Goal: Information Seeking & Learning: Learn about a topic

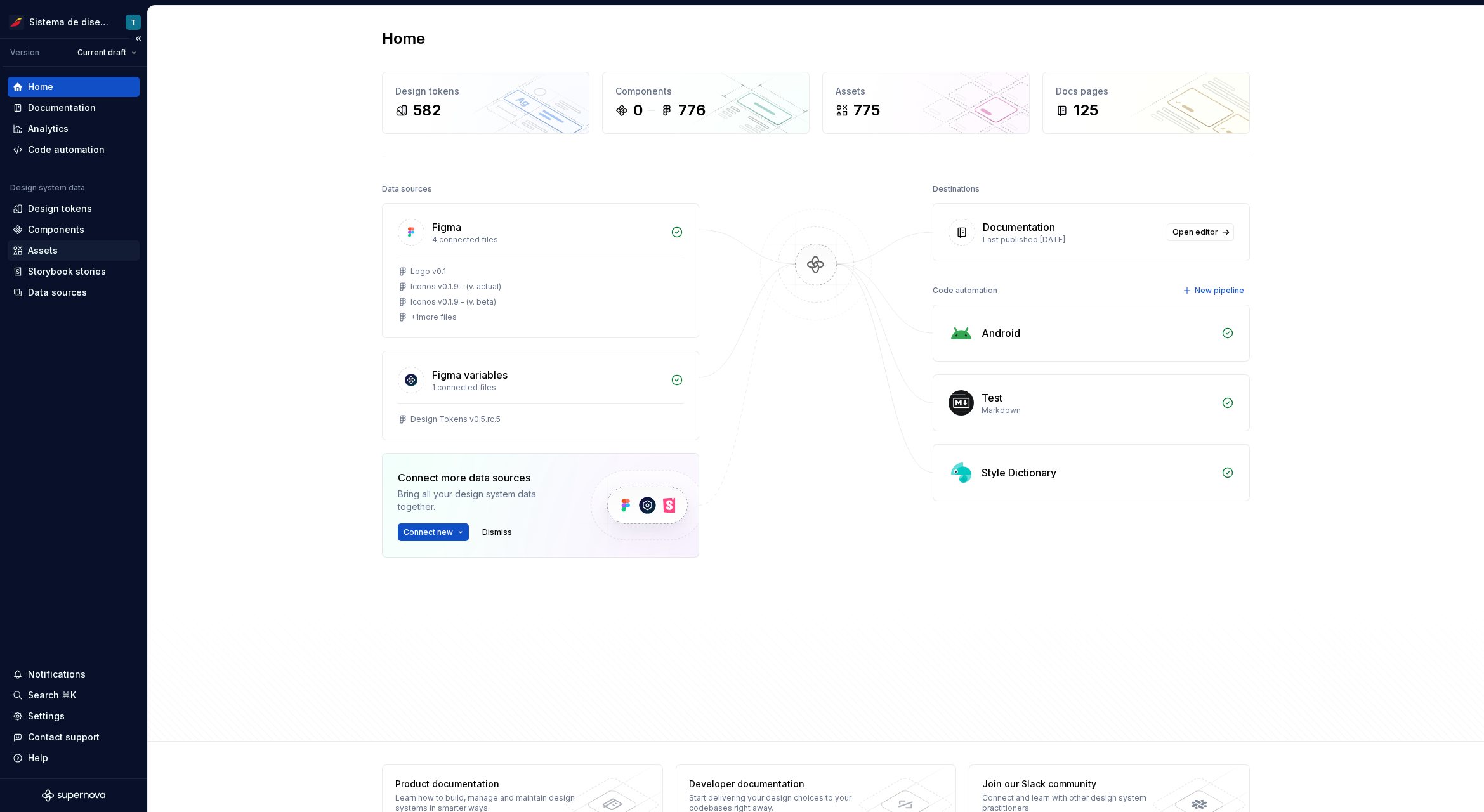
click at [70, 249] on div "Assets" at bounding box center [73, 250] width 122 height 12
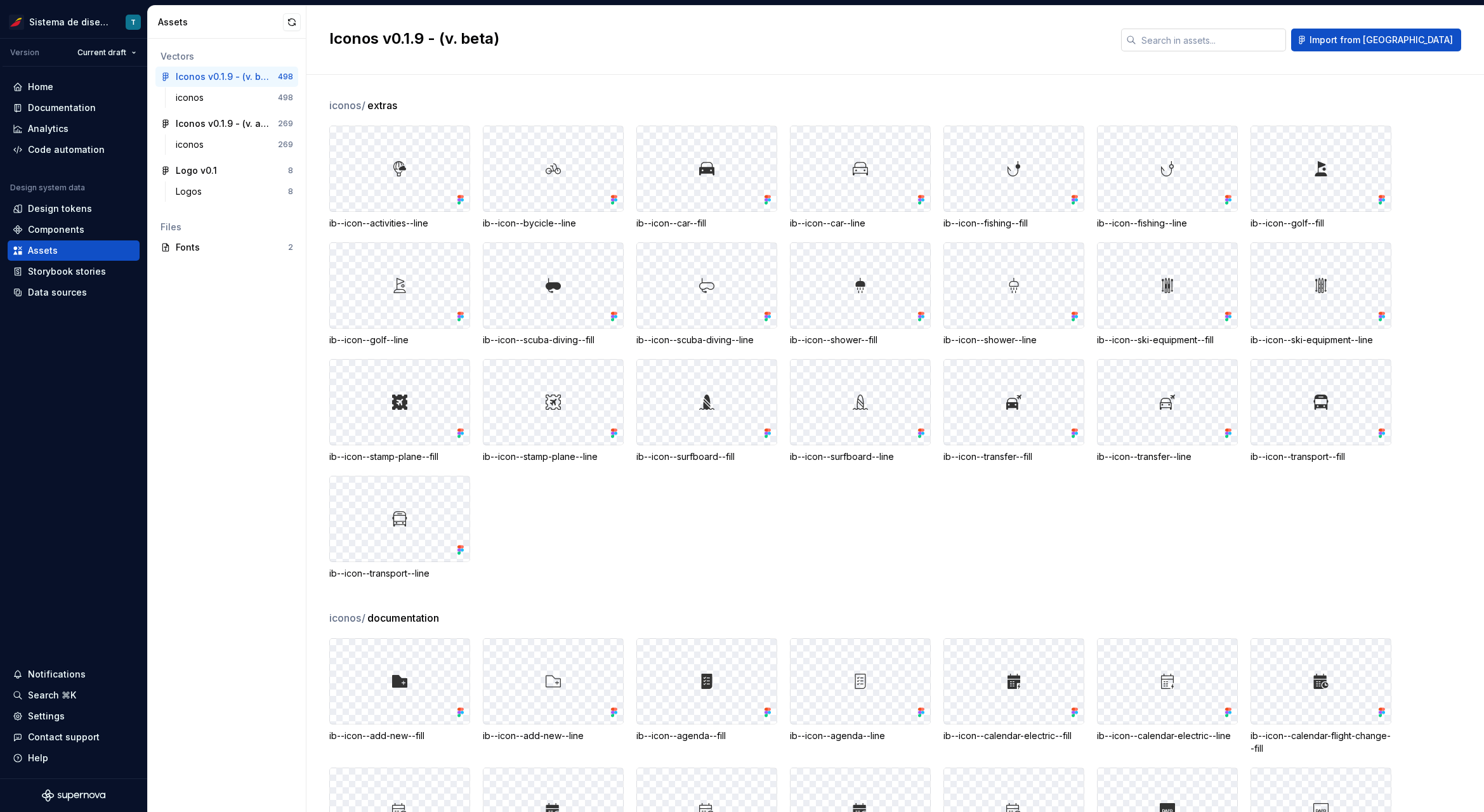
click at [1221, 42] on input "text" at bounding box center [1212, 40] width 150 height 23
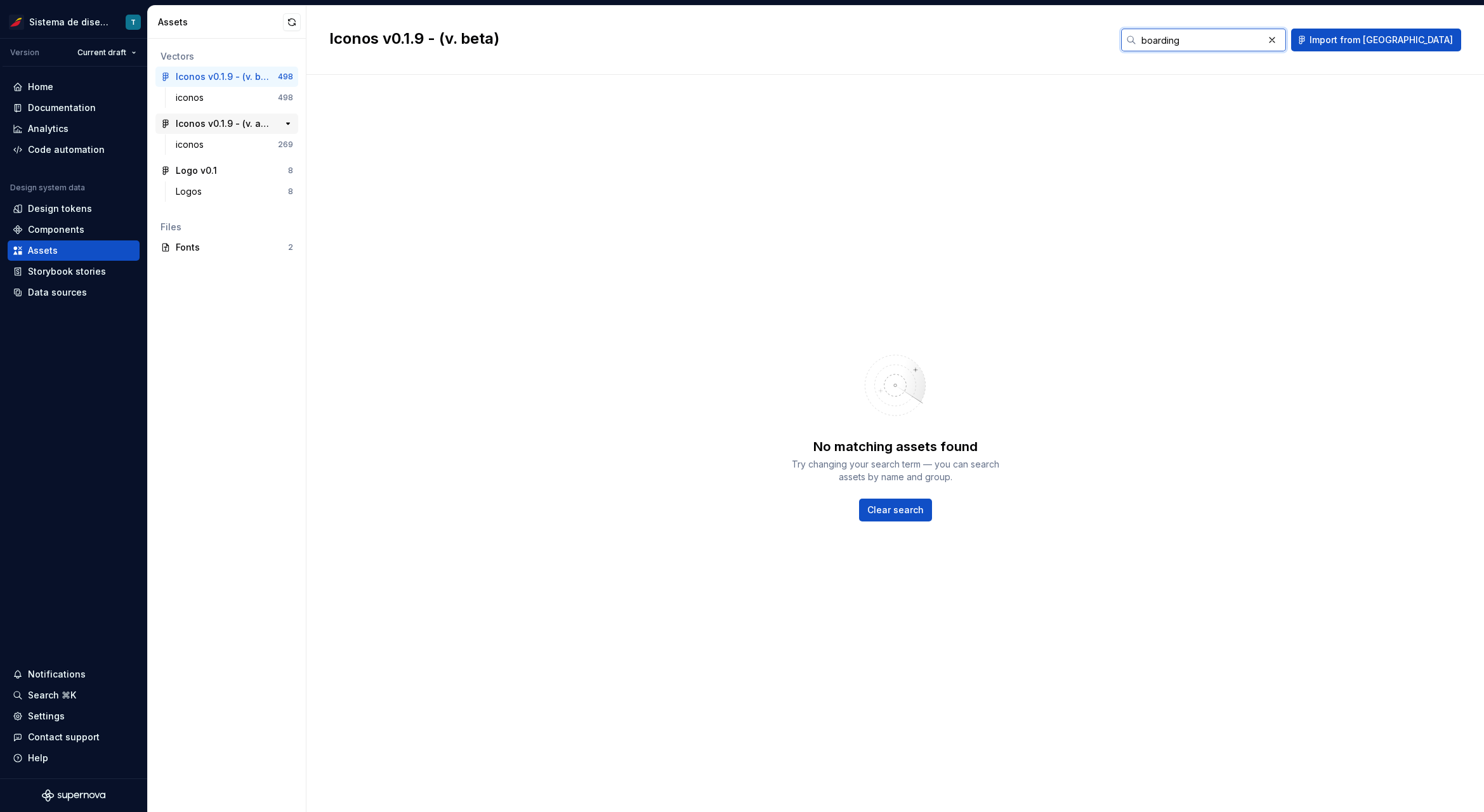
type input "boarding"
click at [226, 126] on div "Iconos v0.1.9 - (v. actual)" at bounding box center [222, 123] width 94 height 12
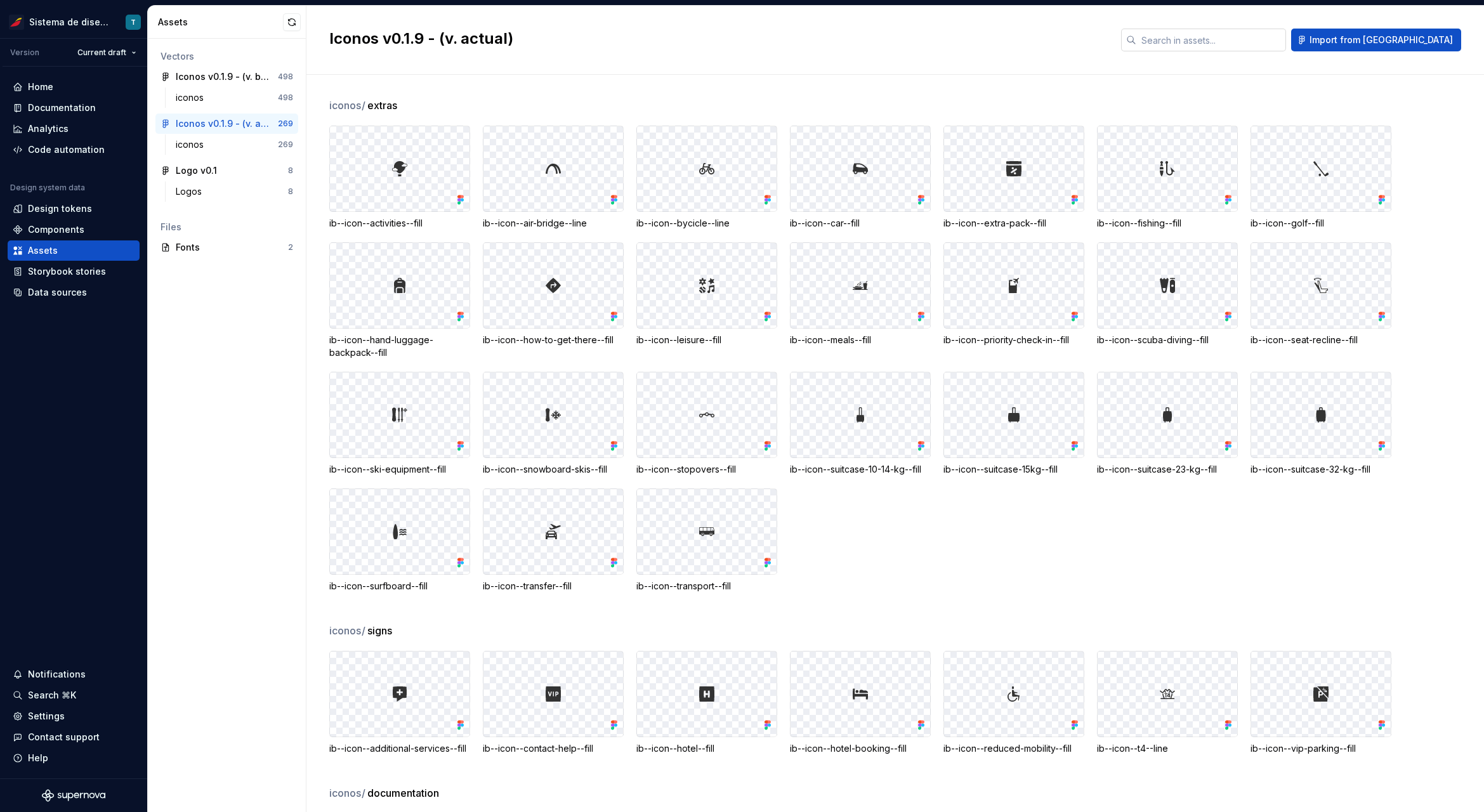
click at [1243, 44] on input "text" at bounding box center [1212, 40] width 150 height 23
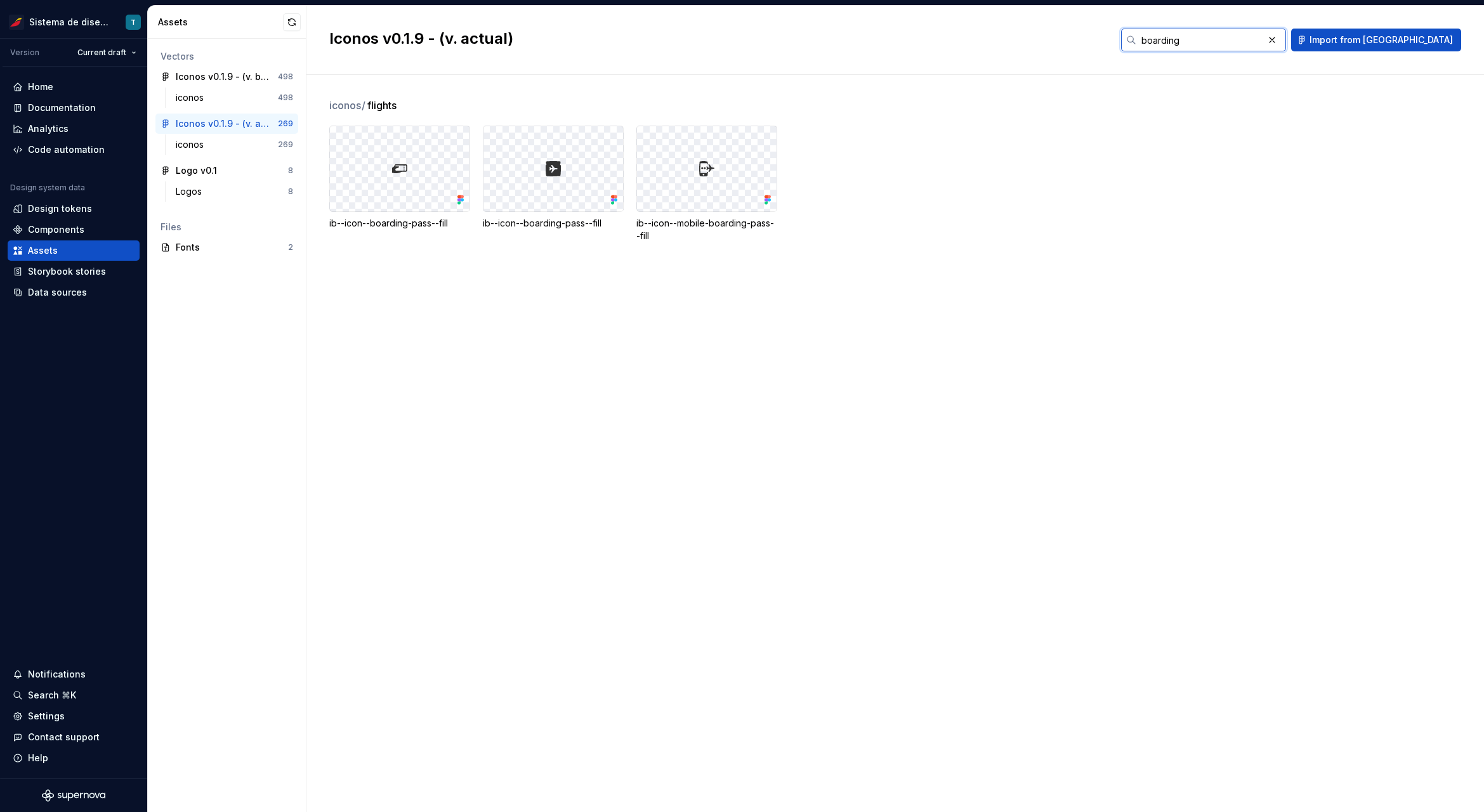
type input "boarding"
click at [1261, 39] on input "boarding" at bounding box center [1200, 40] width 127 height 23
click at [1261, 40] on input "boarding" at bounding box center [1200, 40] width 127 height 23
type input "caret"
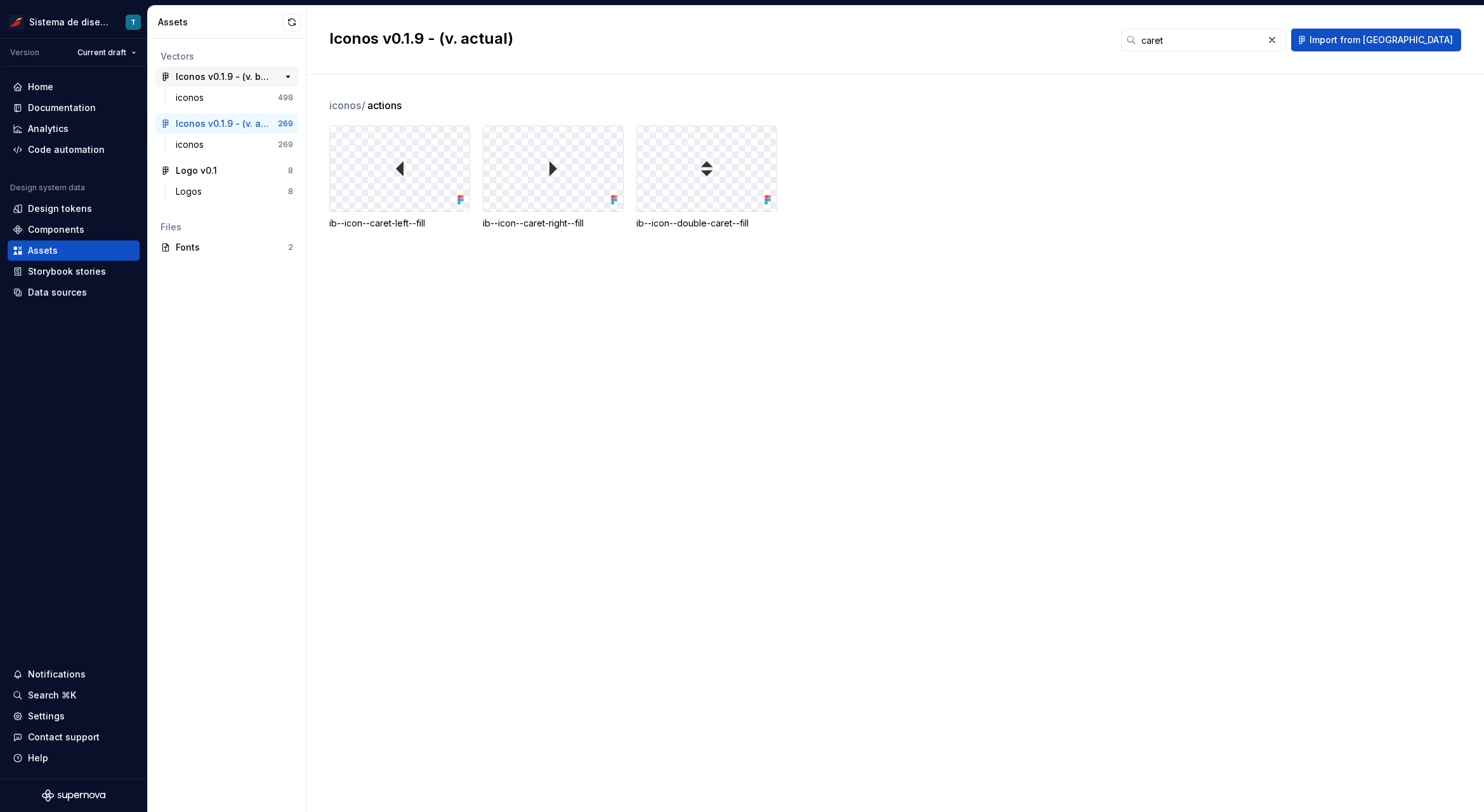
click at [224, 71] on div "Iconos v0.1.9 - (v. beta)" at bounding box center [222, 77] width 94 height 12
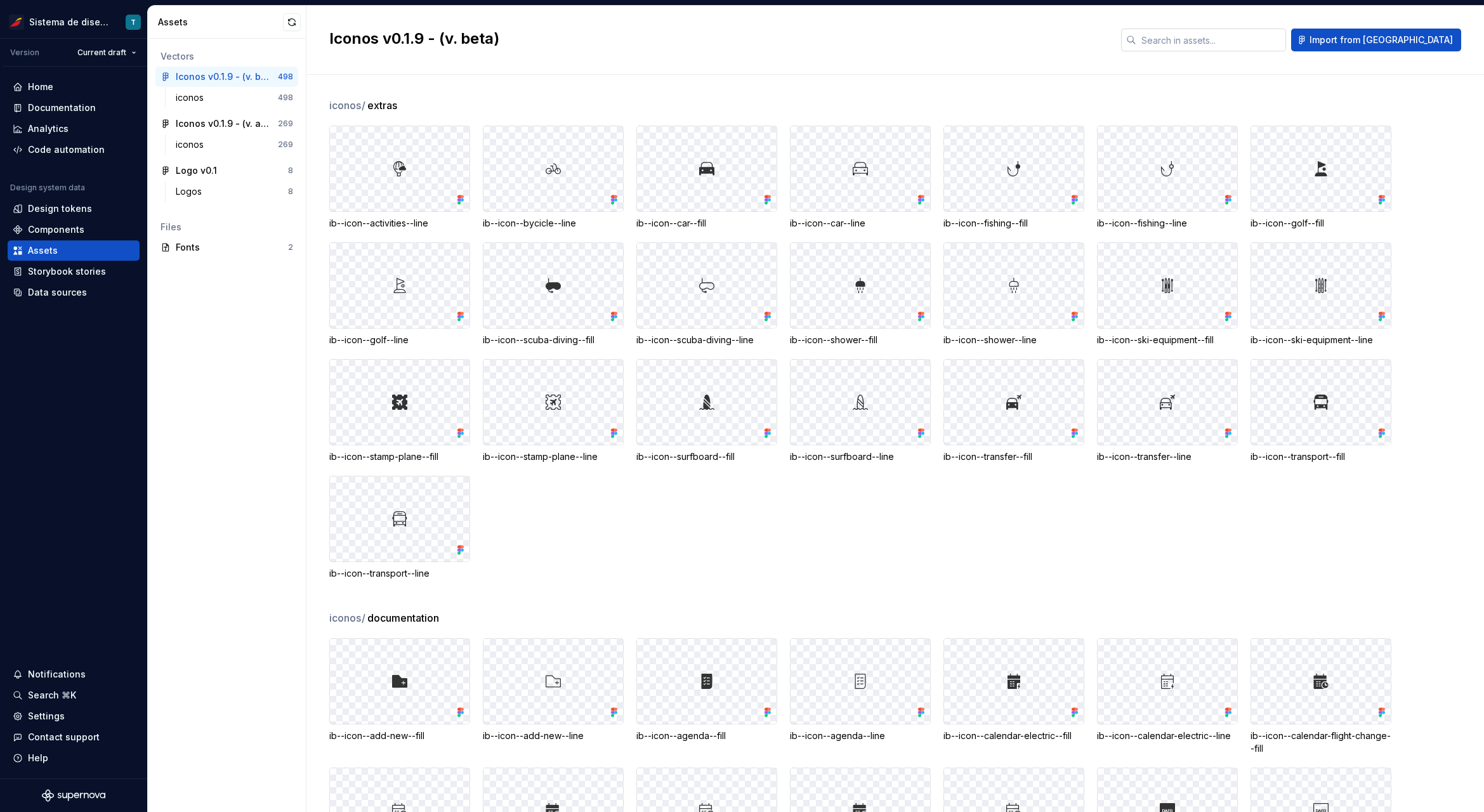
click at [1287, 38] on input "text" at bounding box center [1212, 40] width 150 height 23
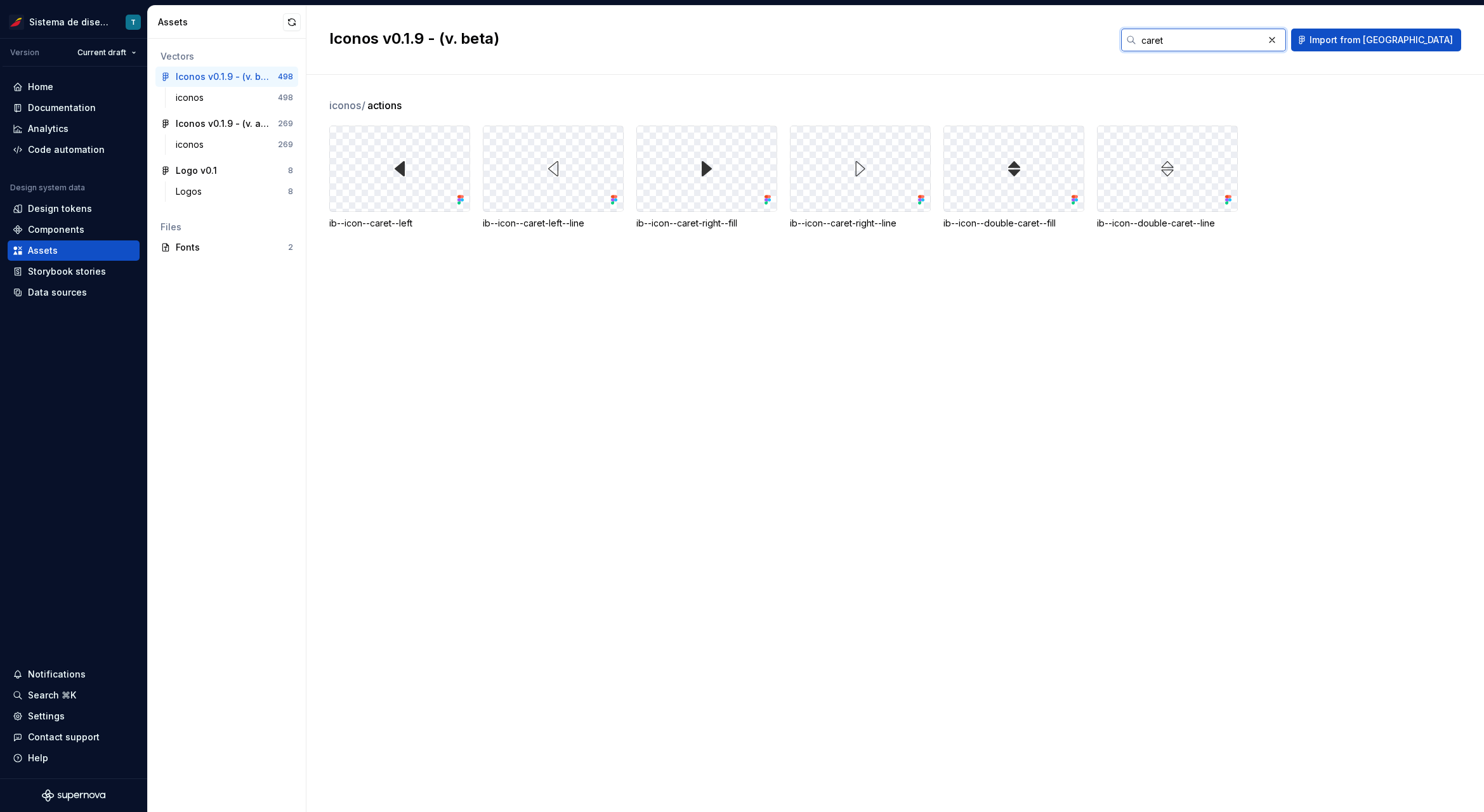
type input "caret"
drag, startPoint x: 420, startPoint y: 224, endPoint x: 323, endPoint y: 225, distance: 97.0
click at [323, 225] on div "iconos / actions ib--icon--caret--left ib--icon--caret-left--line ib--icon--car…" at bounding box center [895, 443] width 1177 height 737
click at [432, 225] on div "ib--icon--caret--left" at bounding box center [400, 223] width 141 height 12
drag, startPoint x: 383, startPoint y: 222, endPoint x: 334, endPoint y: 223, distance: 49.0
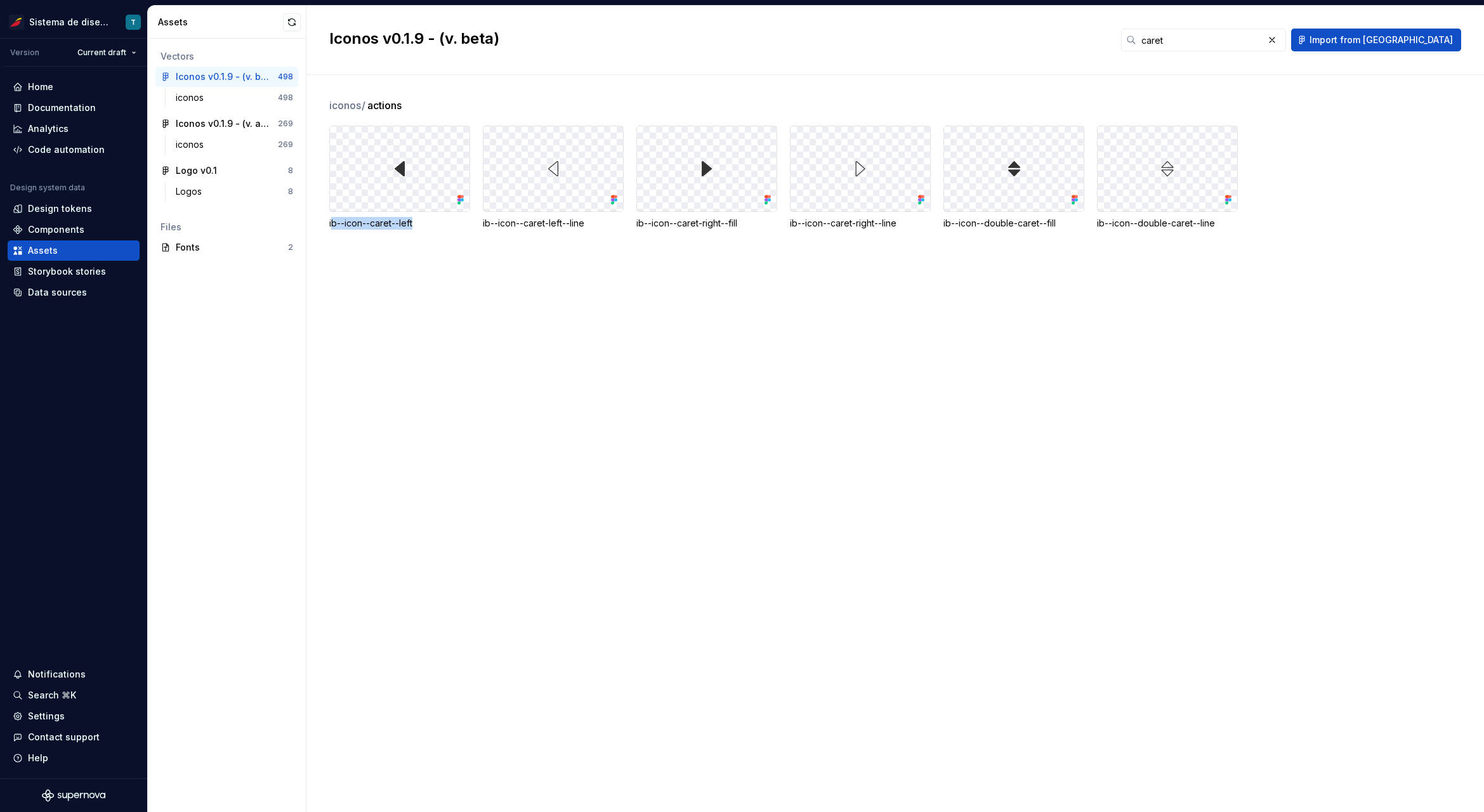
click at [334, 223] on div "ib--icon--caret--left" at bounding box center [400, 223] width 141 height 12
click at [1150, 288] on div "iconos / actions ib--icon--caret--left ib--icon--caret-left--line ib--icon--car…" at bounding box center [907, 443] width 1155 height 737
click at [65, 248] on div "Assets" at bounding box center [73, 250] width 122 height 12
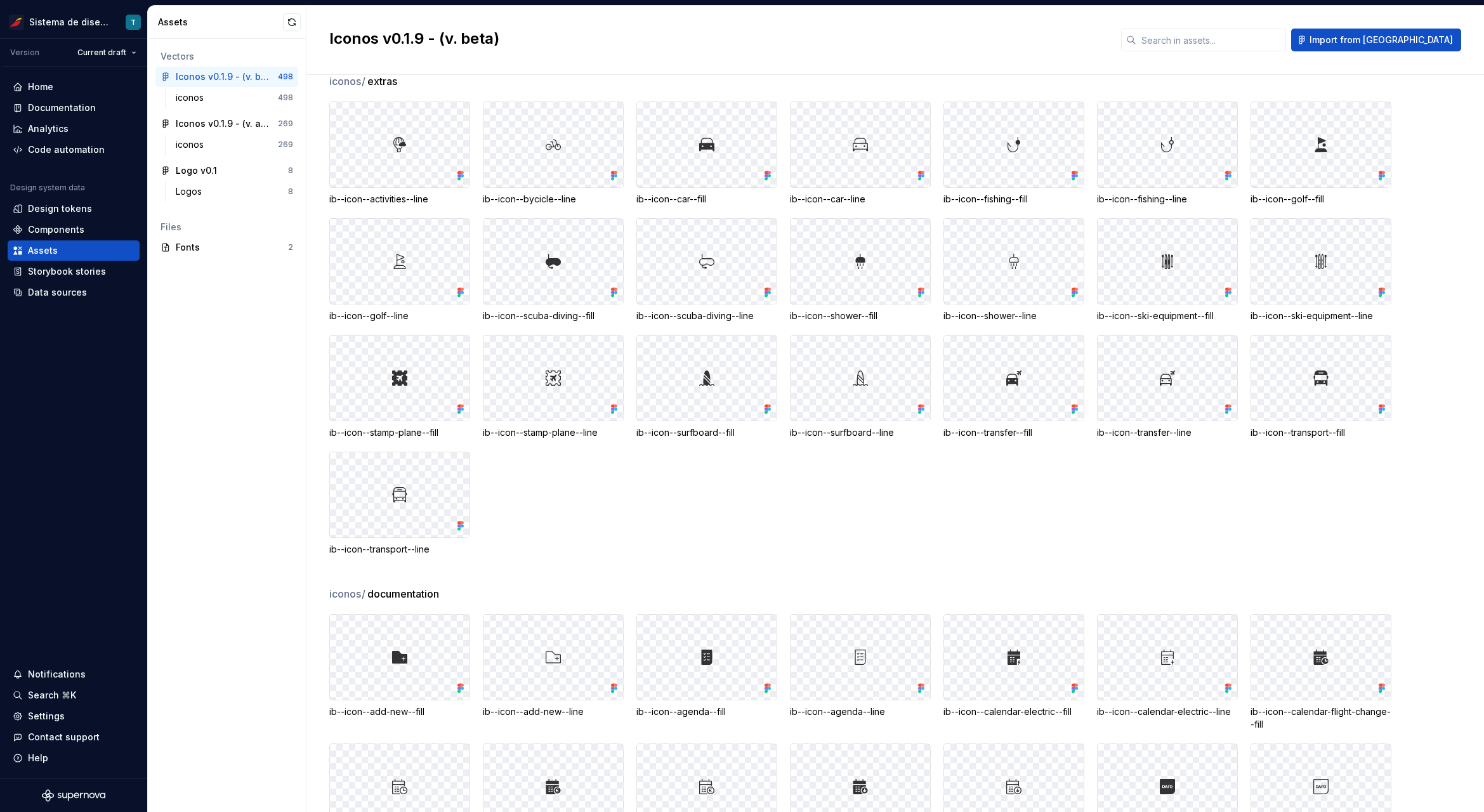
scroll to position [72, 0]
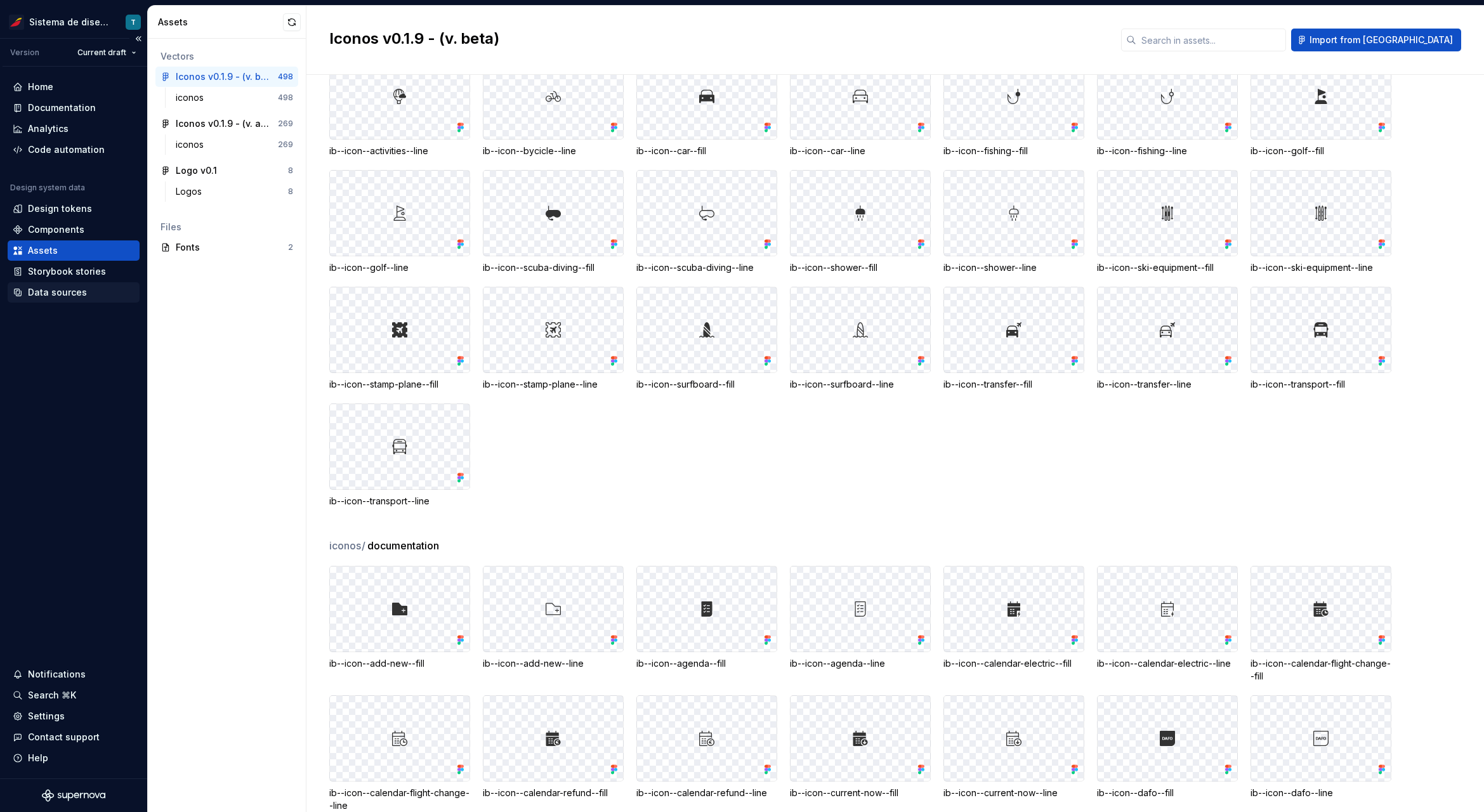
click at [100, 293] on div "Data sources" at bounding box center [73, 292] width 122 height 12
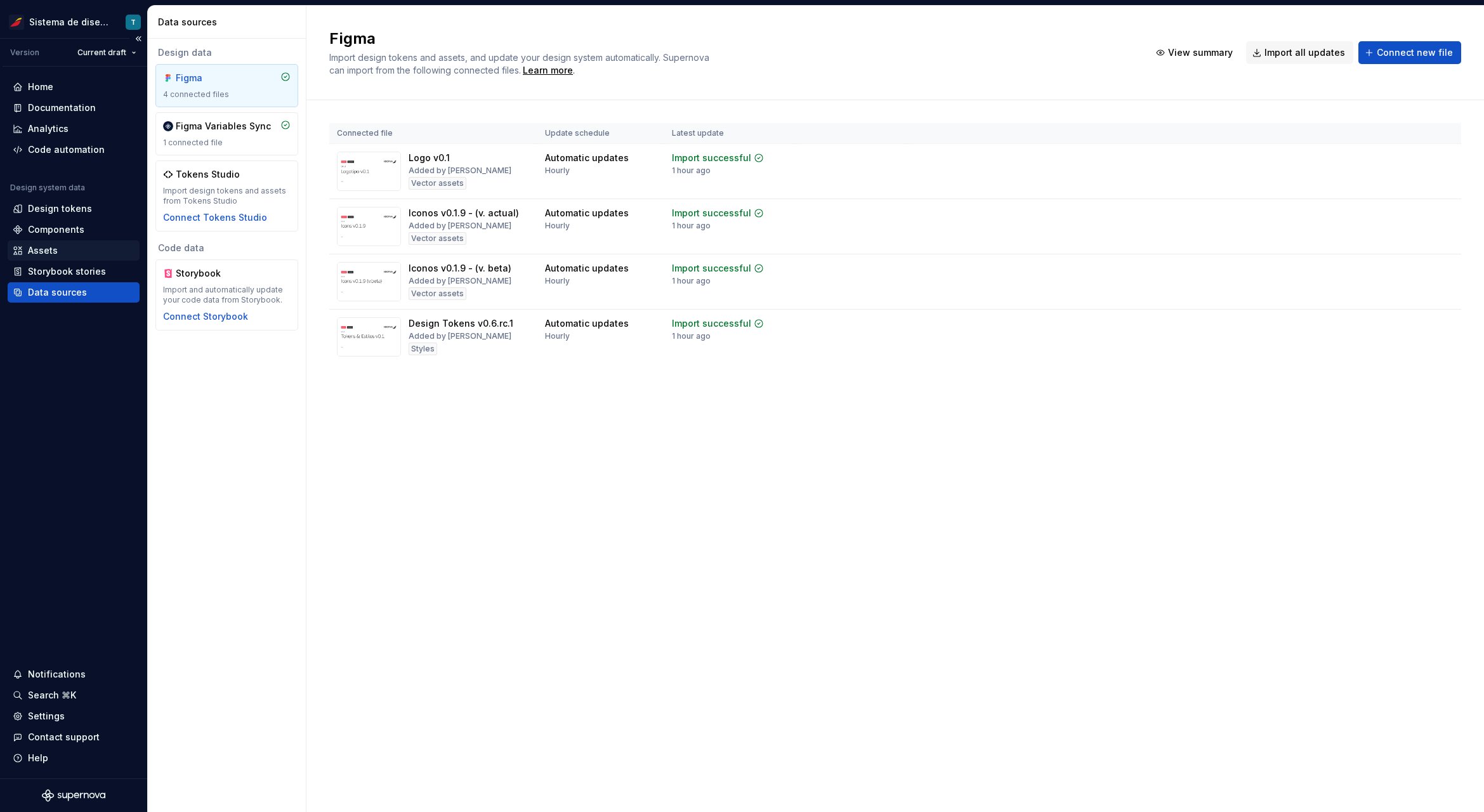
click at [61, 251] on div "Assets" at bounding box center [73, 250] width 122 height 12
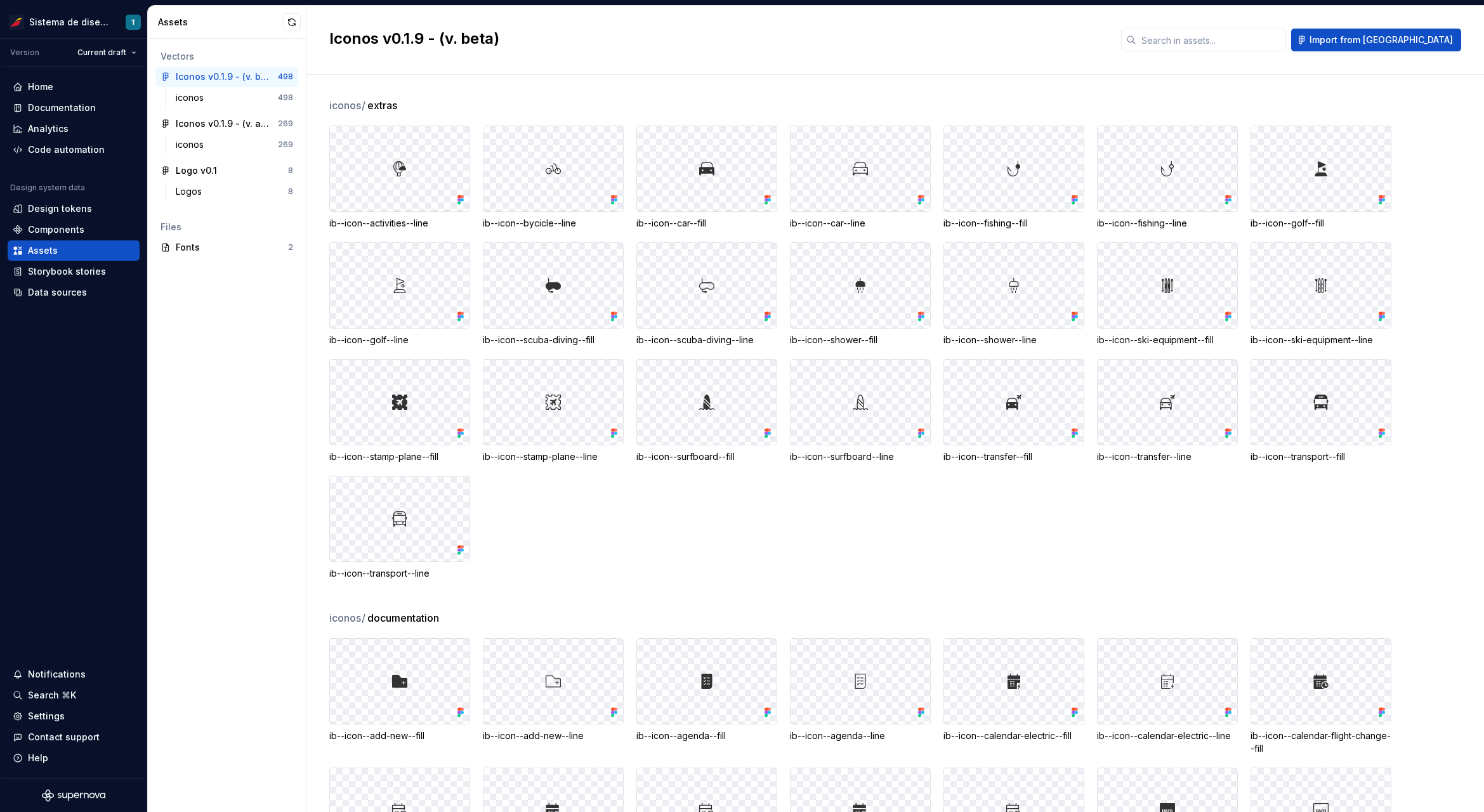
click at [753, 545] on div "ib--icon--activities--line ib--icon--bycicle--line ib--icon--car--fill ib--icon…" at bounding box center [907, 353] width 1155 height 454
click at [230, 123] on div "Iconos v0.1.9 - (v. actual)" at bounding box center [222, 123] width 94 height 12
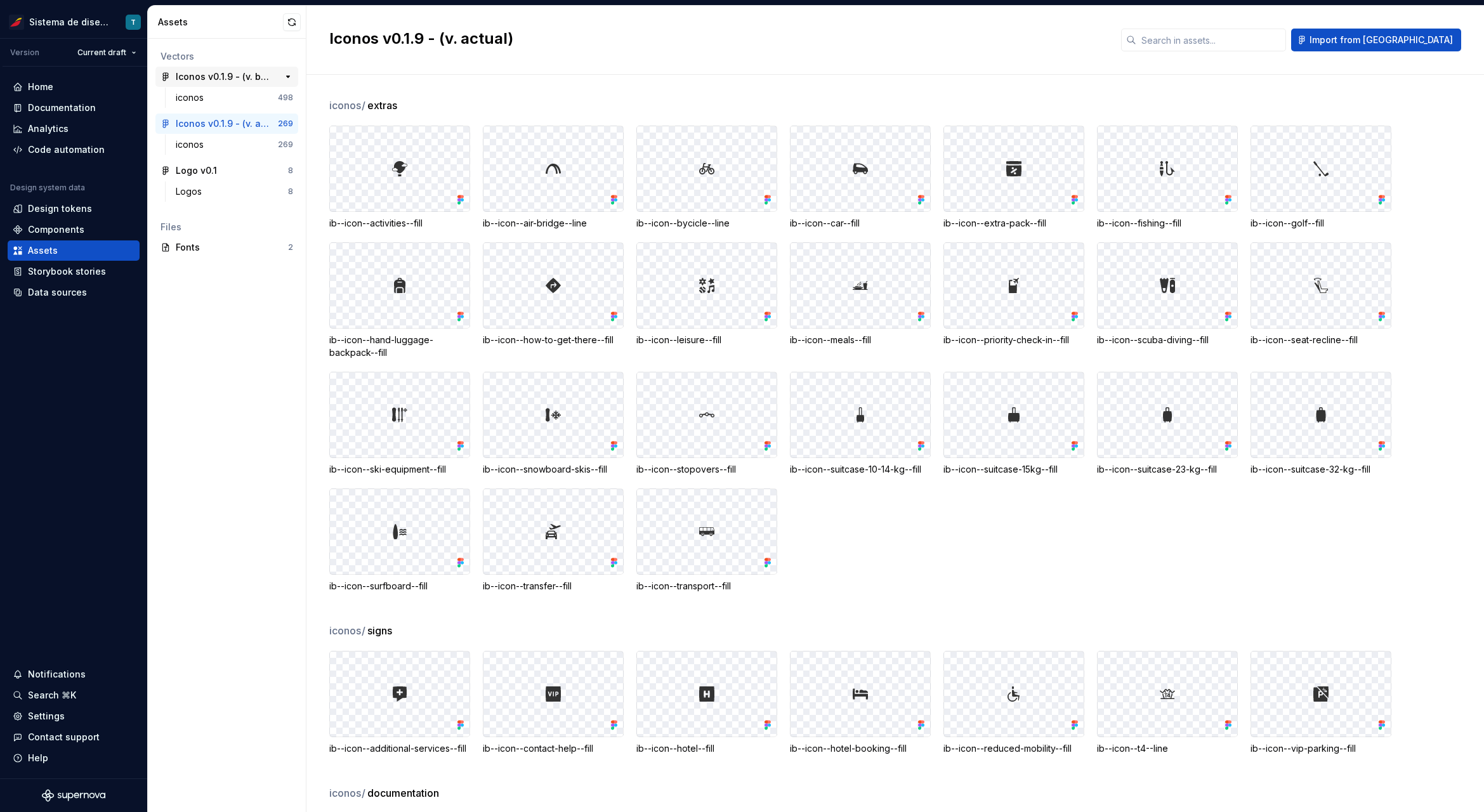
click at [249, 76] on div "Iconos v0.1.9 - (v. beta)" at bounding box center [222, 77] width 94 height 12
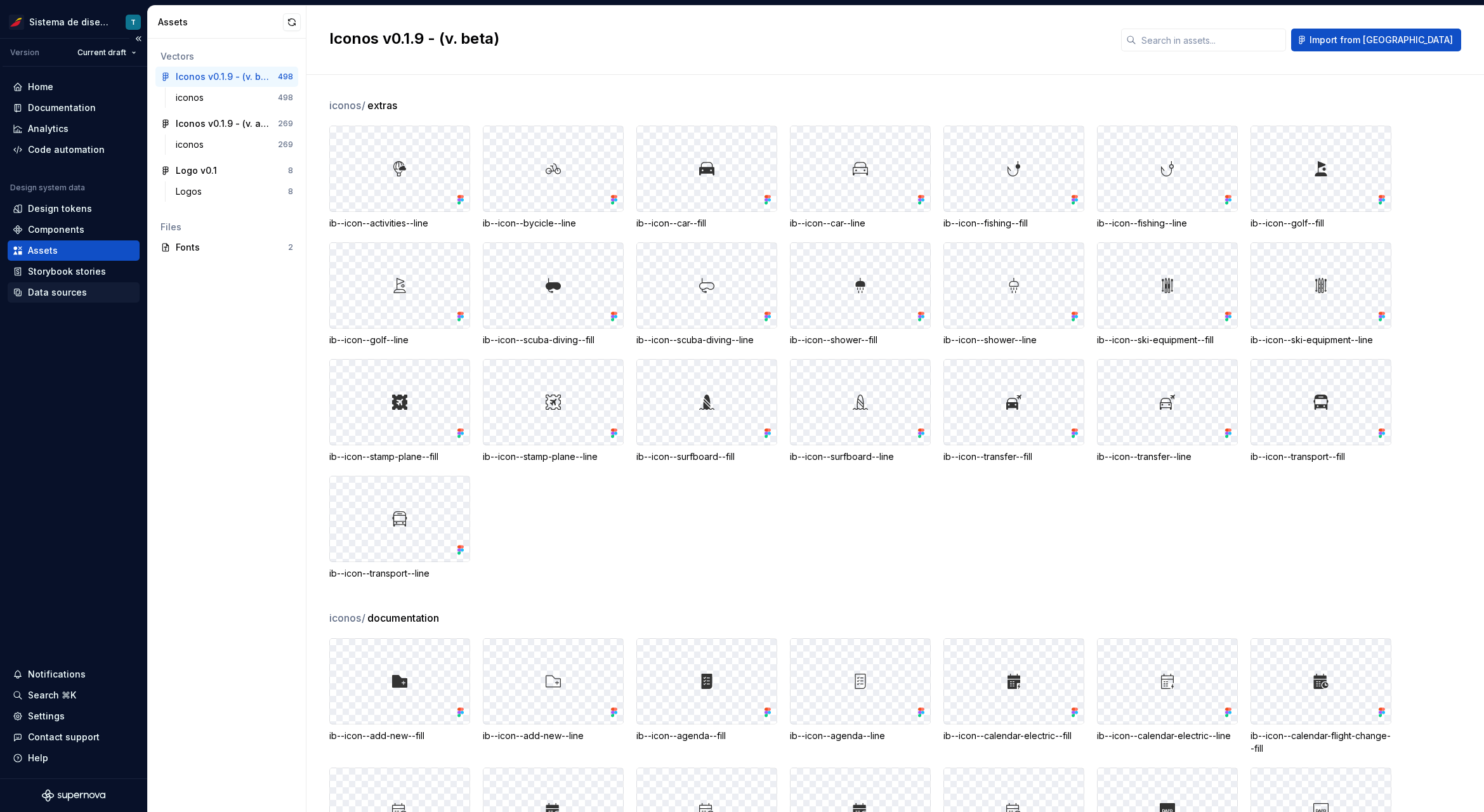
click at [43, 302] on div "Data sources" at bounding box center [74, 292] width 132 height 20
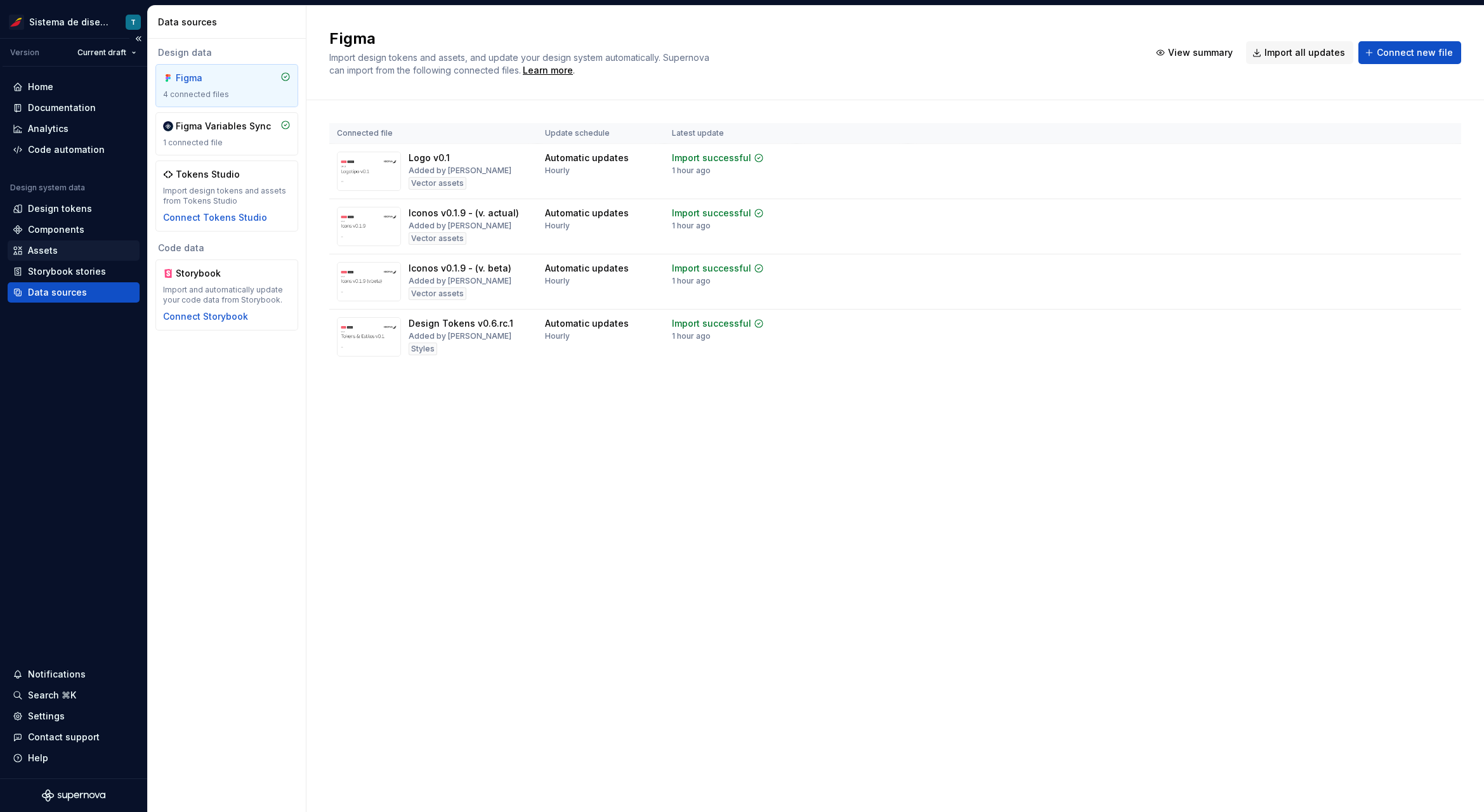
click at [33, 252] on div "Assets" at bounding box center [43, 250] width 30 height 12
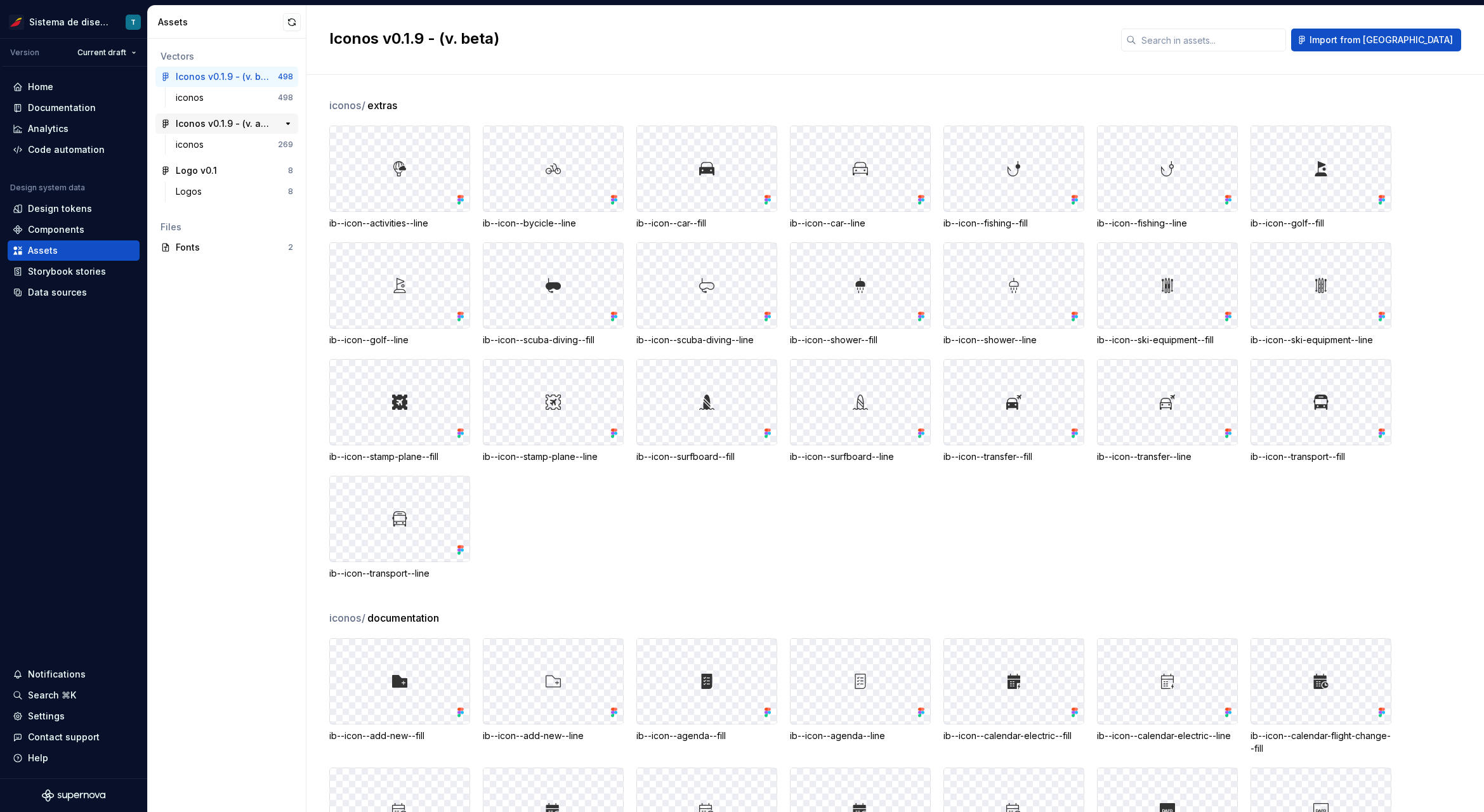
click at [239, 126] on div "Iconos v0.1.9 - (v. actual)" at bounding box center [222, 123] width 94 height 12
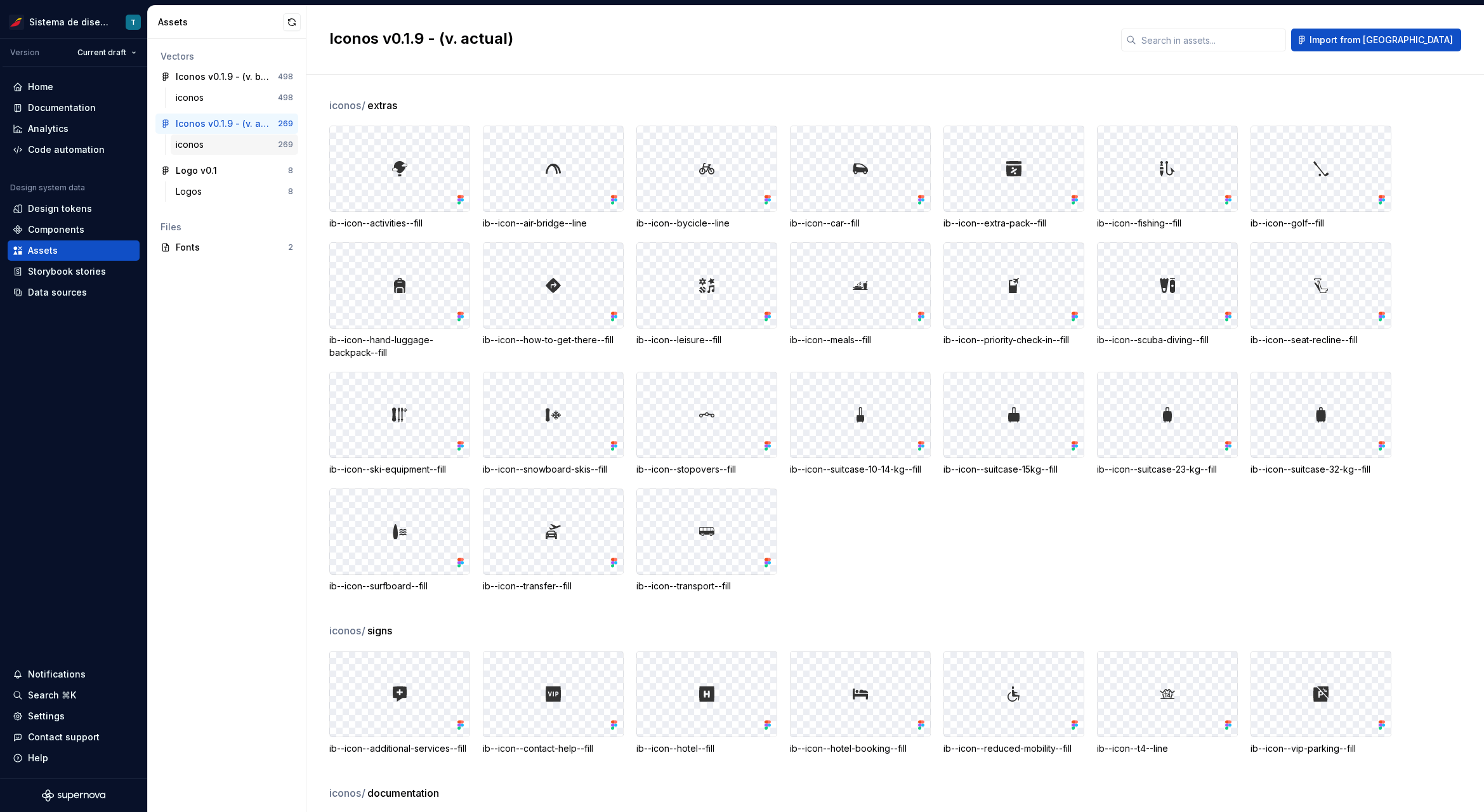
click at [244, 144] on div "iconos" at bounding box center [226, 144] width 102 height 12
click at [244, 123] on div "Iconos v0.1.9 - (v. actual)" at bounding box center [222, 123] width 94 height 12
click at [78, 287] on div "Data sources" at bounding box center [57, 292] width 59 height 12
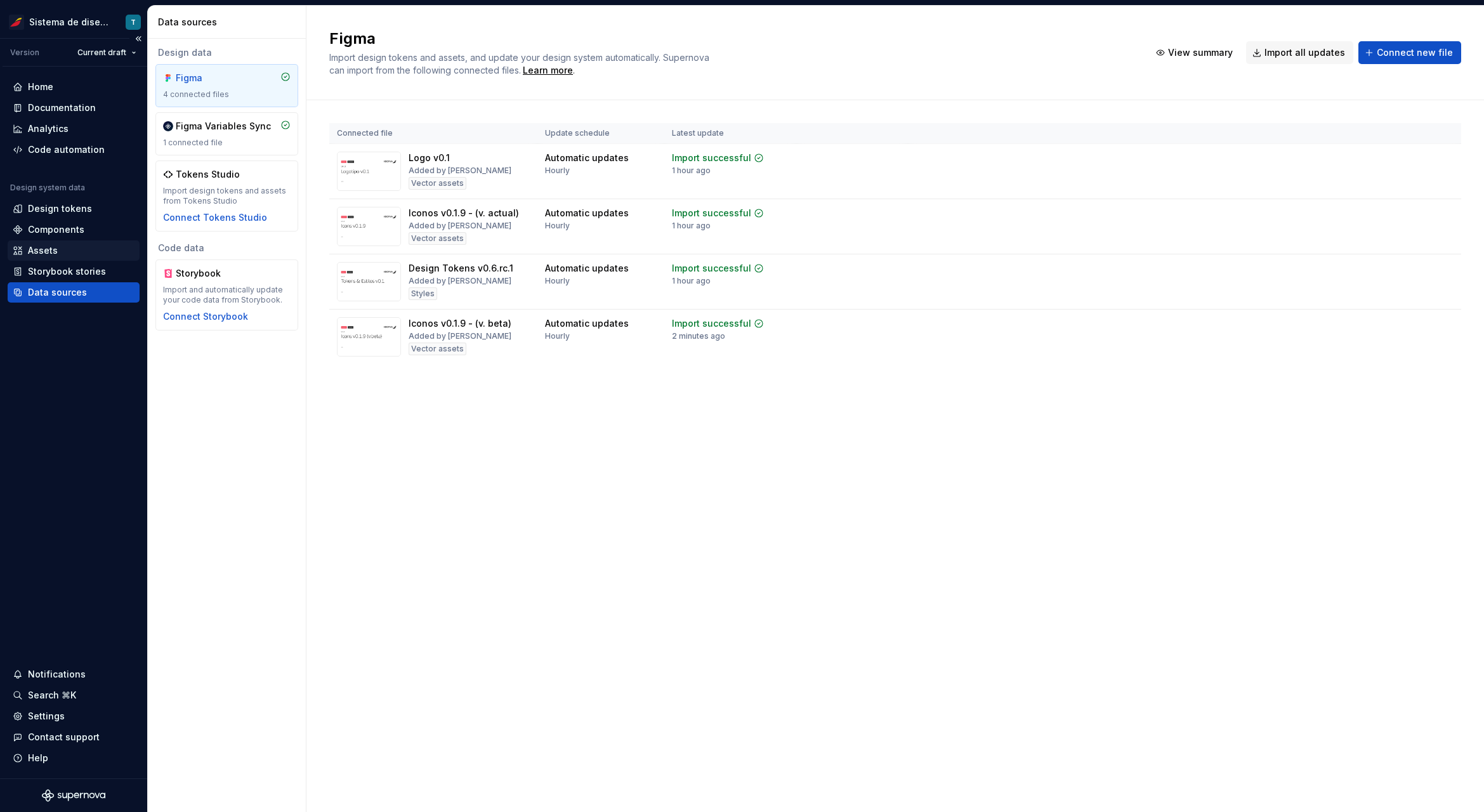
click at [62, 253] on div "Assets" at bounding box center [73, 250] width 122 height 12
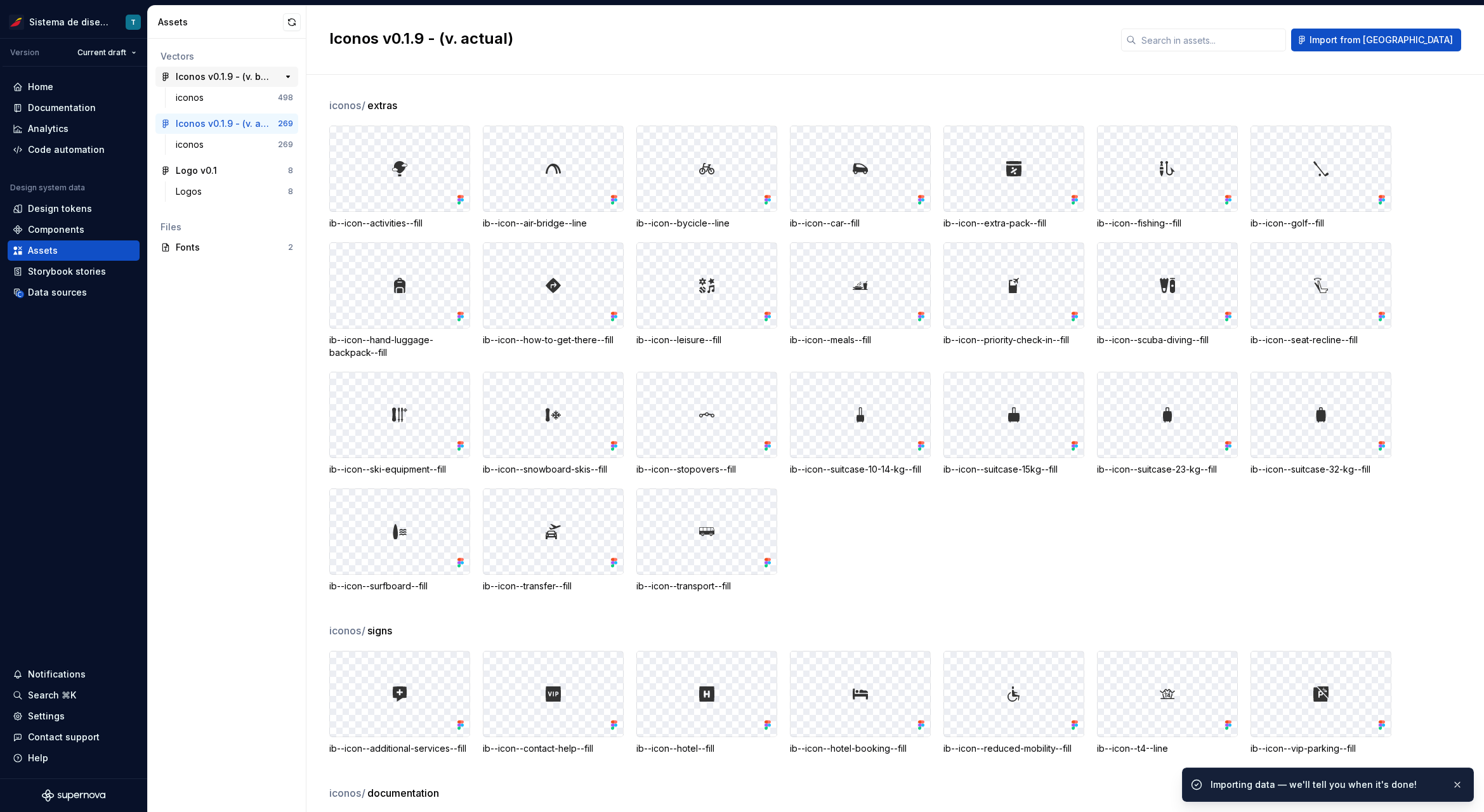
click at [231, 76] on div "Iconos v0.1.9 - (v. beta)" at bounding box center [222, 77] width 94 height 12
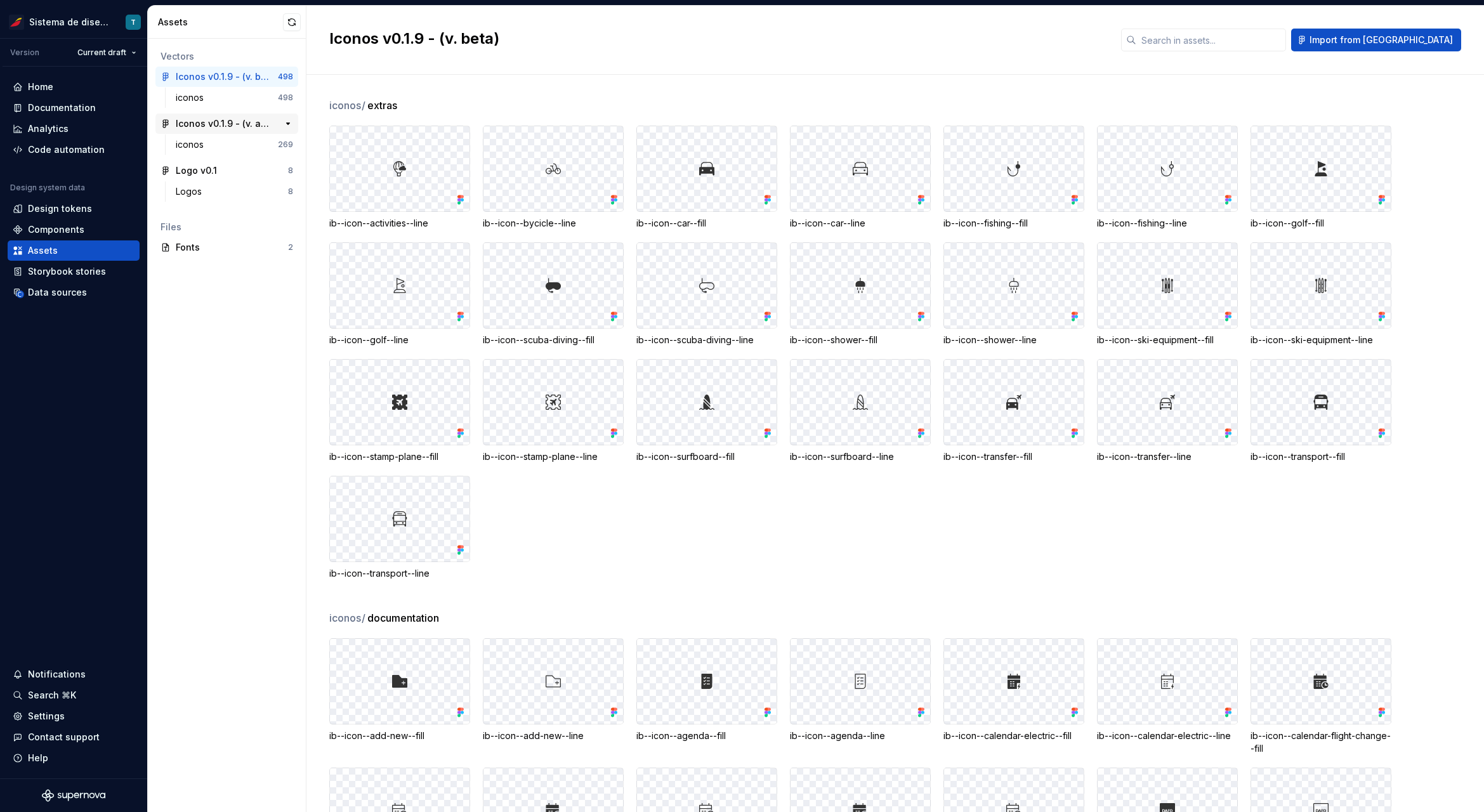
click at [231, 122] on div "Iconos v0.1.9 - (v. actual)" at bounding box center [222, 123] width 94 height 12
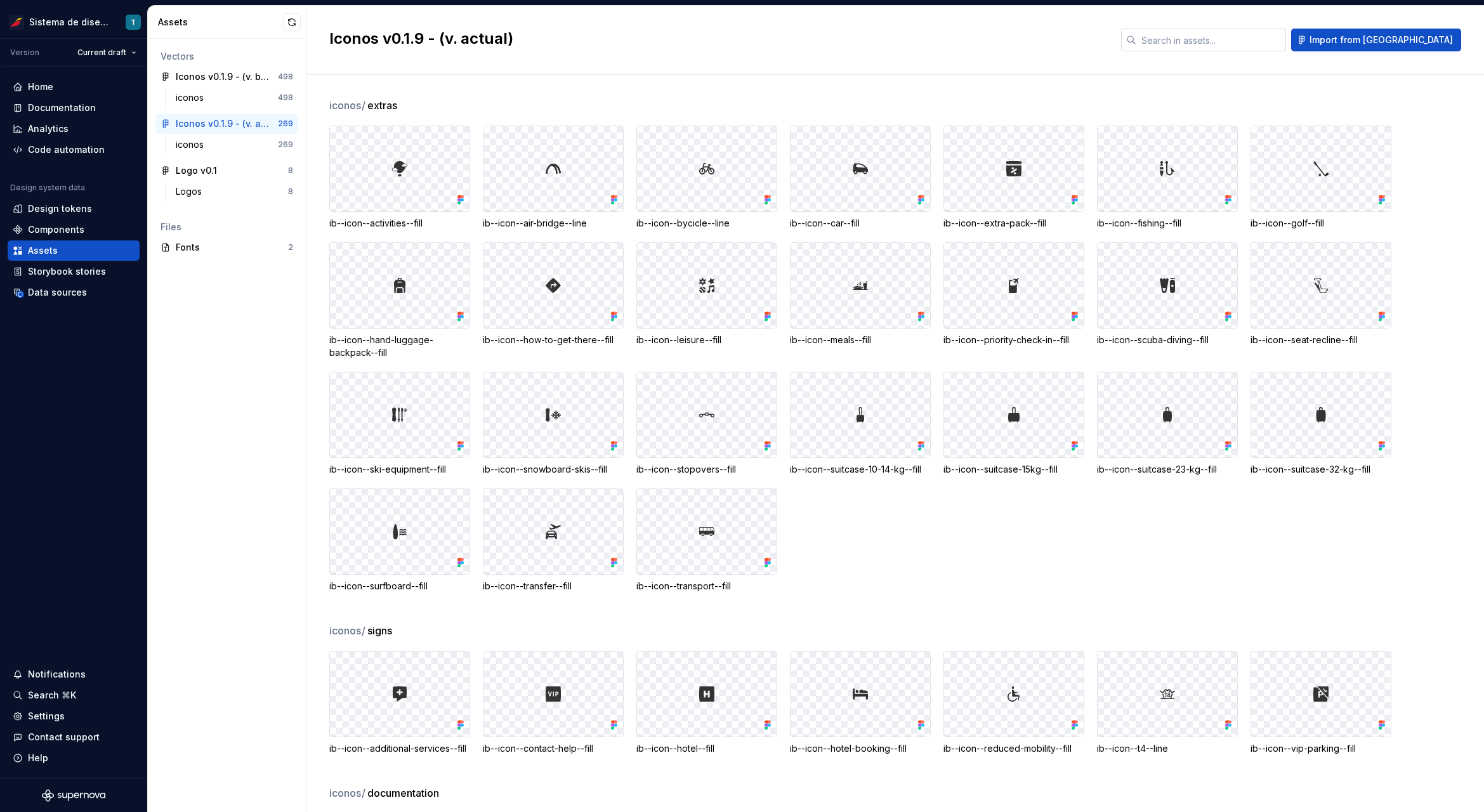
click at [1226, 43] on input "text" at bounding box center [1212, 40] width 150 height 23
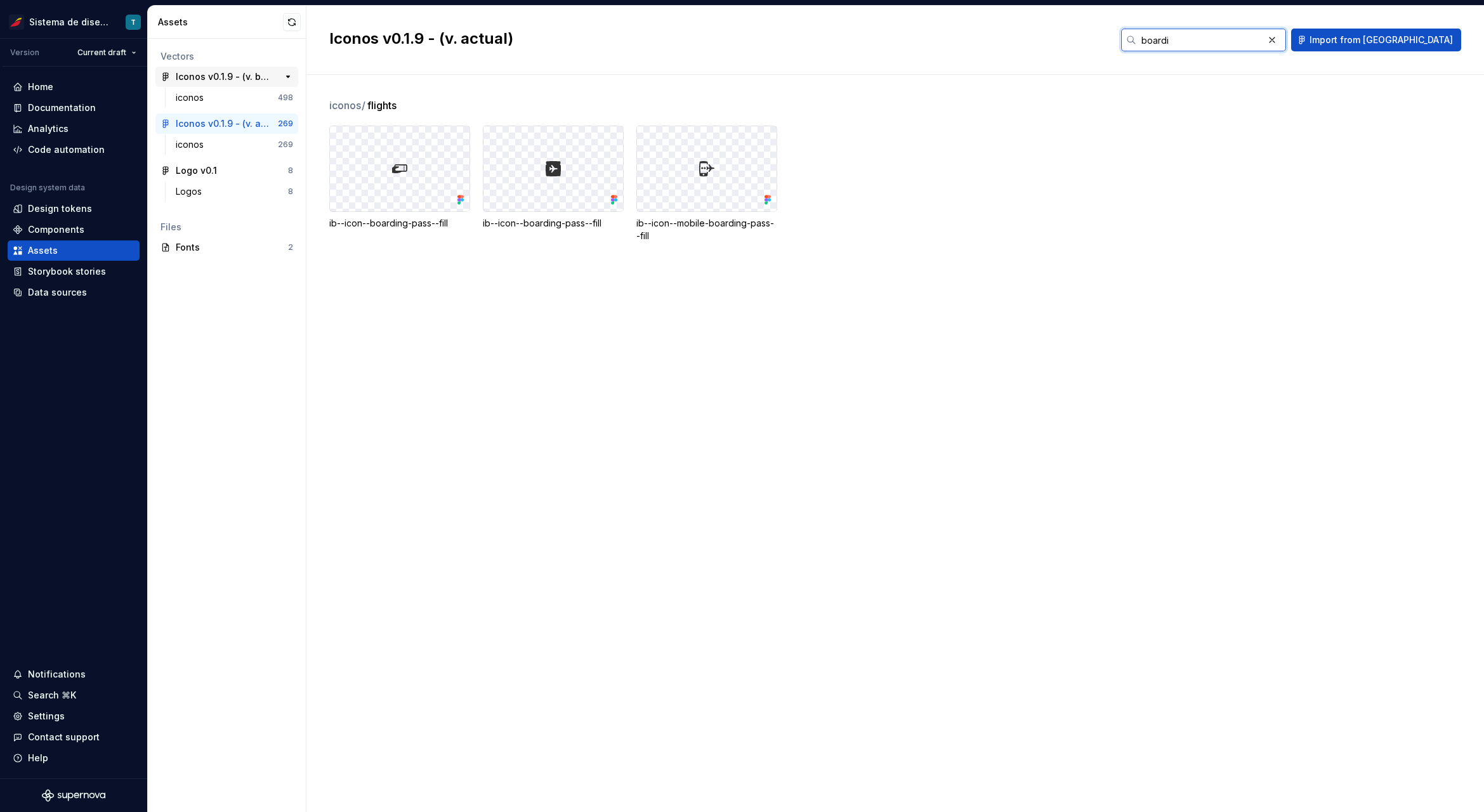
type input "boardi"
click at [241, 80] on div "Iconos v0.1.9 - (v. beta)" at bounding box center [222, 77] width 94 height 12
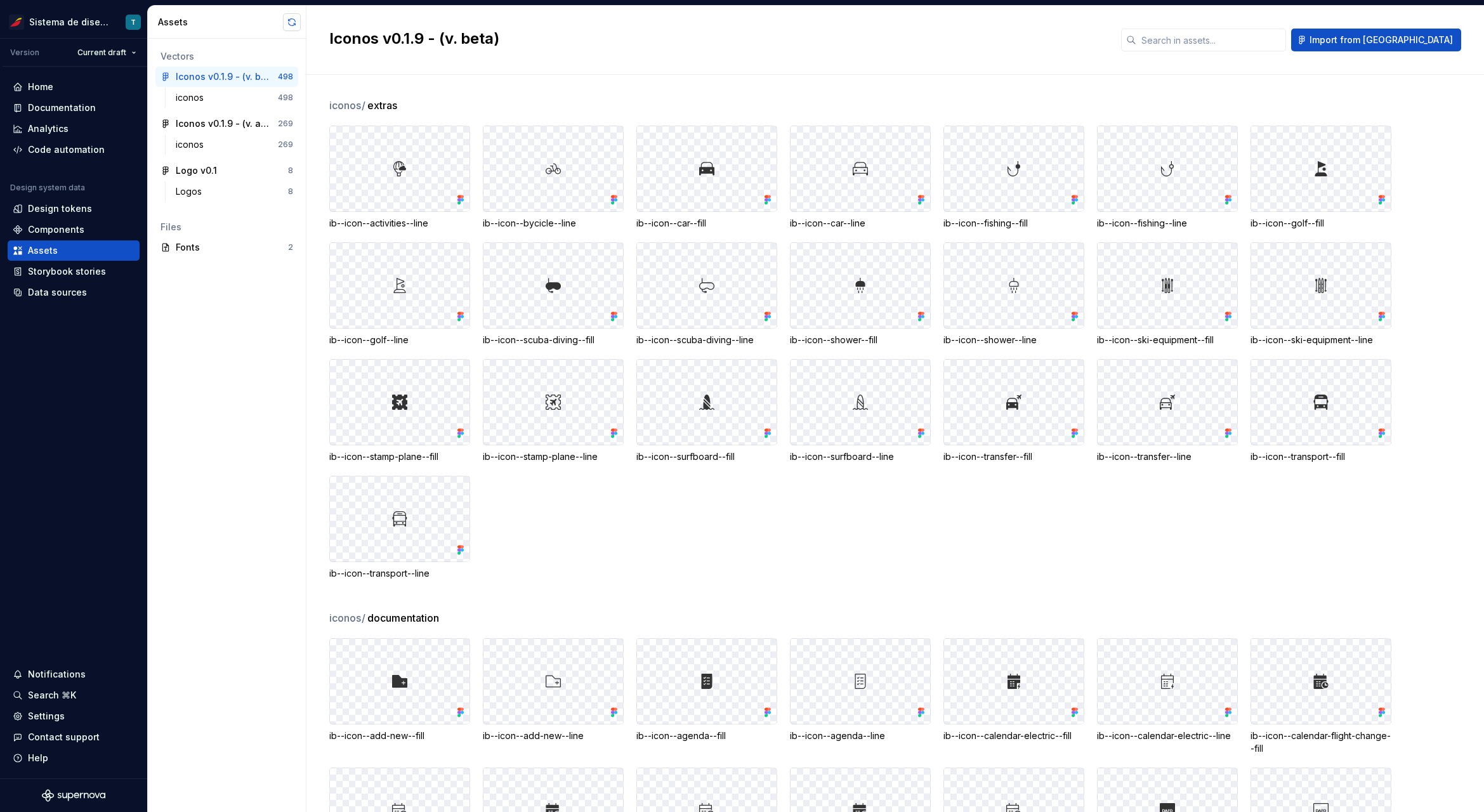
click at [296, 21] on button "button" at bounding box center [292, 22] width 18 height 18
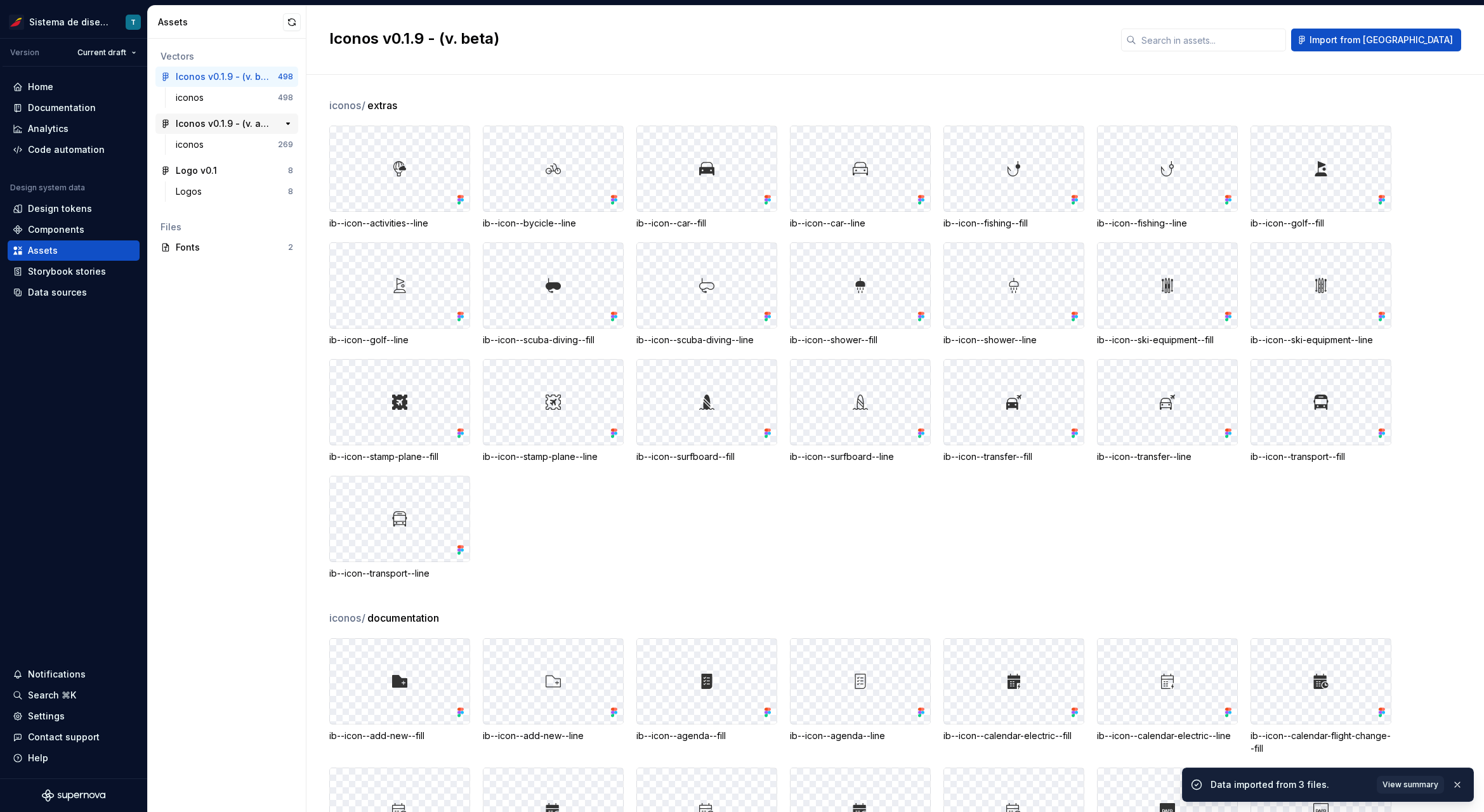
click at [219, 131] on div "Iconos v0.1.9 - (v. actual) 269" at bounding box center [226, 123] width 143 height 20
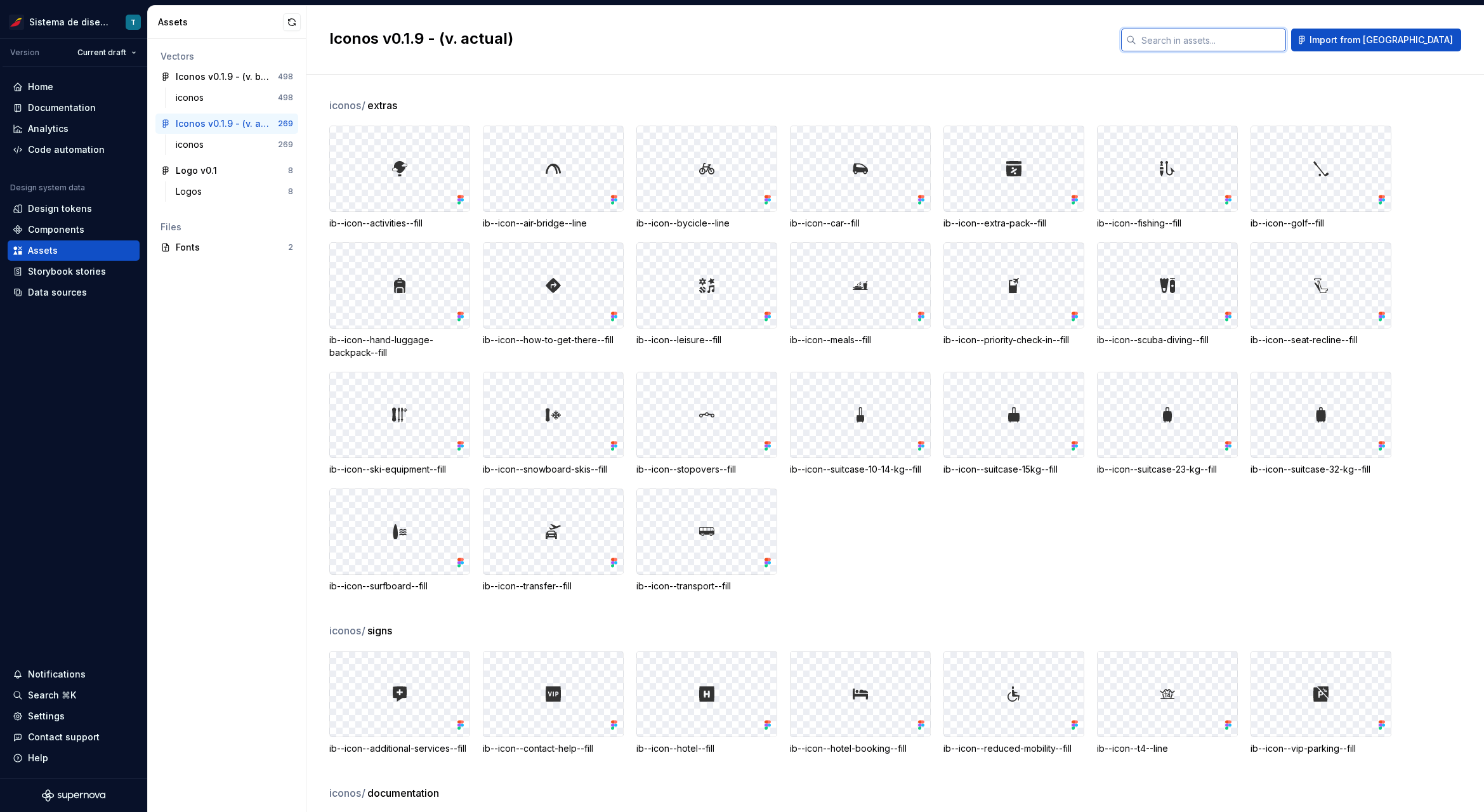
click at [1287, 42] on input "text" at bounding box center [1212, 40] width 150 height 23
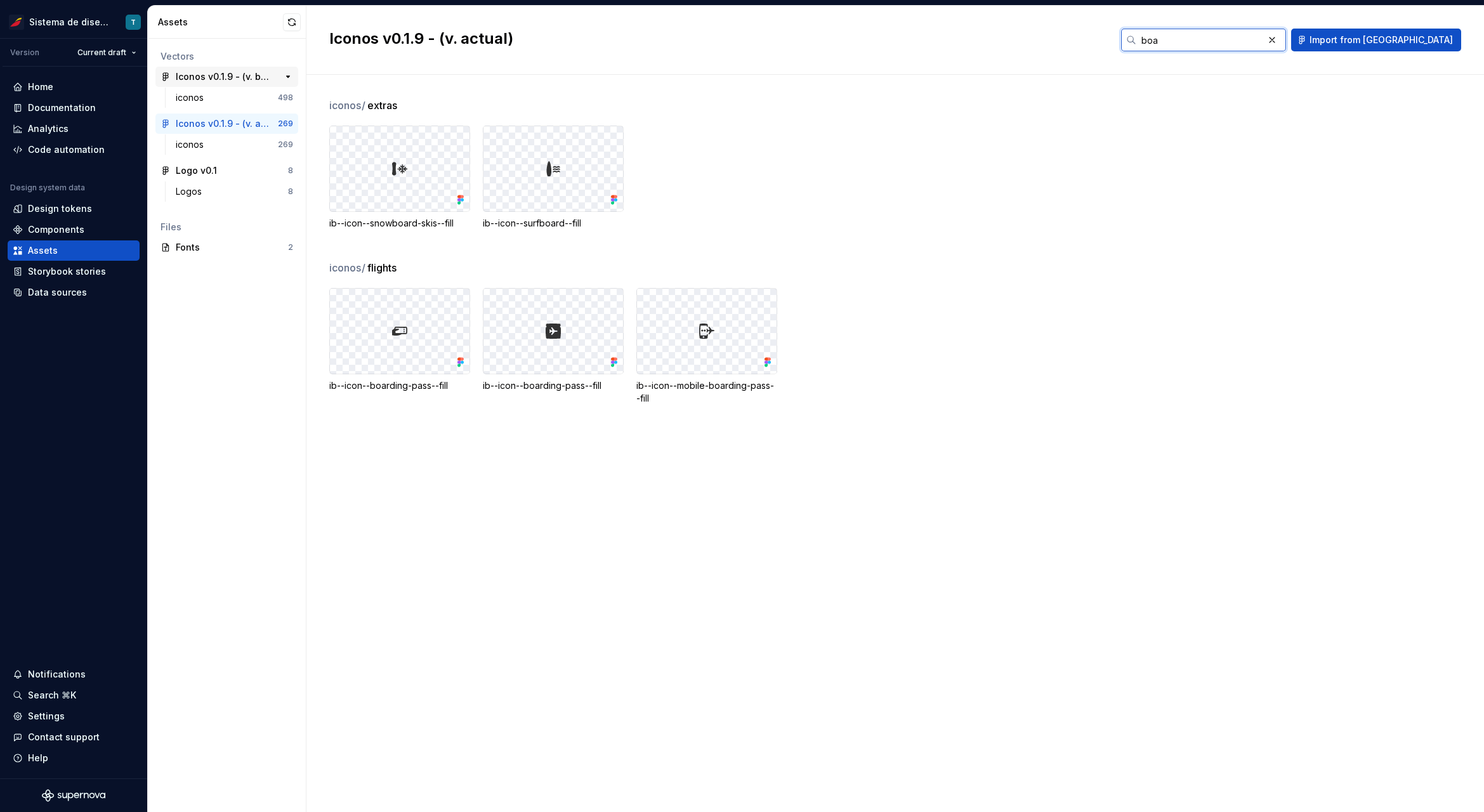
type input "boa"
click at [242, 78] on div "Iconos v0.1.9 - (v. beta)" at bounding box center [222, 77] width 94 height 12
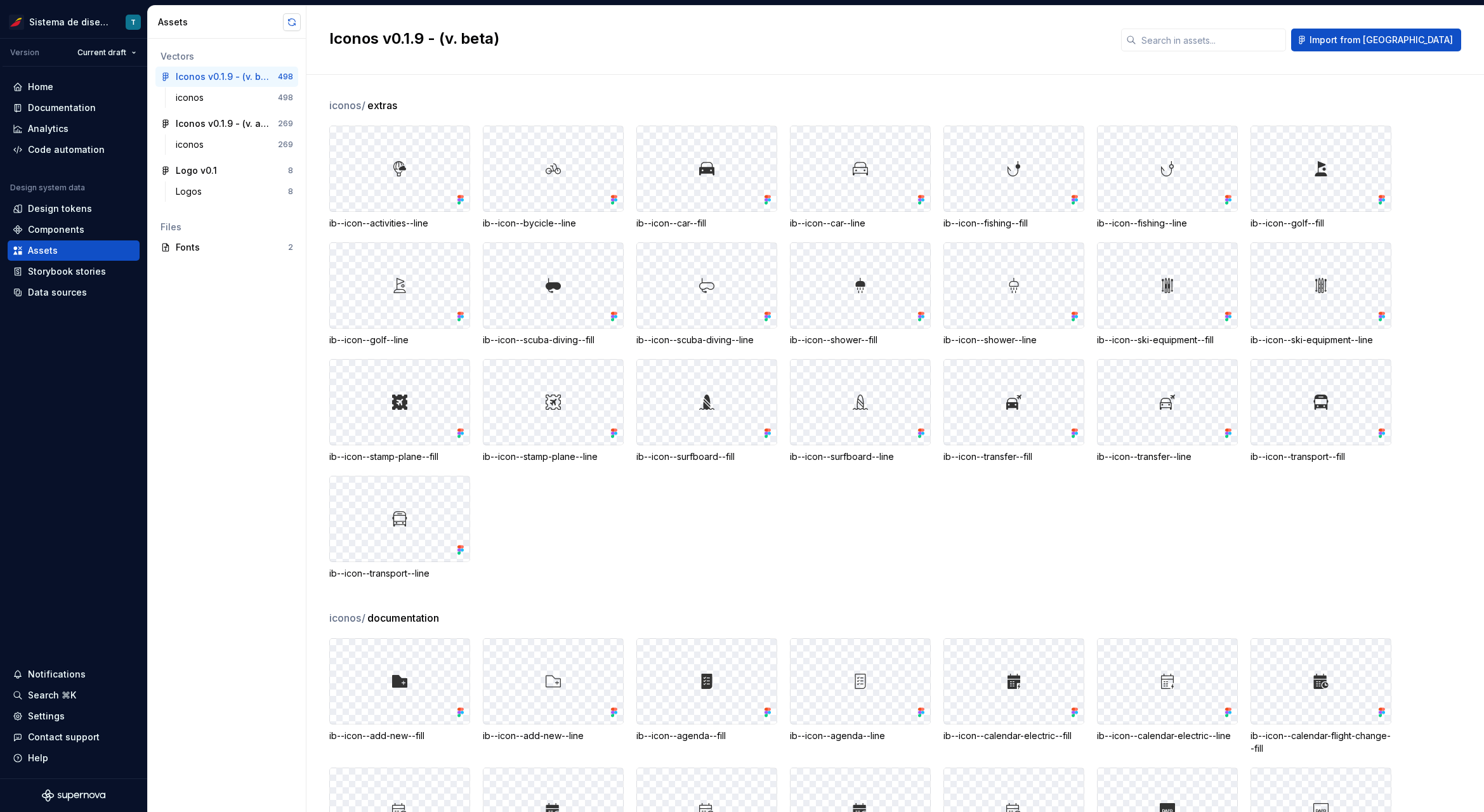
click at [299, 20] on button "button" at bounding box center [292, 22] width 18 height 18
click at [242, 126] on div "Iconos v0.1.9 - (v. actual)" at bounding box center [222, 123] width 94 height 12
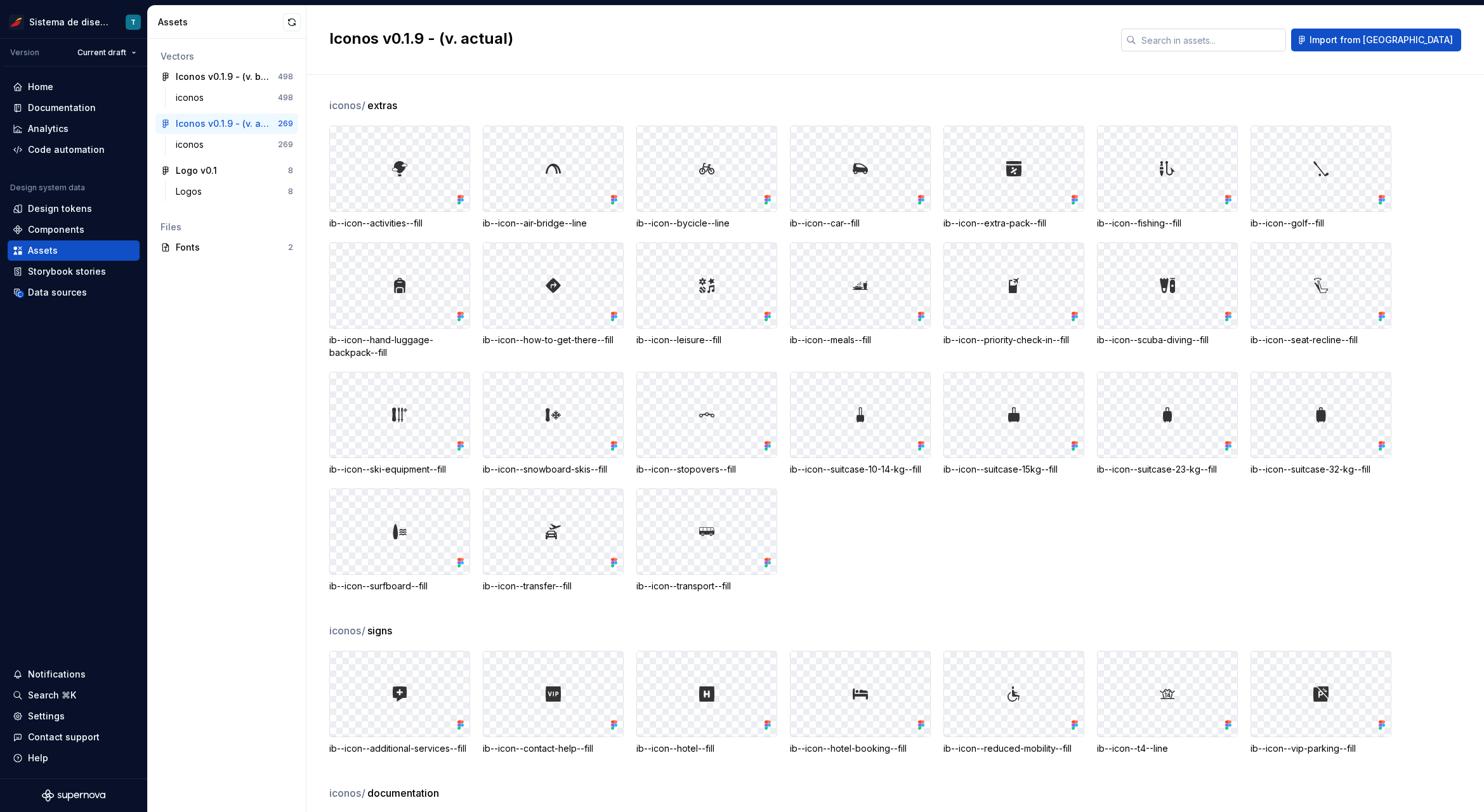
click at [1261, 37] on input "text" at bounding box center [1212, 40] width 150 height 23
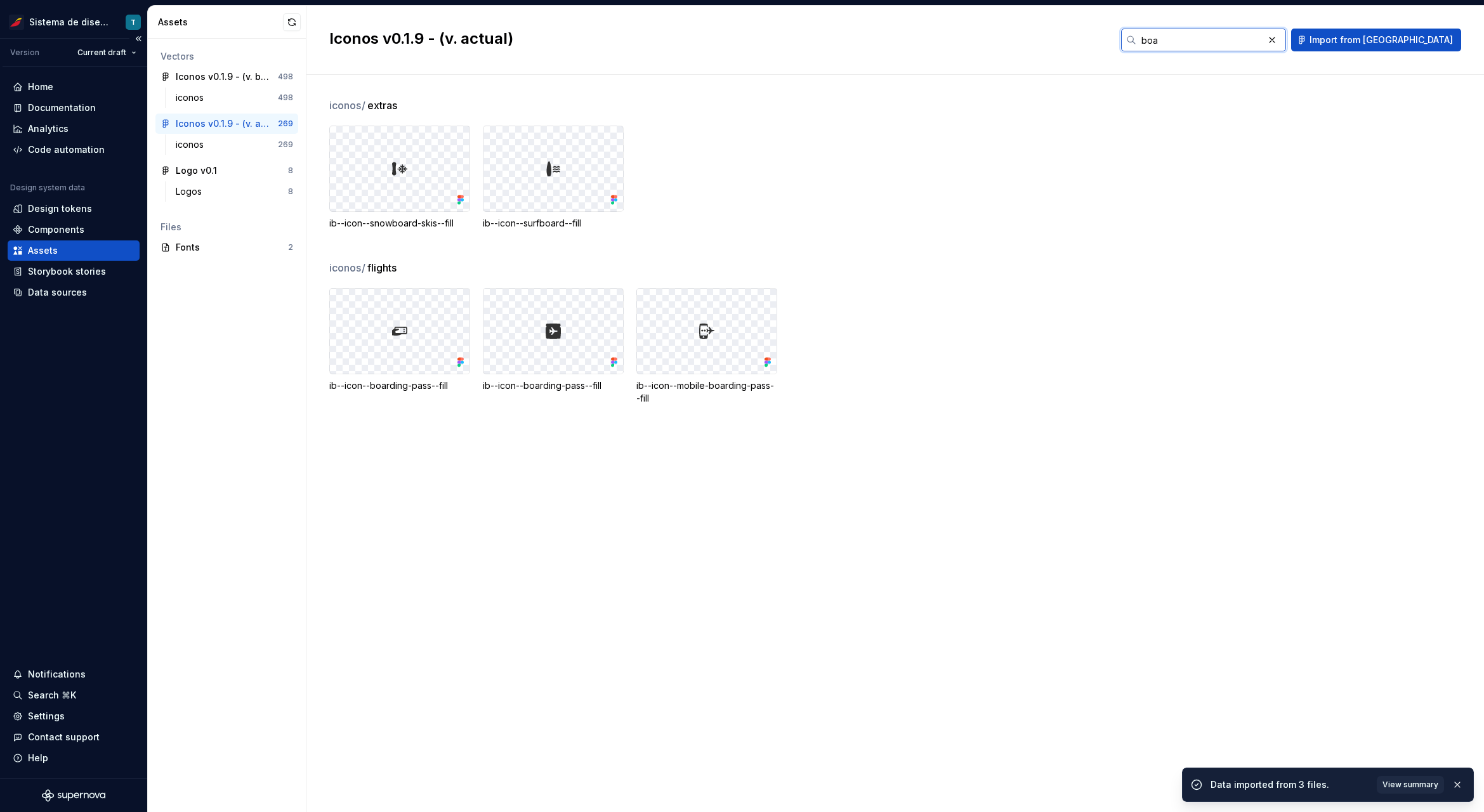
type input "boa"
click at [6, 263] on div "Home Documentation Analytics Code automation Design system data Design tokens C…" at bounding box center [73, 423] width 147 height 712
click at [37, 293] on div "Data sources" at bounding box center [57, 292] width 59 height 12
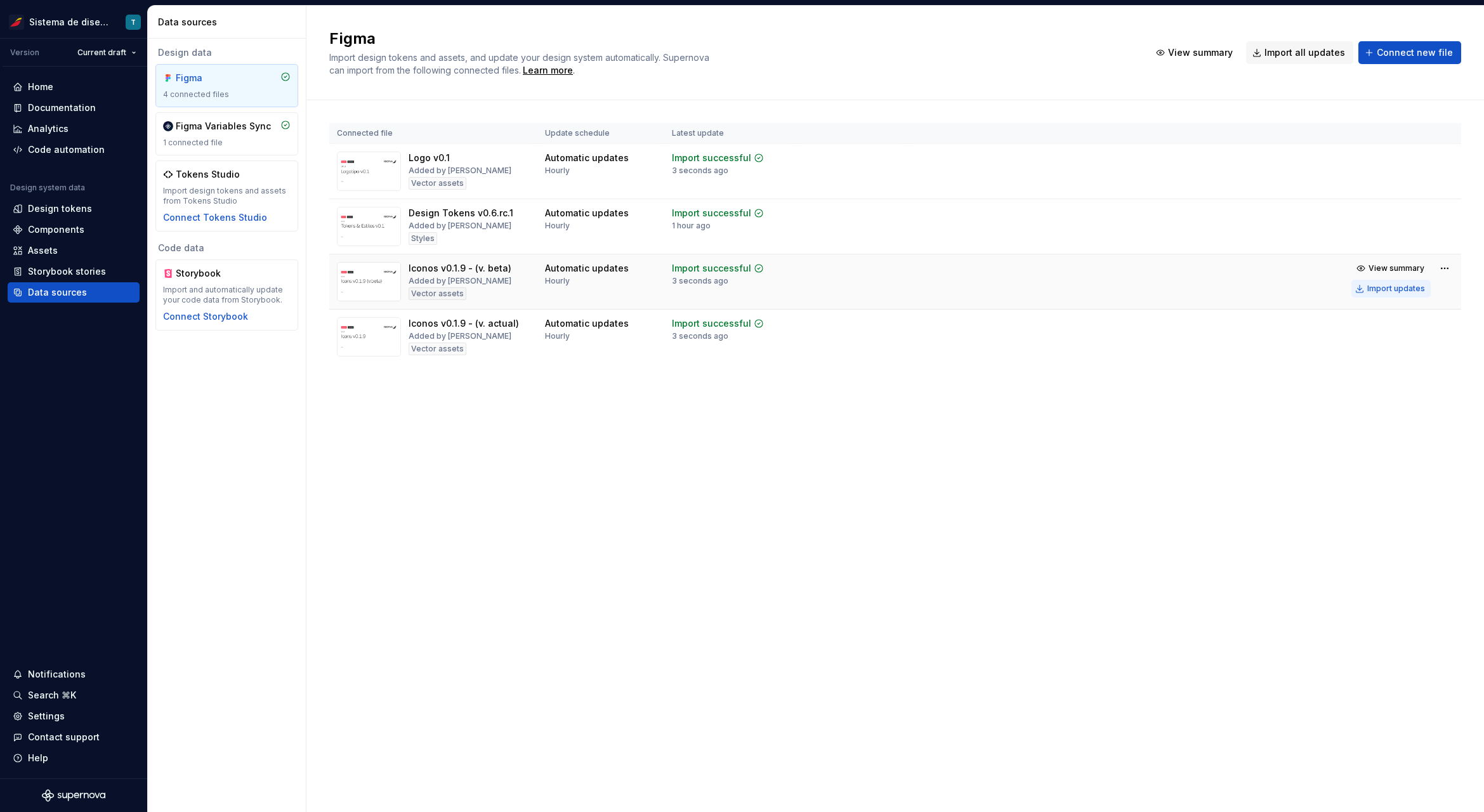
click at [1407, 286] on div "Import updates" at bounding box center [1397, 289] width 58 height 11
click at [1397, 344] on div "Import updates" at bounding box center [1397, 344] width 58 height 11
click at [56, 250] on div "Assets" at bounding box center [43, 250] width 30 height 12
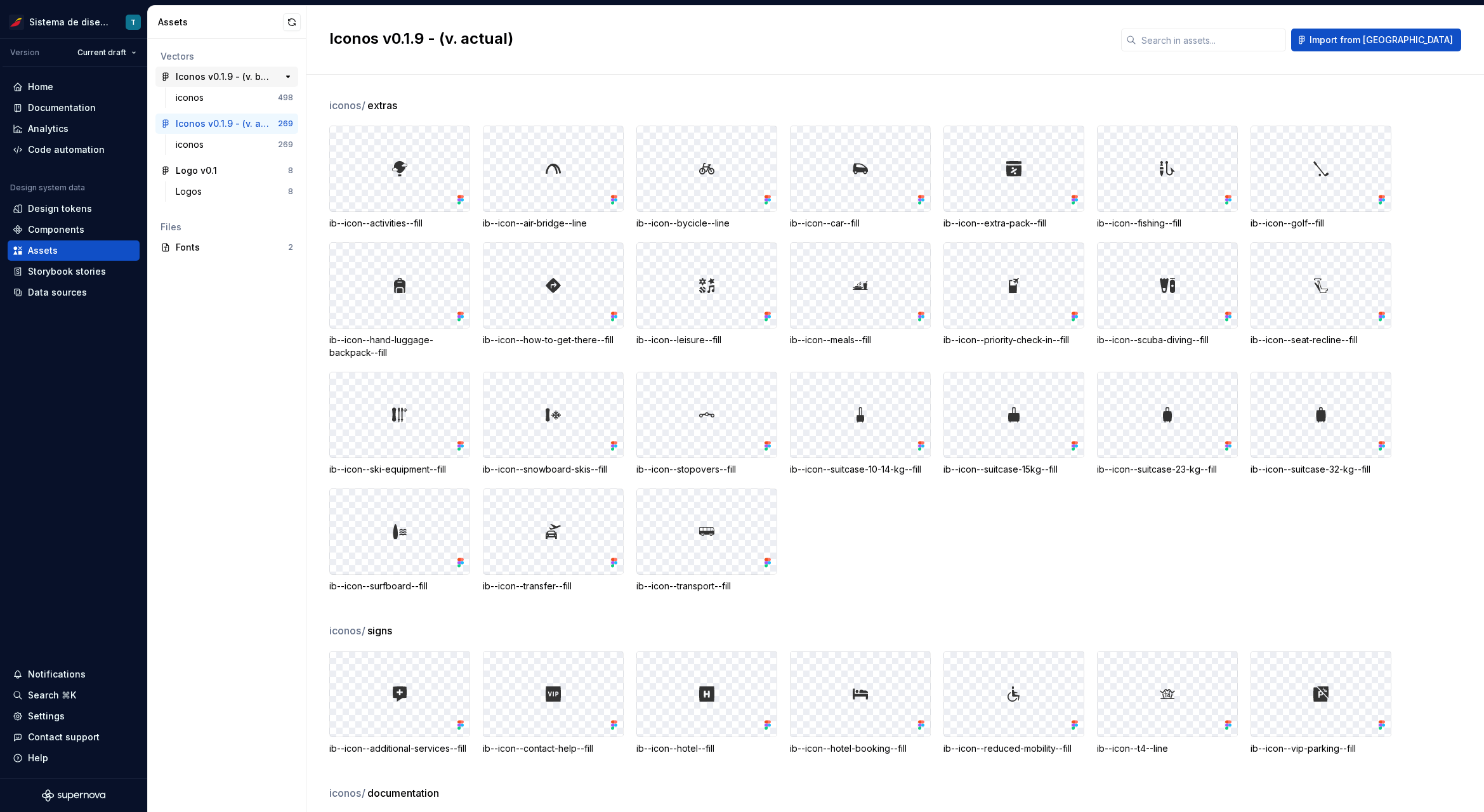
click at [237, 74] on div "Iconos v0.1.9 - (v. beta)" at bounding box center [222, 77] width 94 height 12
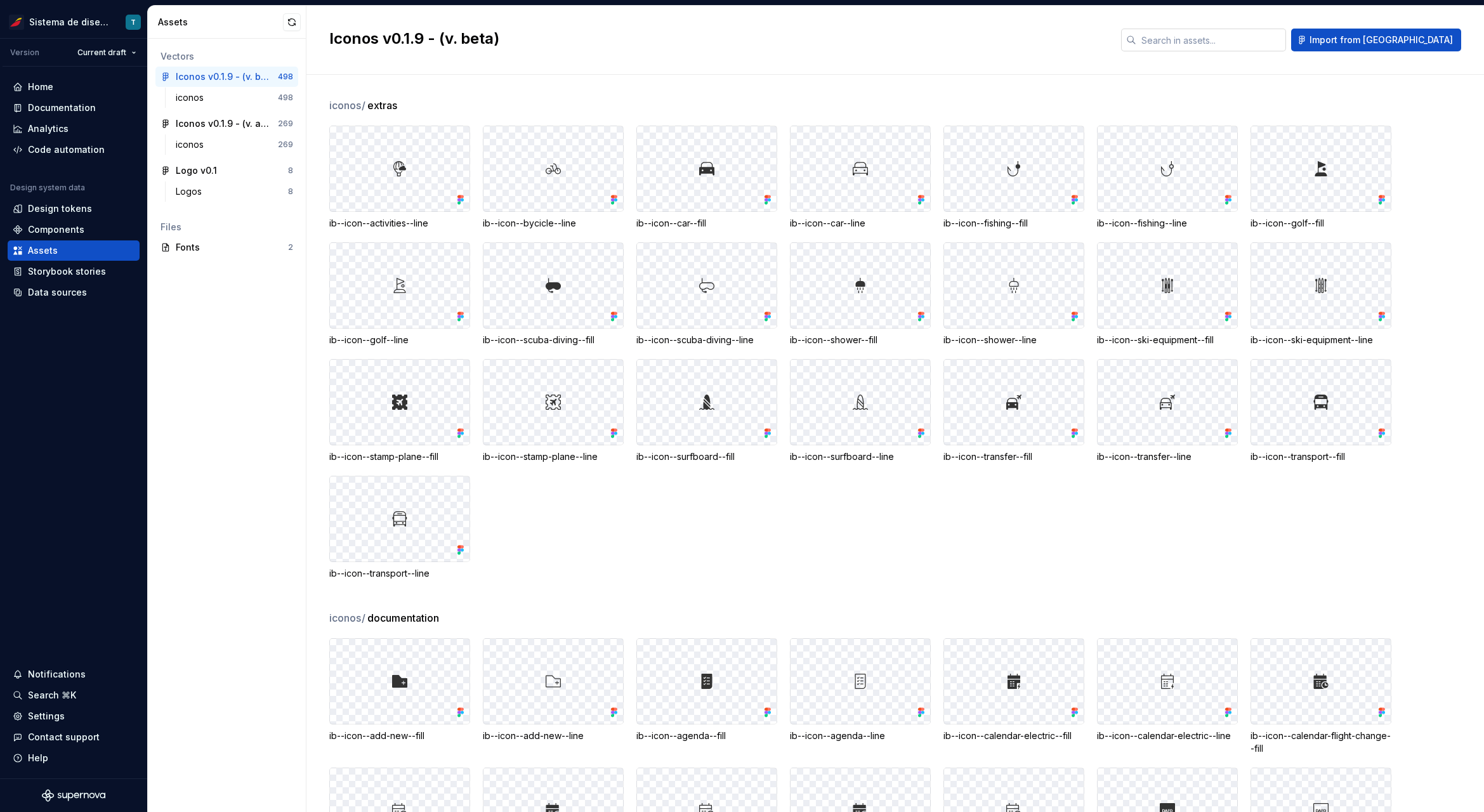
click at [1275, 40] on input "text" at bounding box center [1212, 40] width 150 height 23
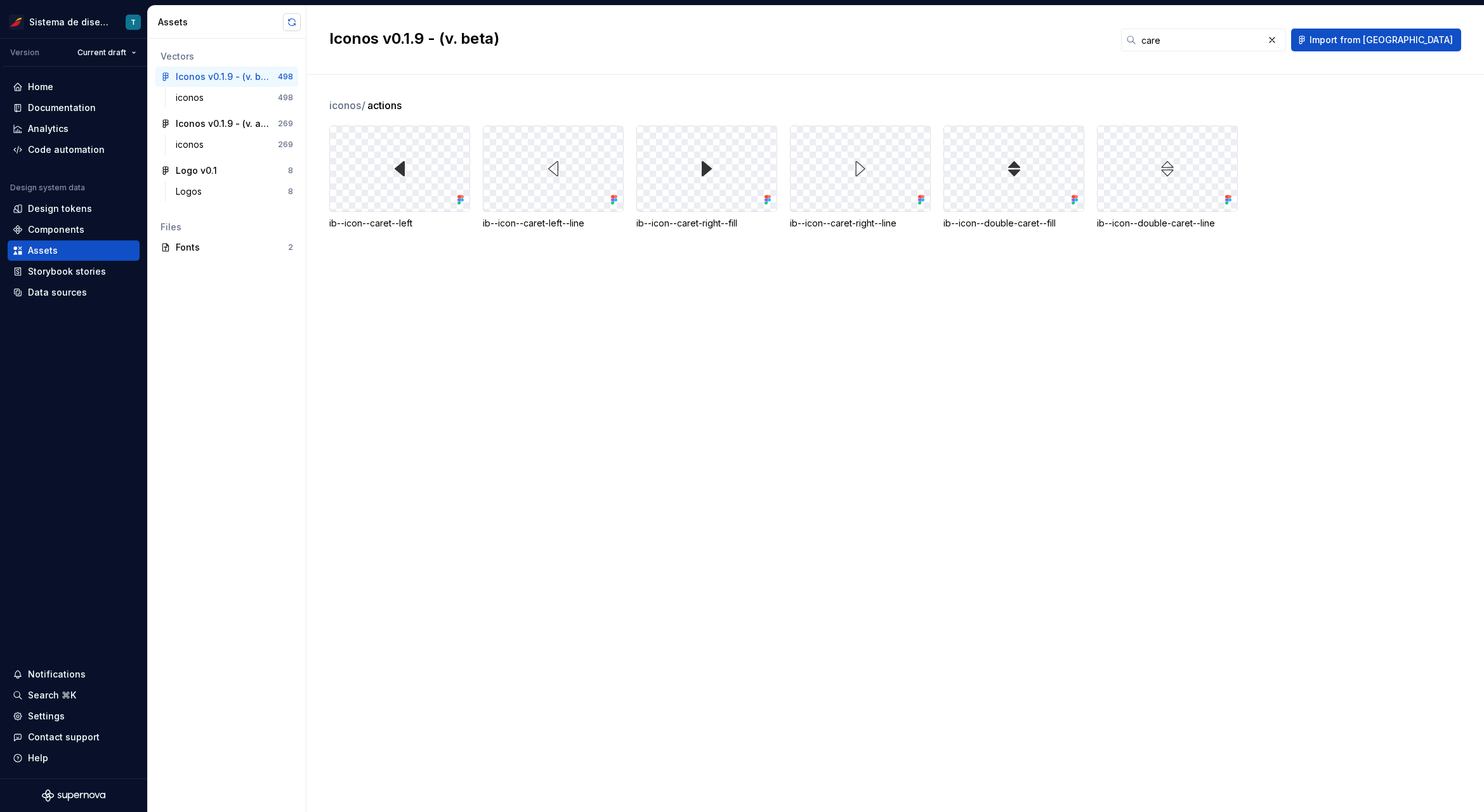
click at [288, 20] on button "button" at bounding box center [292, 22] width 18 height 18
click at [1245, 40] on input "care" at bounding box center [1200, 40] width 127 height 23
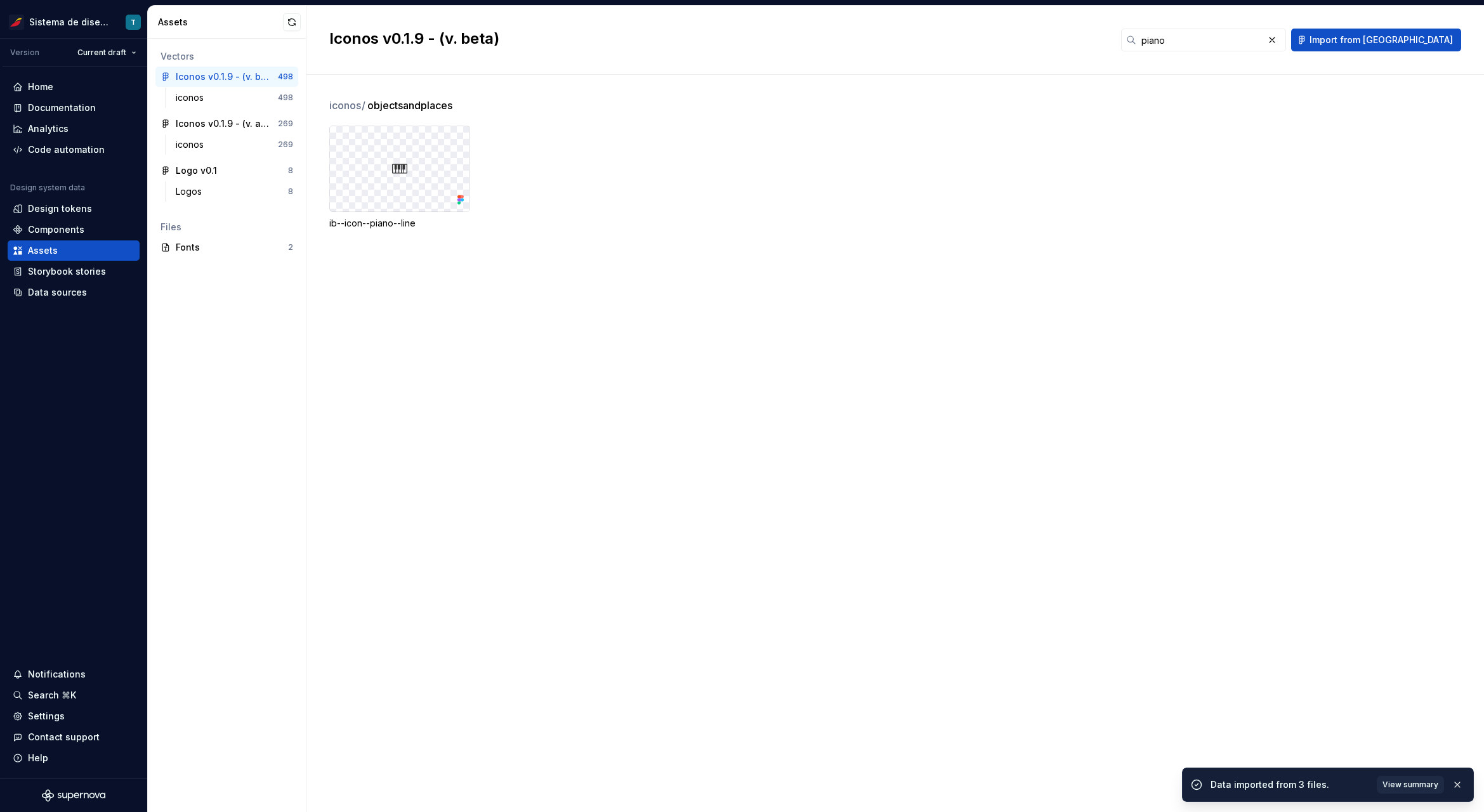
click at [730, 165] on div "ib--icon--piano--line" at bounding box center [907, 178] width 1155 height 104
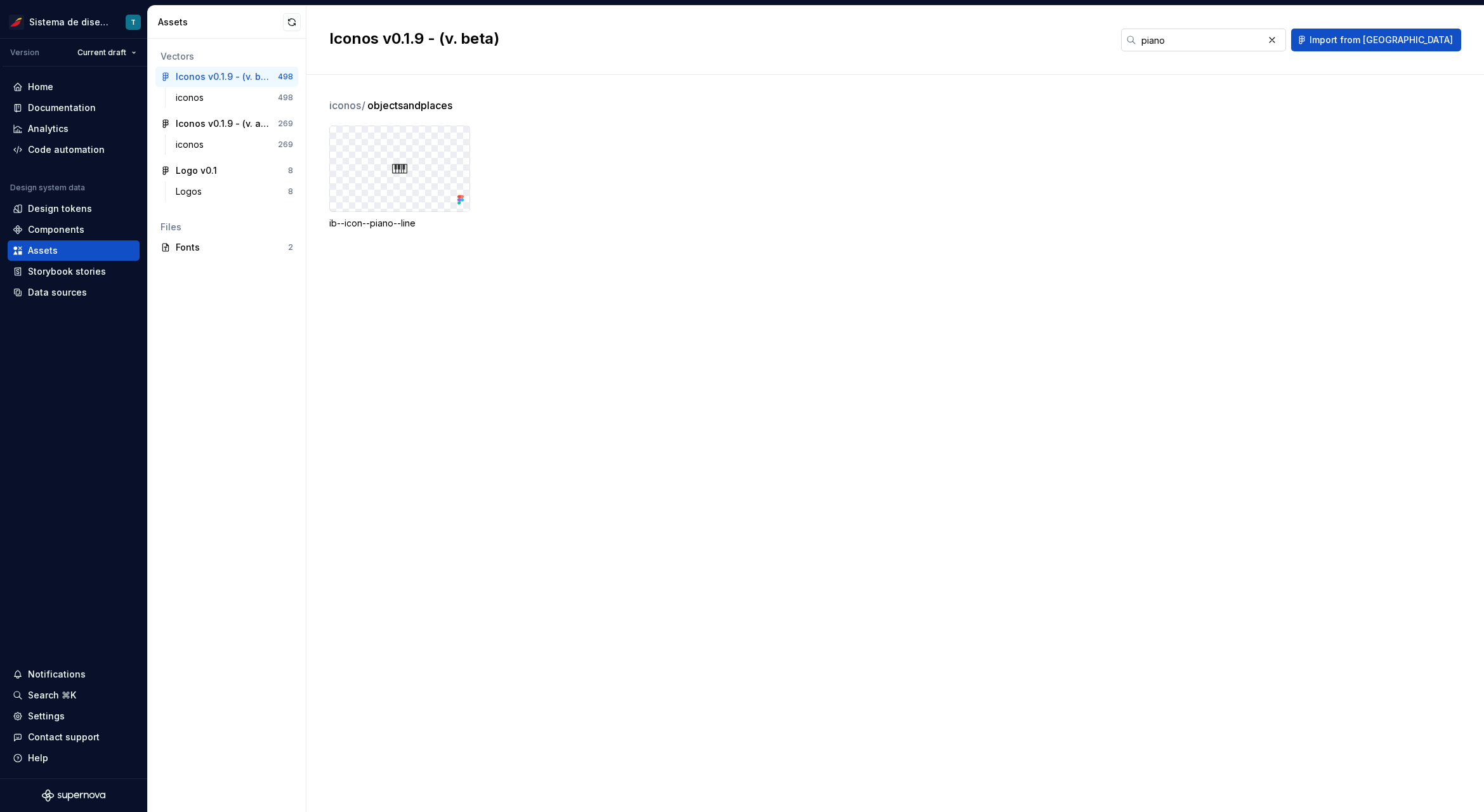
click at [1264, 34] on input "piano" at bounding box center [1200, 40] width 127 height 23
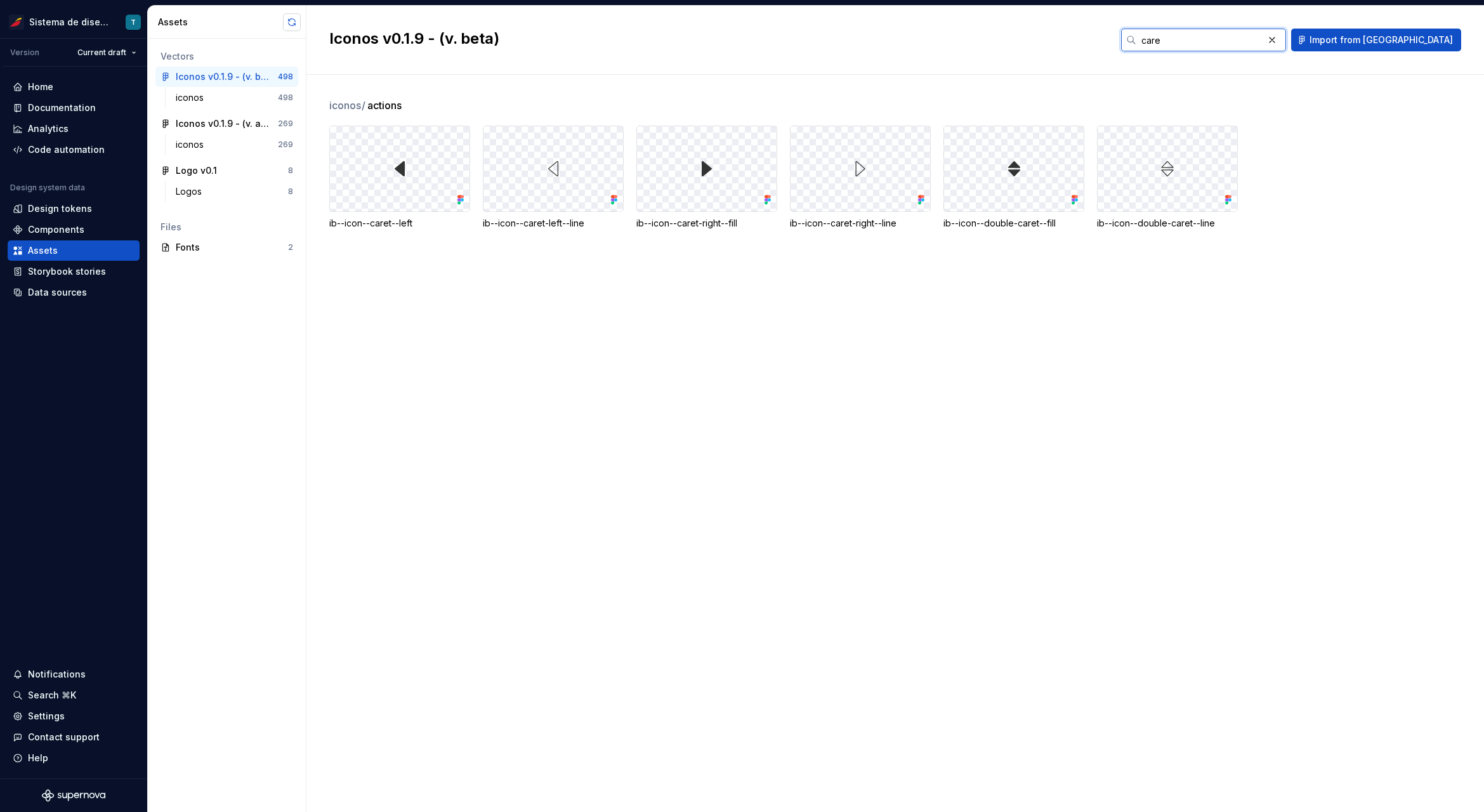
type input "care"
click at [286, 22] on button "button" at bounding box center [292, 22] width 18 height 18
click at [291, 21] on button "button" at bounding box center [292, 22] width 18 height 18
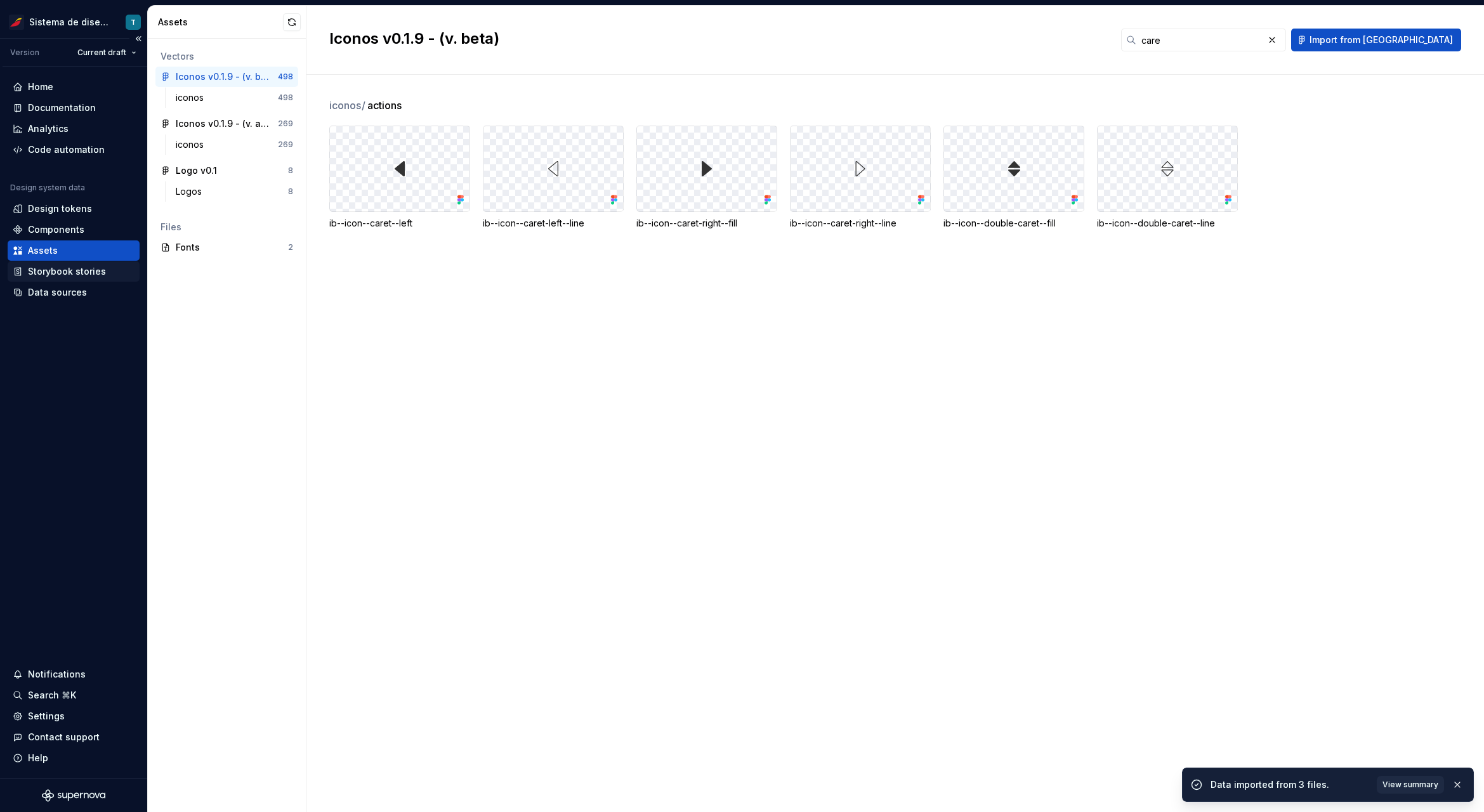
click at [63, 279] on div "Storybook stories" at bounding box center [74, 271] width 132 height 20
click at [61, 292] on div "Data sources" at bounding box center [57, 292] width 59 height 12
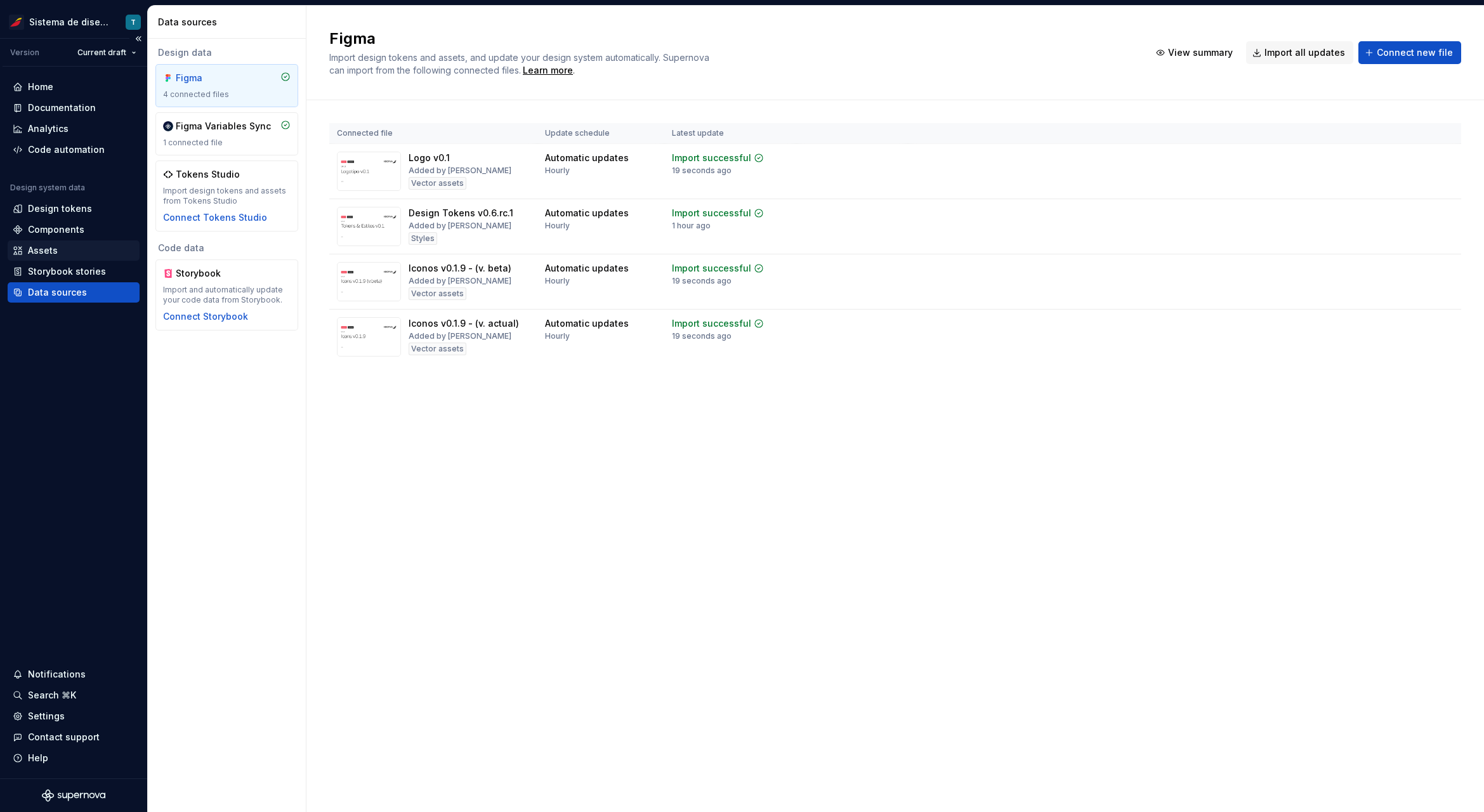
click at [62, 241] on div "Assets" at bounding box center [74, 250] width 132 height 20
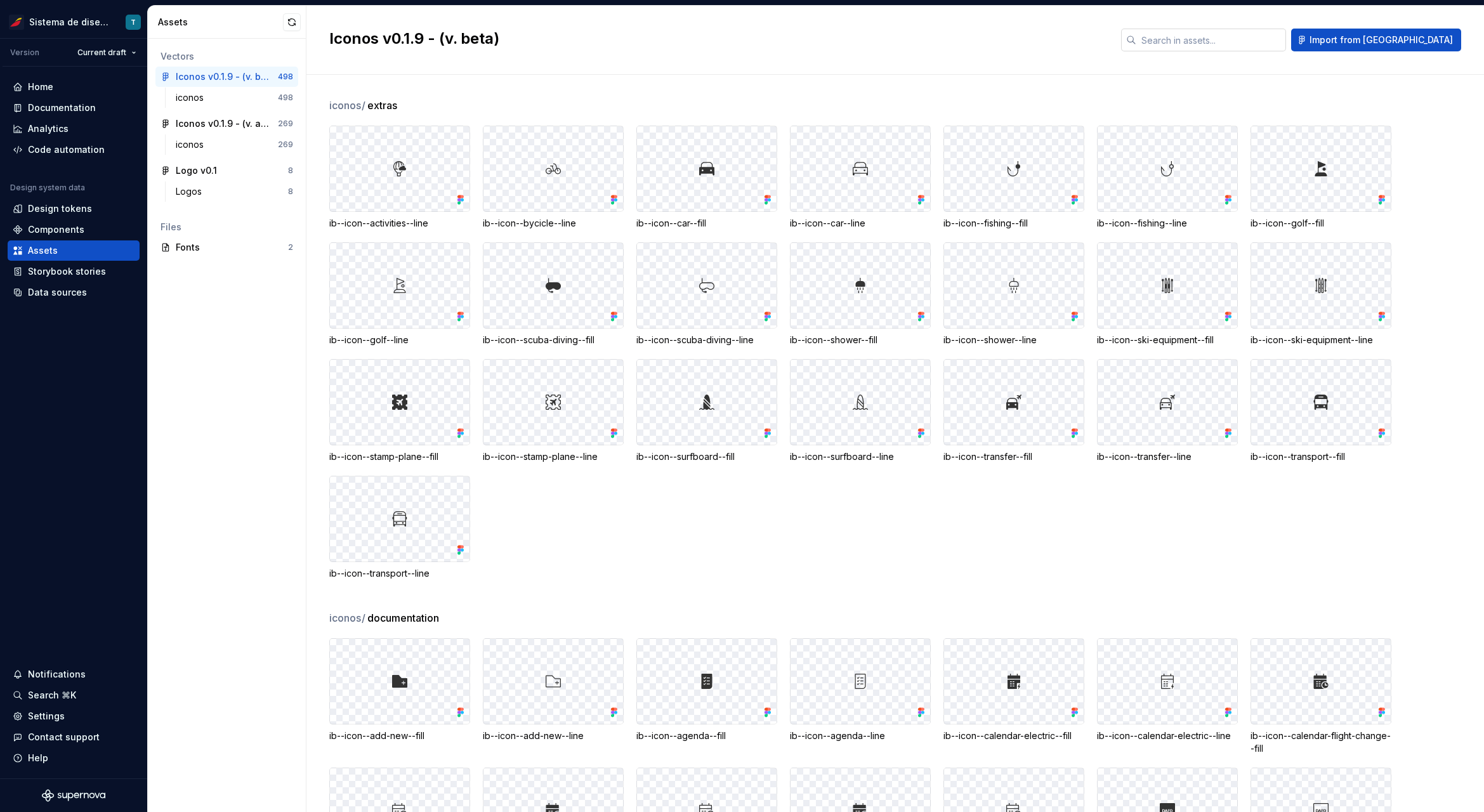
click at [1228, 42] on input "text" at bounding box center [1212, 40] width 150 height 23
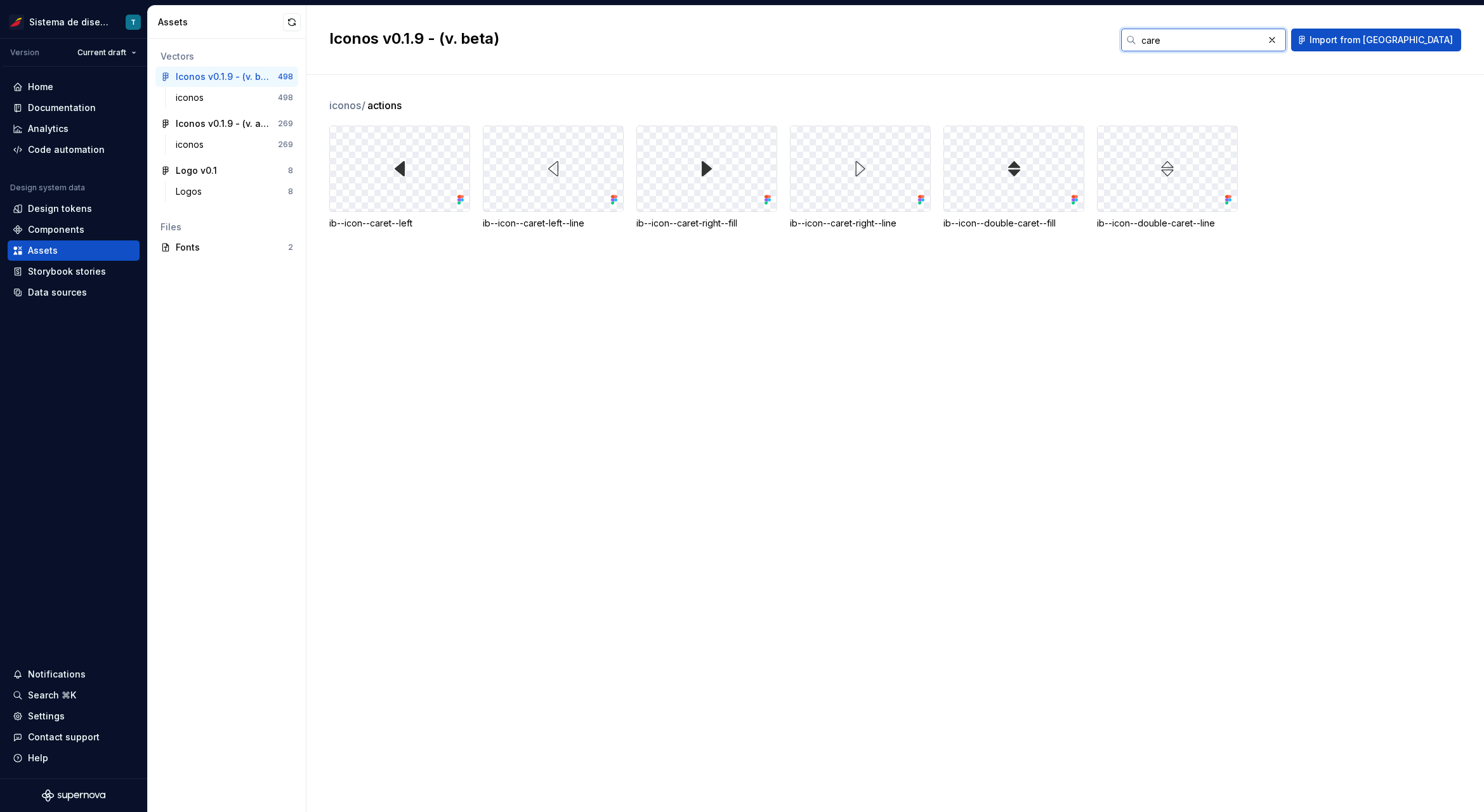
type input "care"
click at [809, 319] on div "iconos / actions ib--icon--caret--left ib--icon--caret-left--line ib--icon--car…" at bounding box center [907, 443] width 1155 height 737
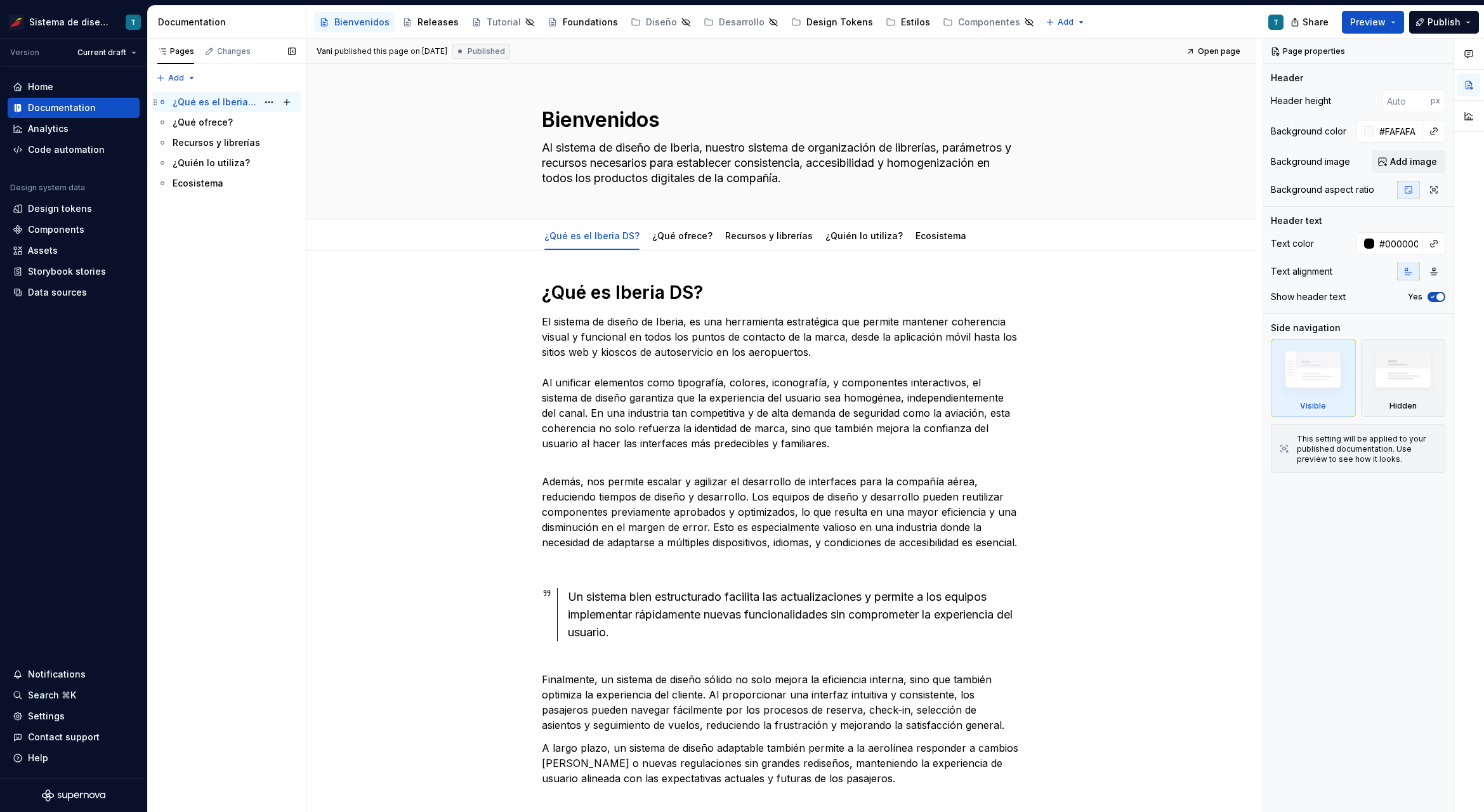
type textarea "*"
click at [60, 248] on div "Assets" at bounding box center [73, 250] width 122 height 12
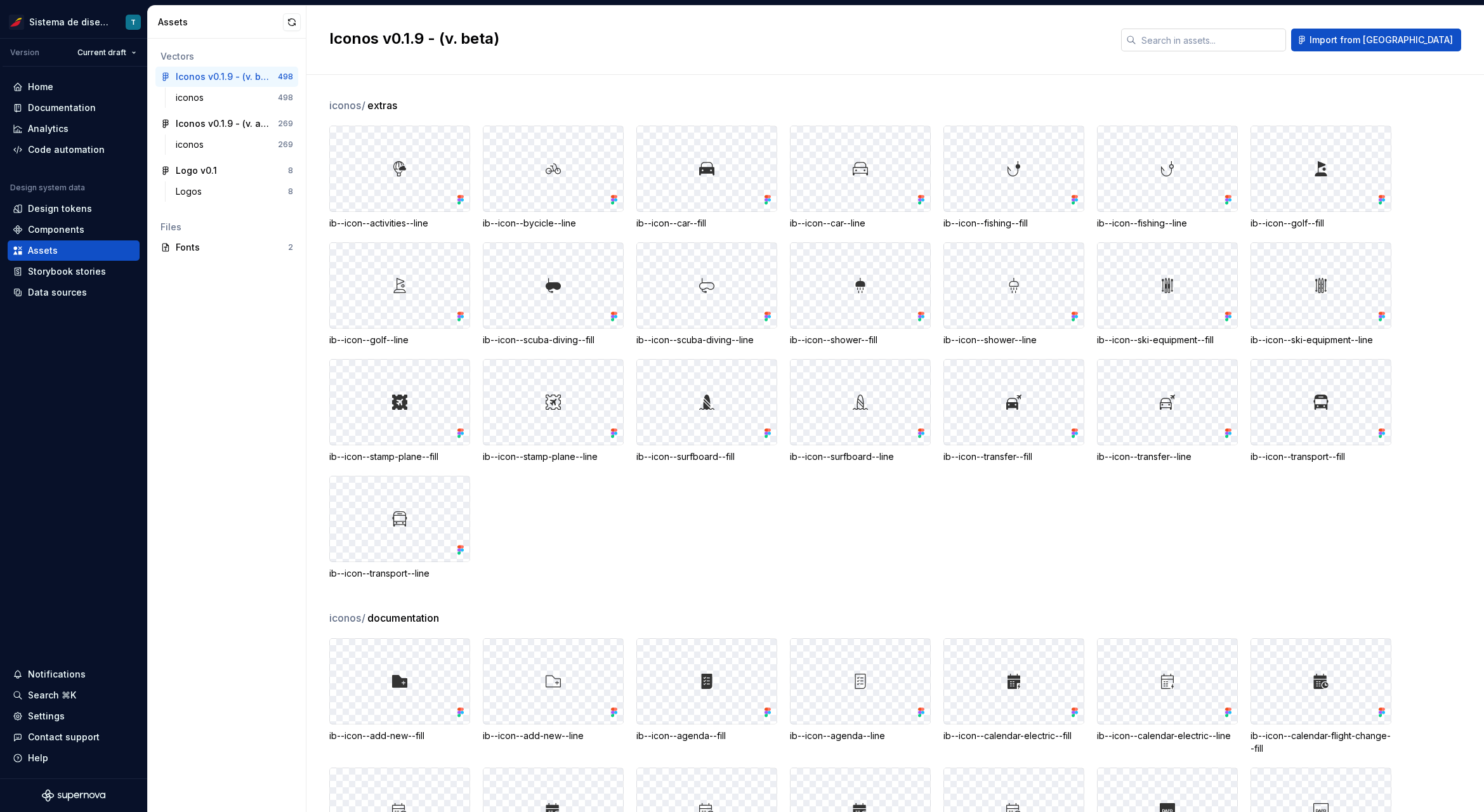
click at [1287, 40] on input "text" at bounding box center [1212, 40] width 150 height 23
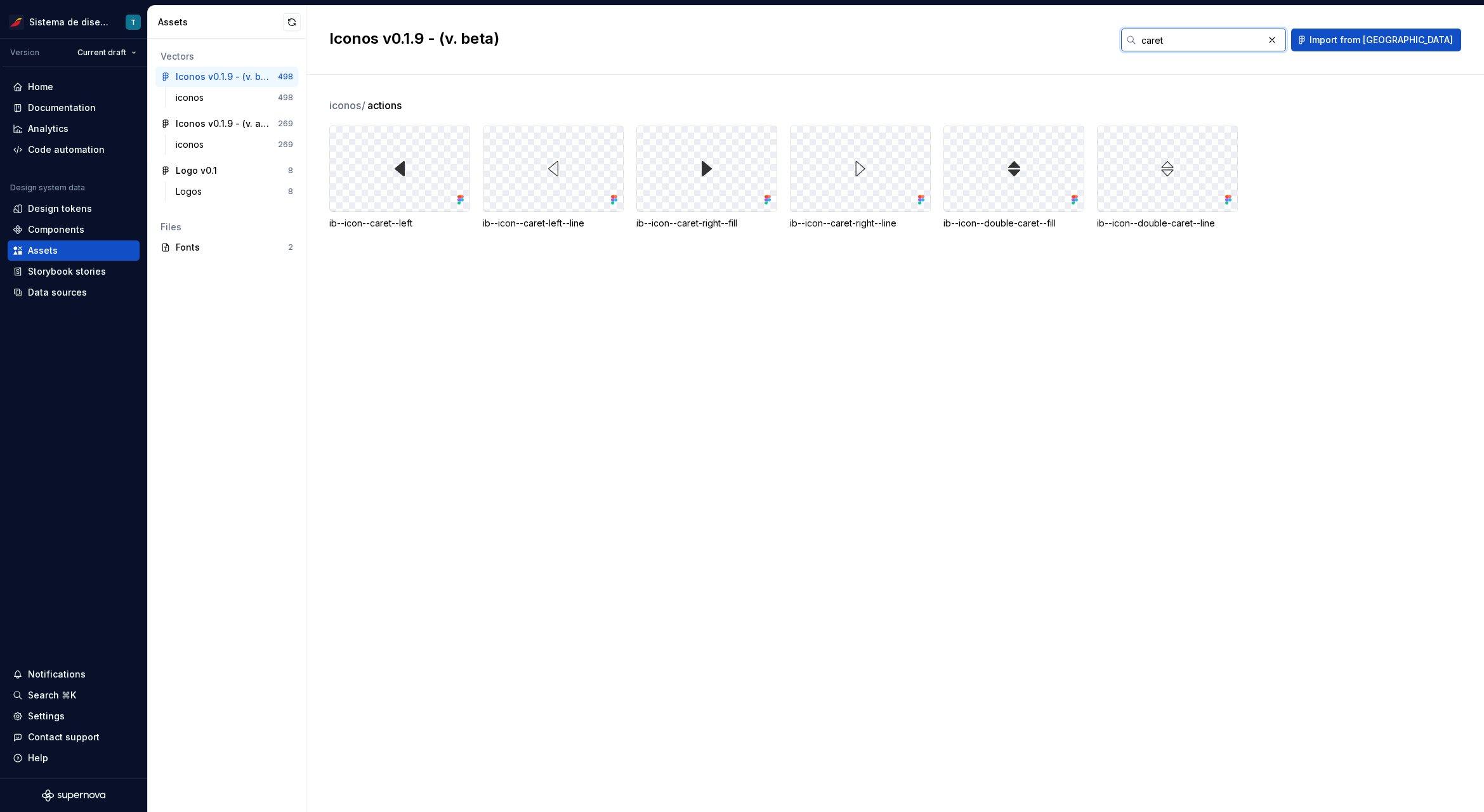
type input "caret"
click at [376, 183] on div at bounding box center [399, 168] width 139 height 85
drag, startPoint x: 386, startPoint y: 233, endPoint x: 378, endPoint y: 207, distance: 27.2
click at [386, 230] on div "iconos / actions ib--icon--caret--left ib--icon--caret-left--line ib--icon--car…" at bounding box center [907, 179] width 1155 height 162
click at [377, 206] on div at bounding box center [399, 168] width 139 height 85
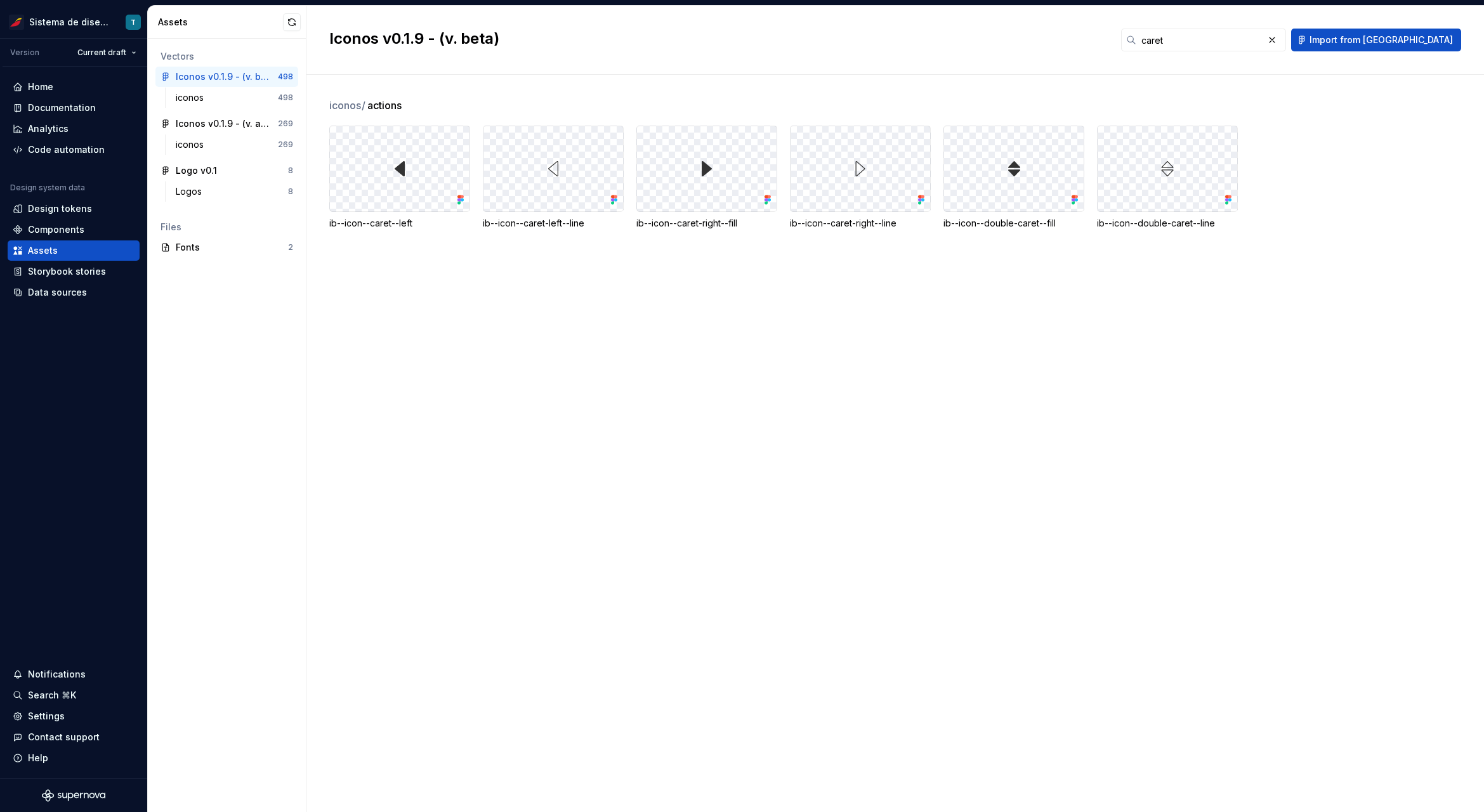
click at [377, 204] on div at bounding box center [399, 168] width 139 height 85
click at [413, 157] on div at bounding box center [399, 168] width 139 height 85
click at [408, 146] on div at bounding box center [399, 168] width 139 height 85
click at [412, 114] on div "iconos / actions ib--icon--caret--left ib--icon--caret-left--line ib--icon--car…" at bounding box center [907, 179] width 1155 height 162
drag, startPoint x: 407, startPoint y: 102, endPoint x: 408, endPoint y: 179, distance: 77.0
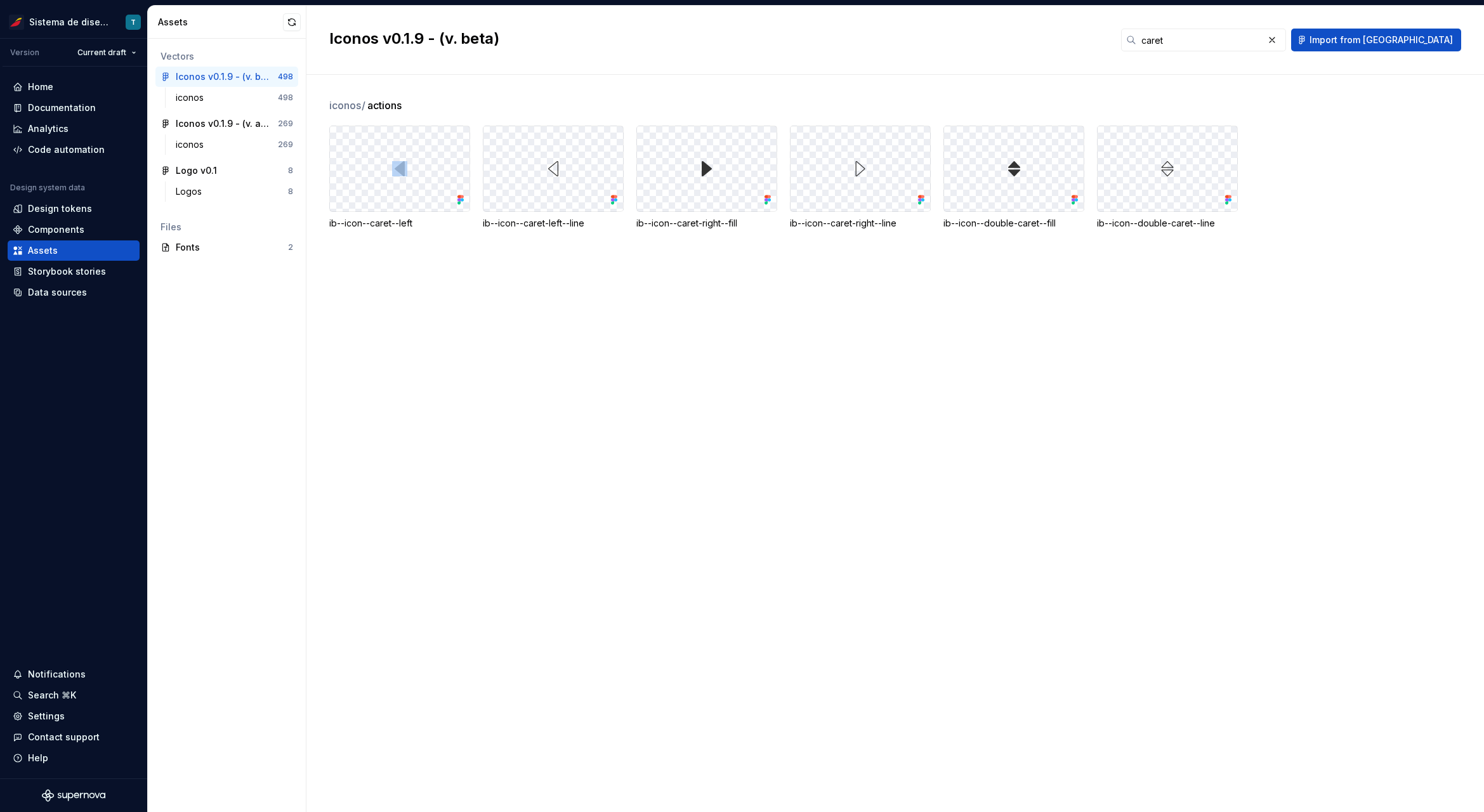
click at [407, 187] on div "iconos / actions ib--icon--caret--left ib--icon--caret-left--line ib--icon--car…" at bounding box center [907, 179] width 1155 height 162
drag, startPoint x: 401, startPoint y: 168, endPoint x: 449, endPoint y: 1, distance: 173.8
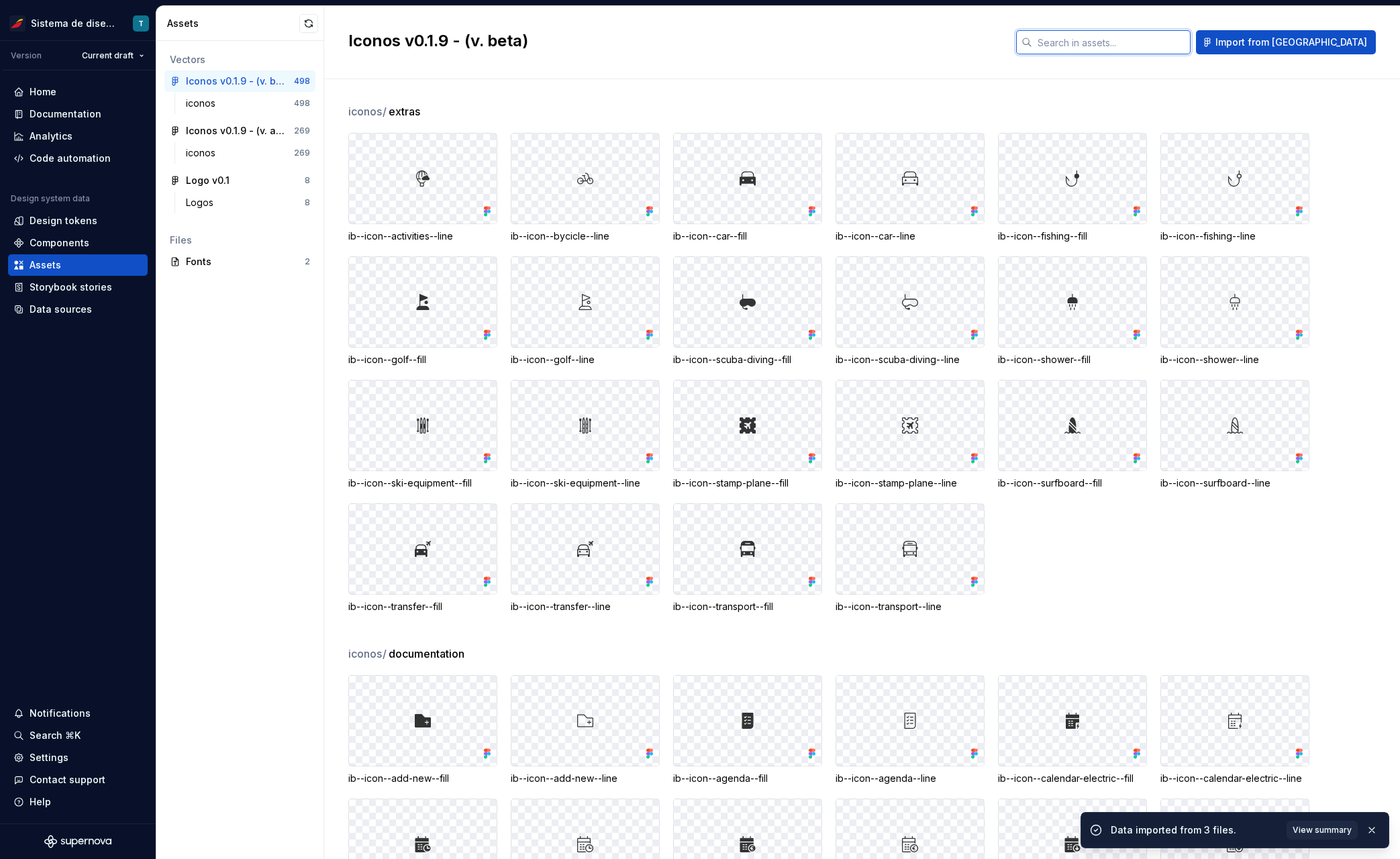
click at [1128, 45] on input "text" at bounding box center [1112, 42] width 158 height 24
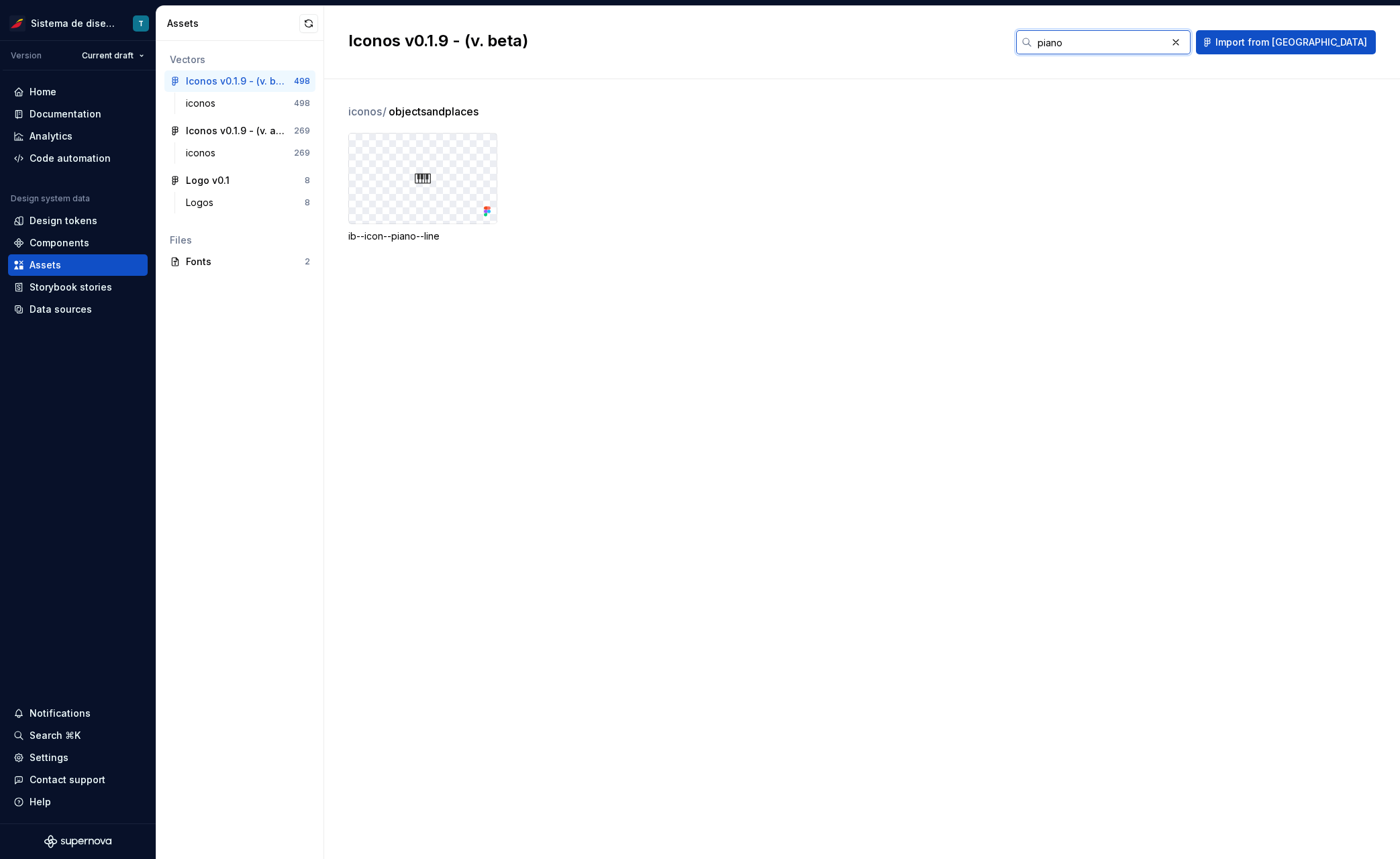
type input "piano"
click at [126, 49] on html "Sistema de diseño Iberia T Version Current draft Home Documentation Analytics C…" at bounding box center [700, 430] width 1400 height 859
click at [664, 261] on html "Sistema de diseño Iberia T Version Current draft Home Documentation Analytics C…" at bounding box center [700, 430] width 1400 height 859
click at [63, 90] on div "Home" at bounding box center [77, 91] width 129 height 13
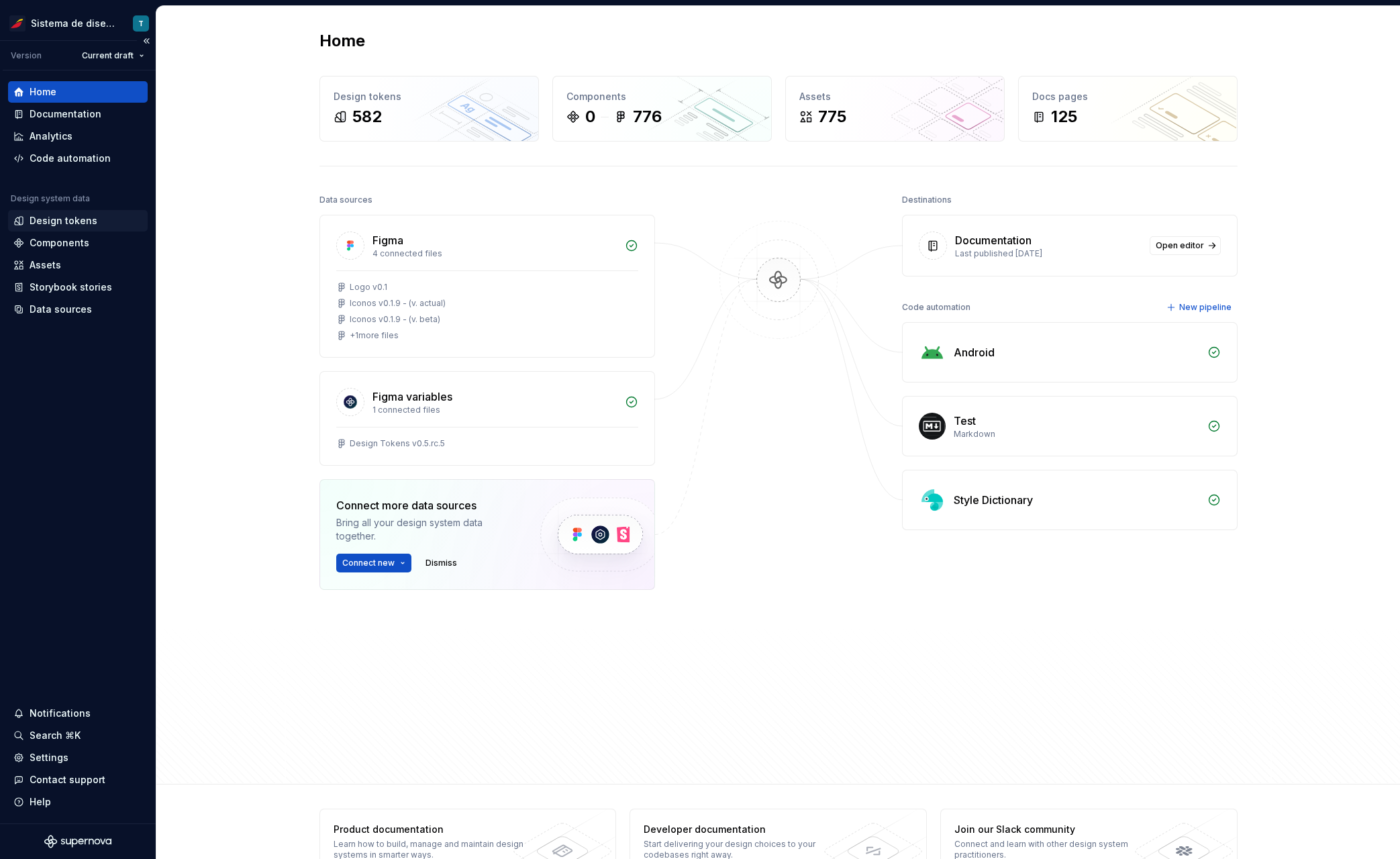
click at [87, 223] on div "Design tokens" at bounding box center [63, 221] width 68 height 13
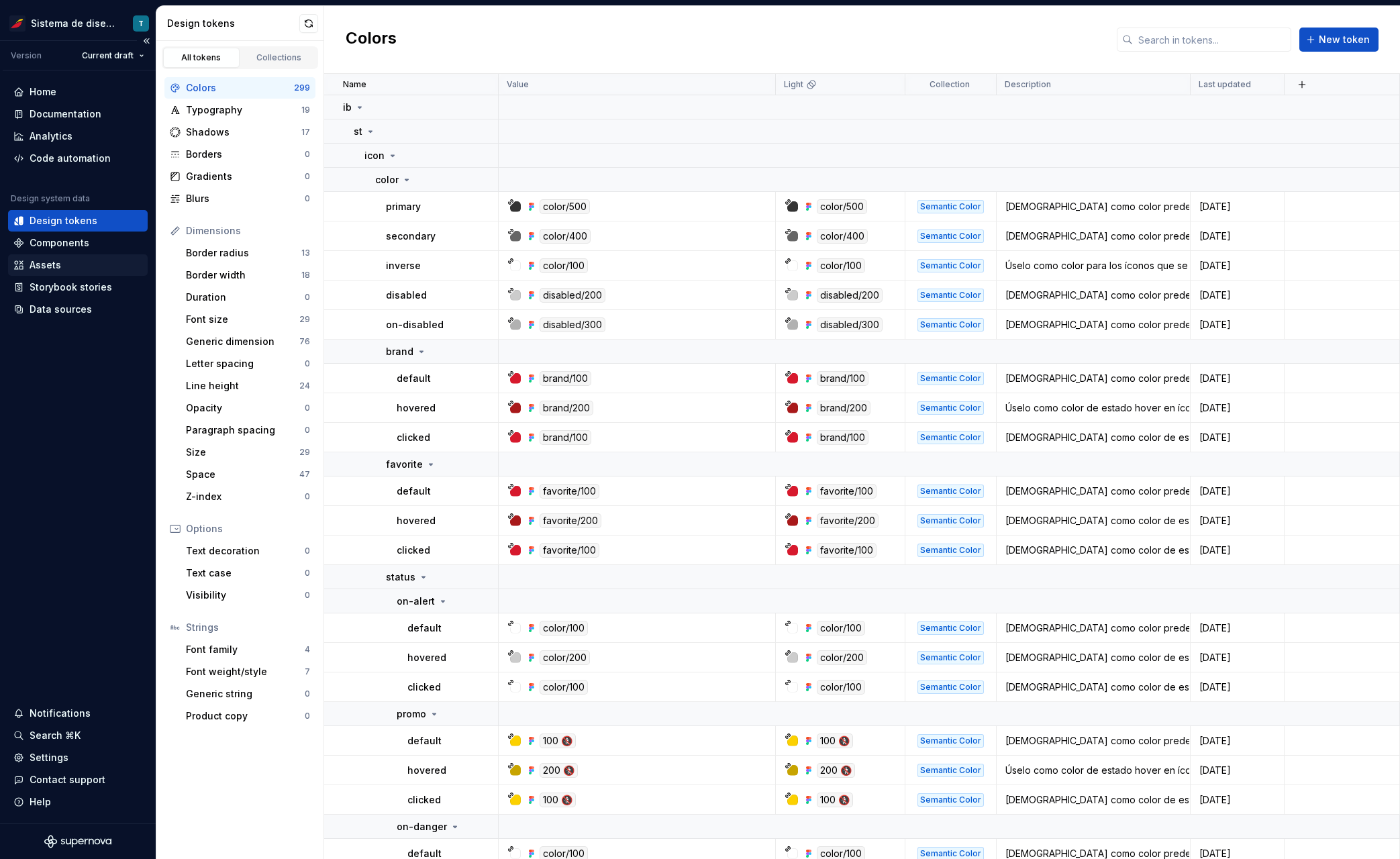
click at [75, 263] on div "Assets" at bounding box center [77, 265] width 129 height 13
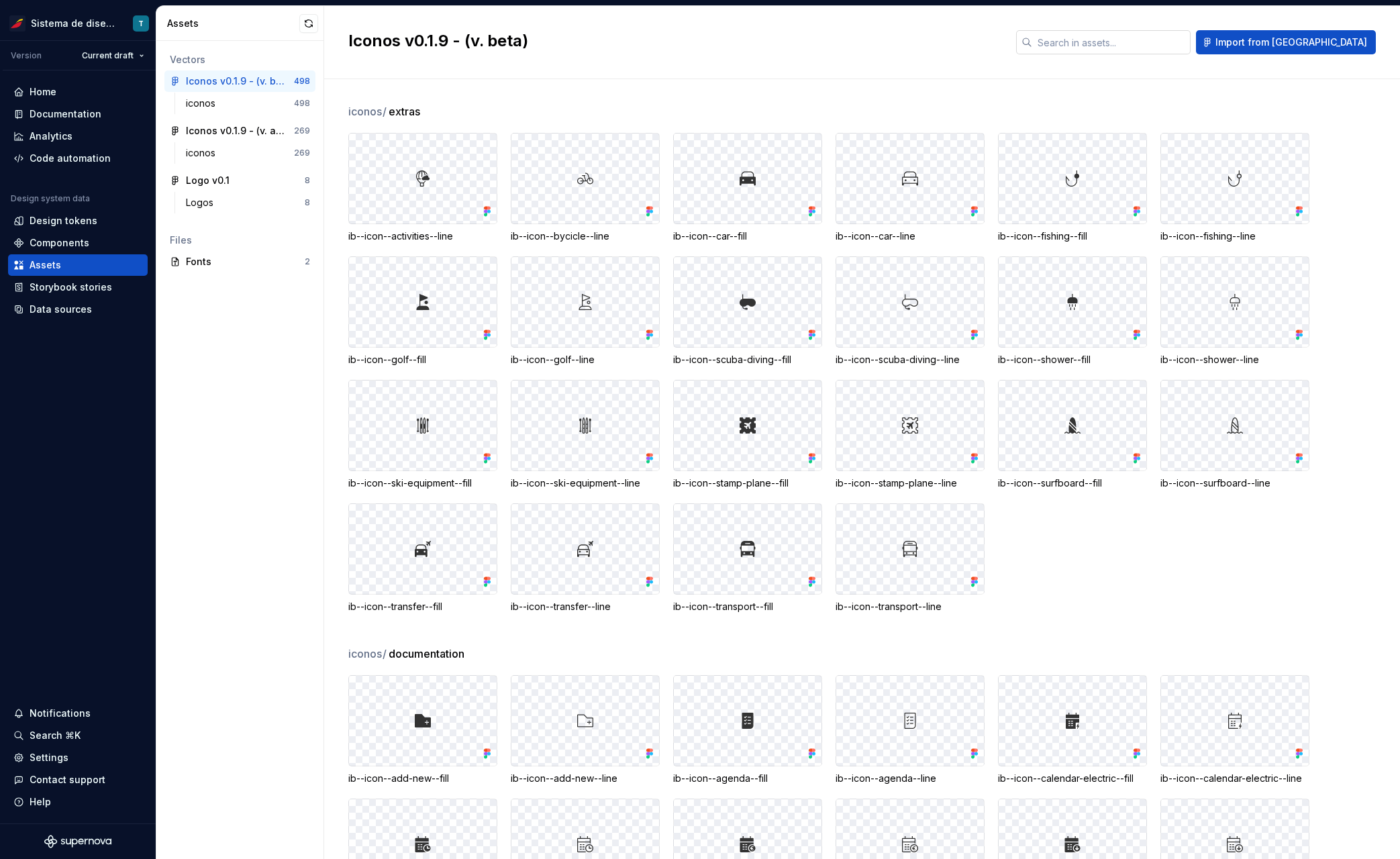
click at [1110, 48] on input "text" at bounding box center [1112, 42] width 158 height 24
click at [1135, 41] on input "text" at bounding box center [1112, 42] width 158 height 24
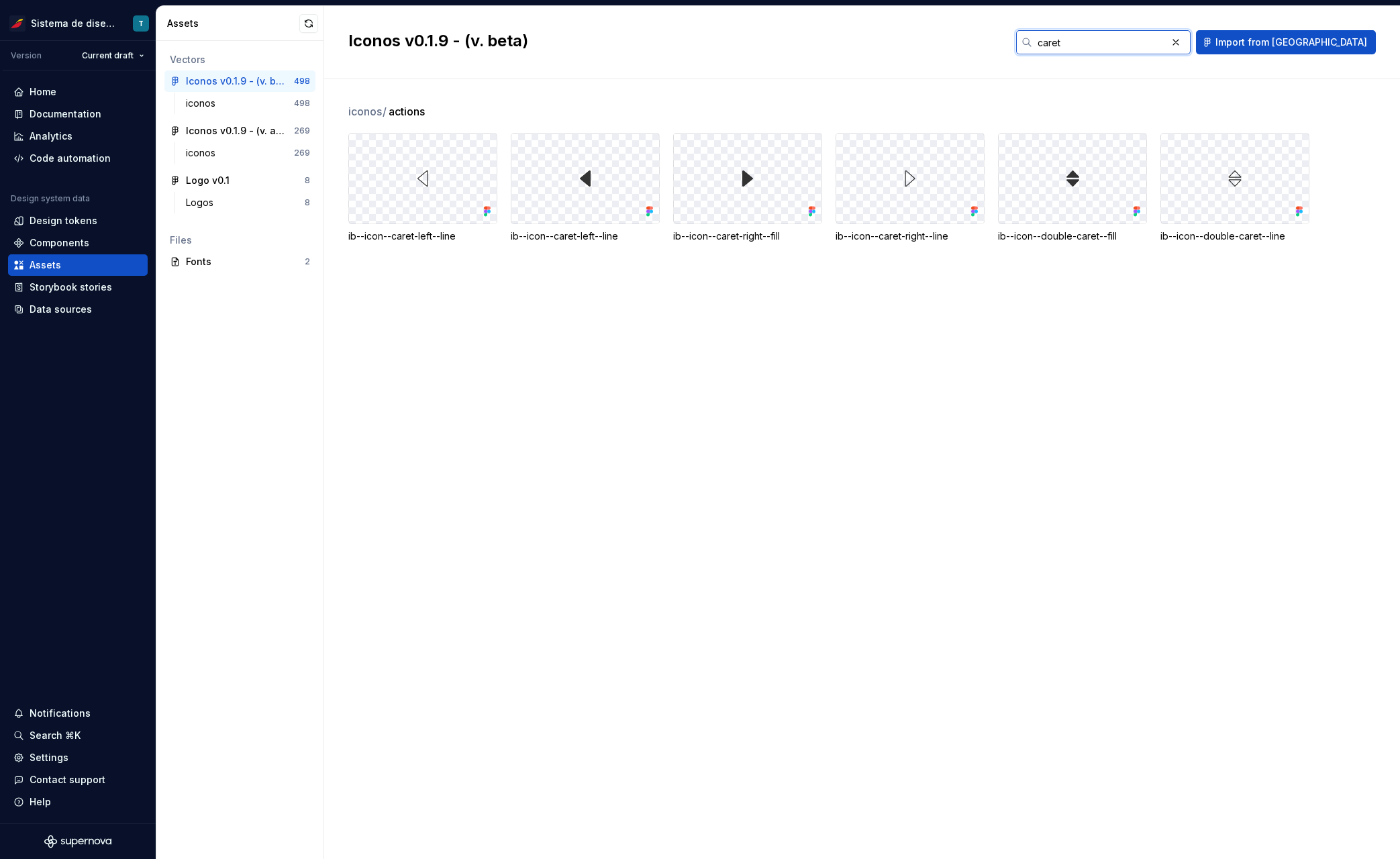
click at [1150, 49] on input "caret" at bounding box center [1100, 42] width 134 height 24
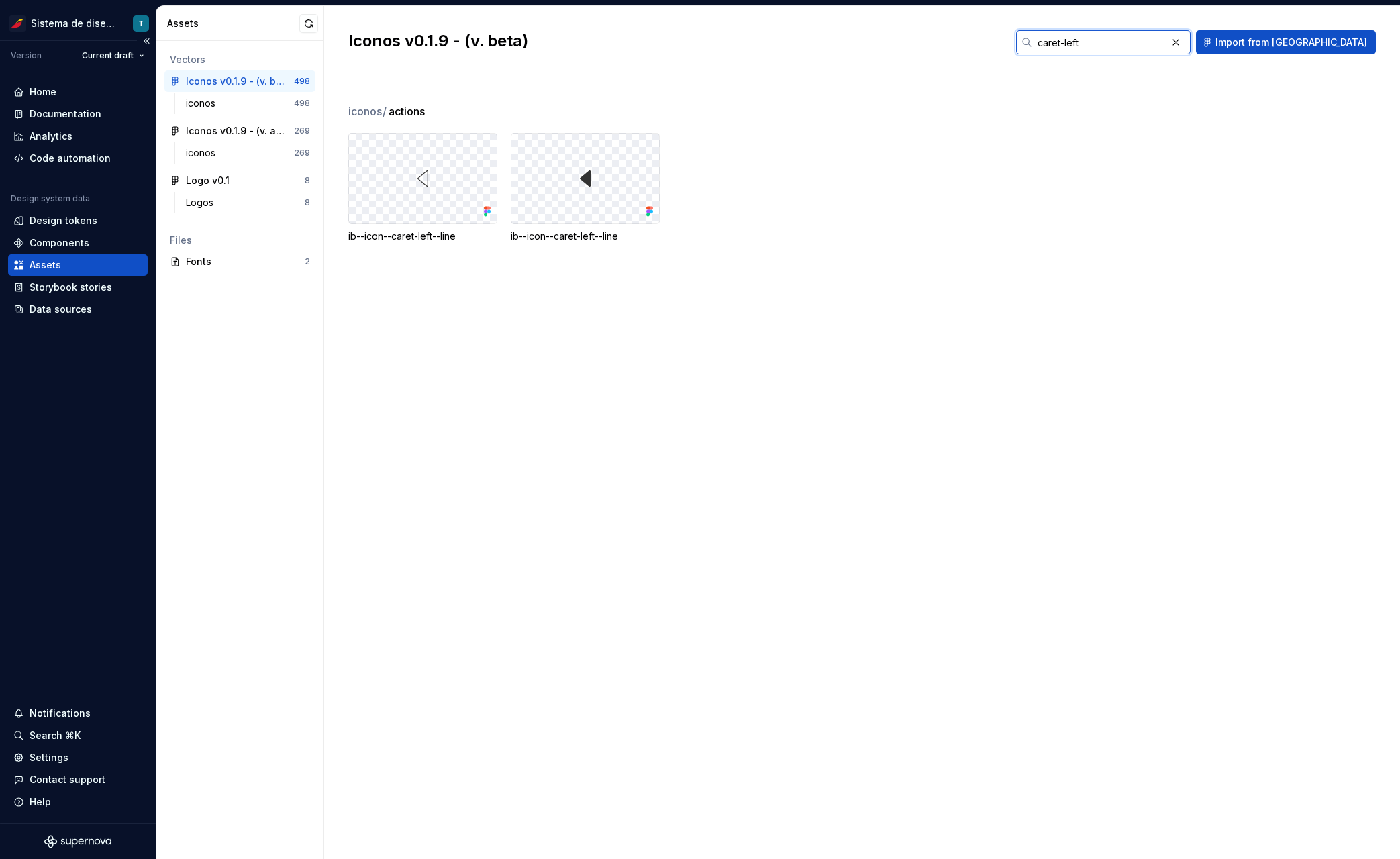
type input "caret-left"
click at [310, 24] on button "button" at bounding box center [309, 23] width 19 height 19
click at [1042, 210] on div "ib--icon--caret-left--fill ib--icon--caret-left--line" at bounding box center [874, 188] width 1051 height 110
click at [240, 142] on div "Iconos v0.1.9 - (v. actual) 269 iconos 269" at bounding box center [240, 144] width 151 height 49
click at [239, 133] on div "Iconos v0.1.9 - (v. actual)" at bounding box center [235, 130] width 100 height 13
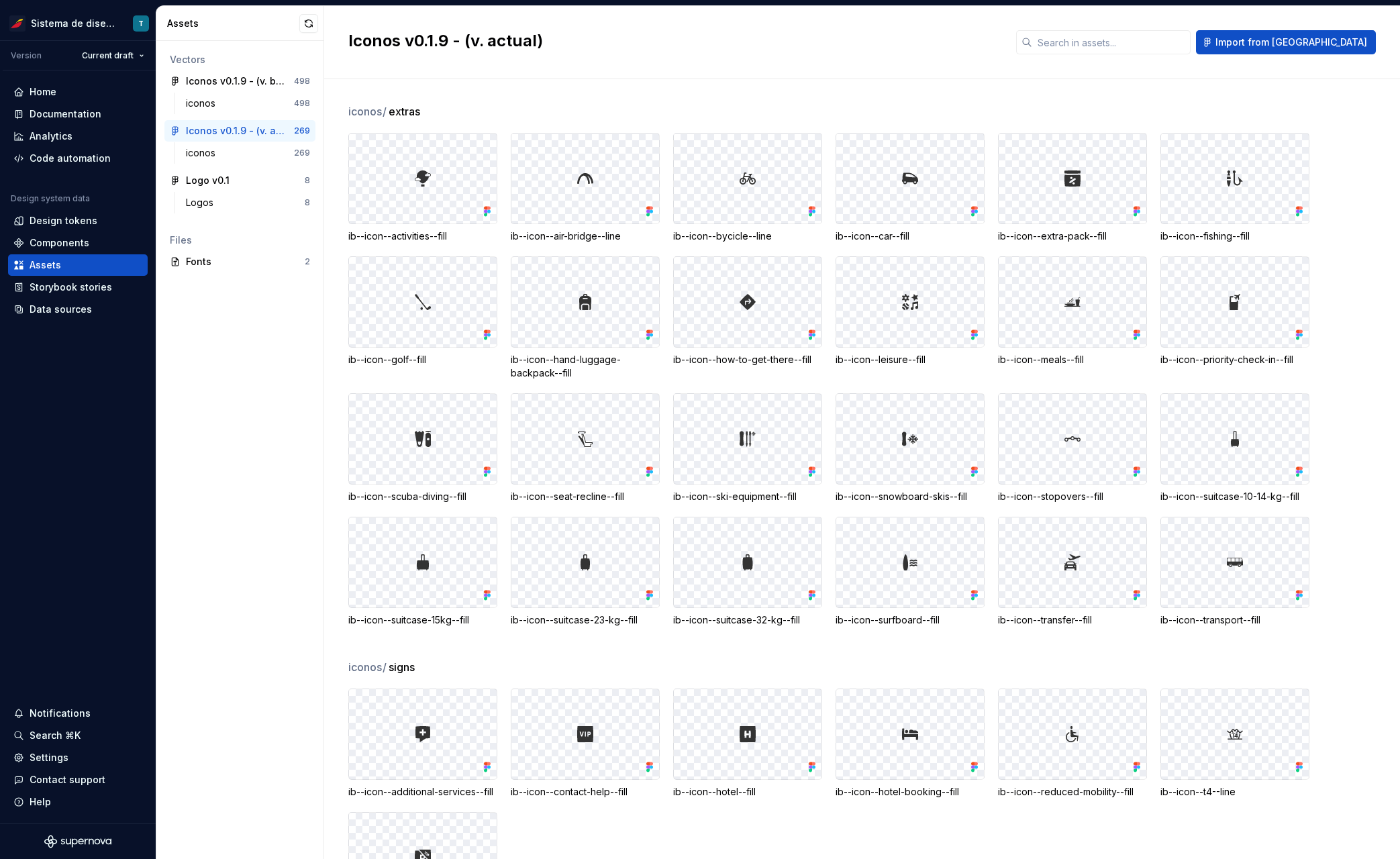
click at [438, 100] on div "iconos / extras ib--icon--activities--fill ib--icon--air-bridge--line ib--icon-…" at bounding box center [874, 469] width 1051 height 780
click at [244, 82] on div "Iconos v0.1.9 - (v. beta)" at bounding box center [235, 81] width 100 height 13
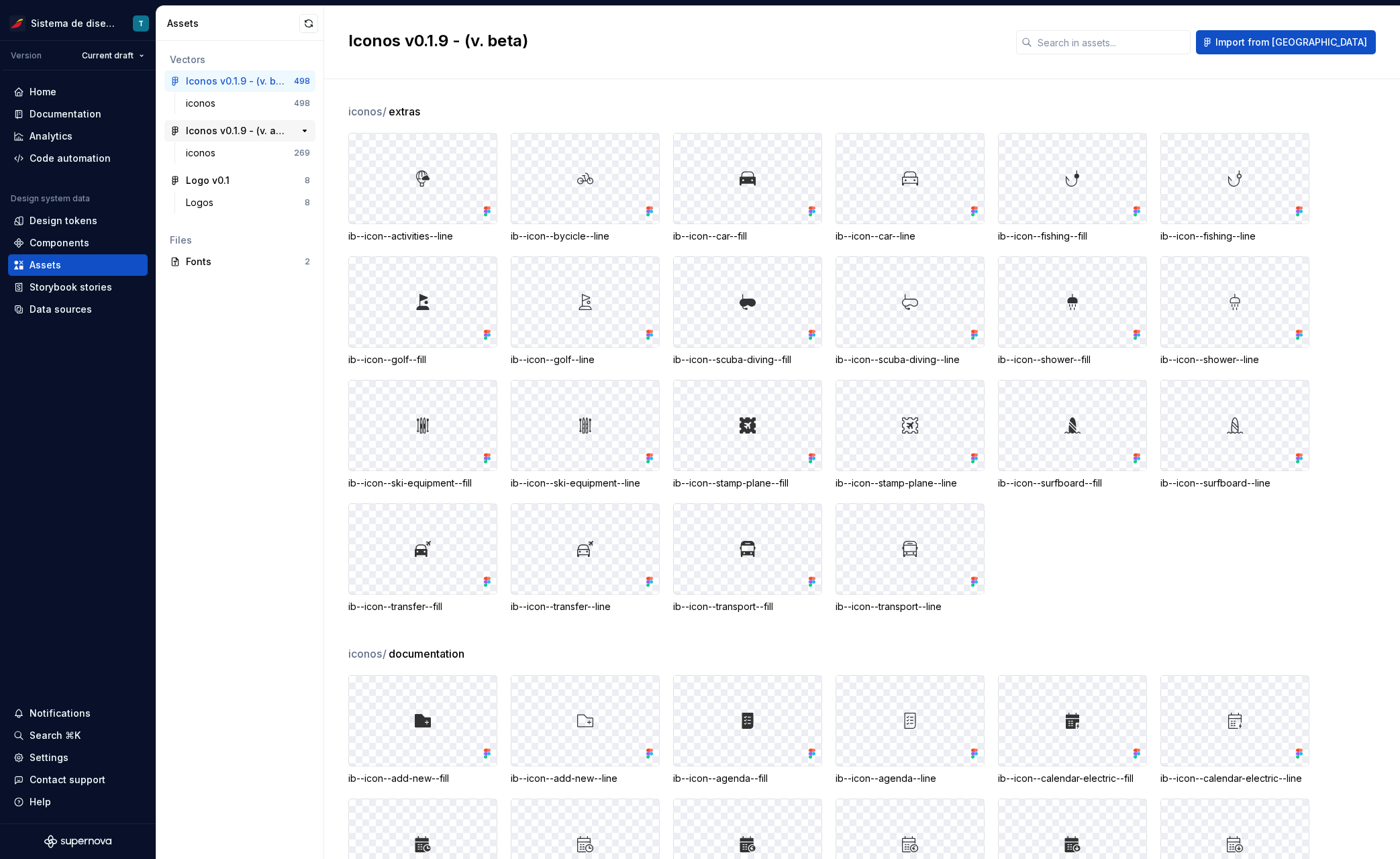
click at [262, 133] on div "Iconos v0.1.9 - (v. actual)" at bounding box center [235, 130] width 100 height 13
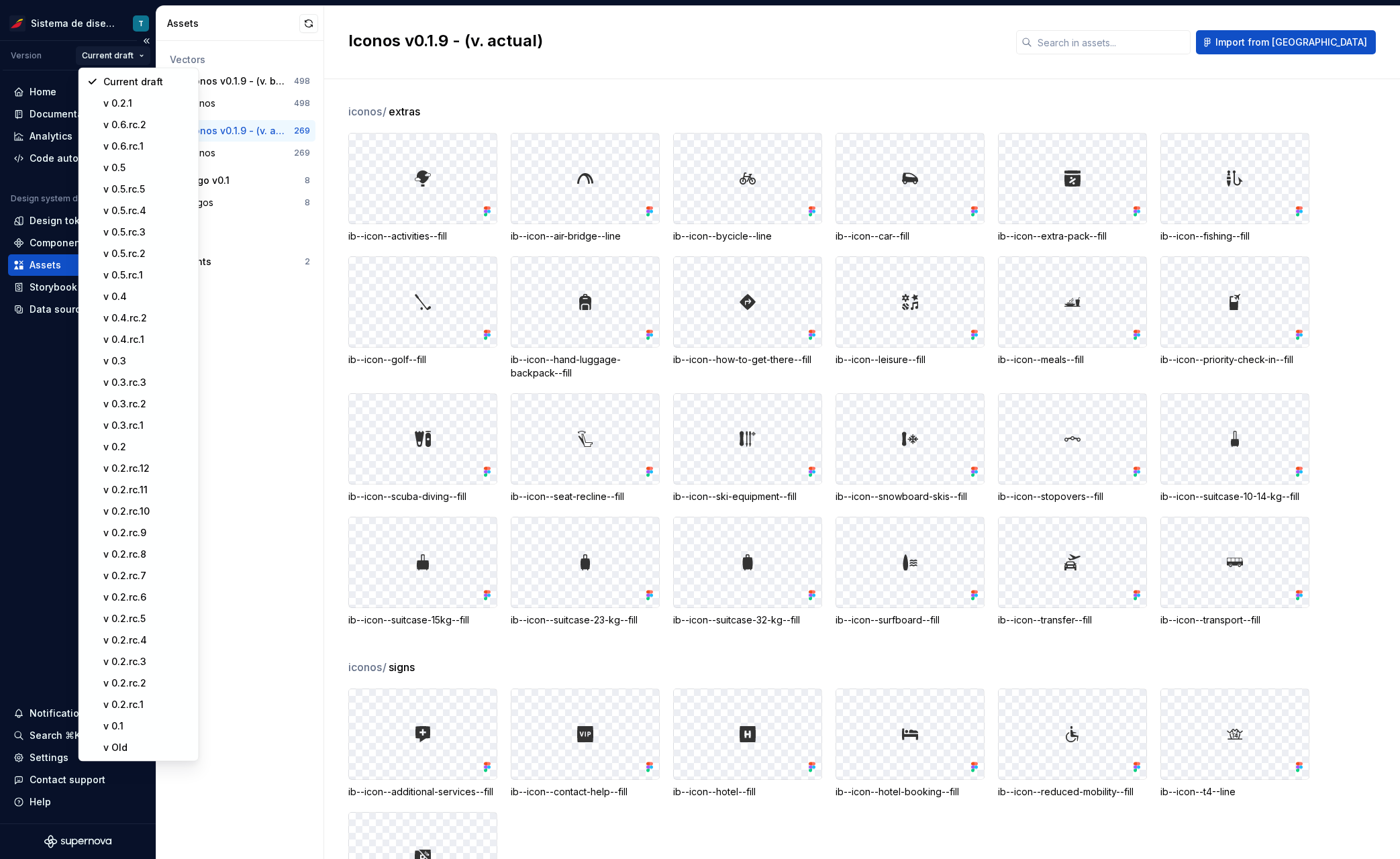
click at [117, 58] on html "Sistema de diseño Iberia T Version Current draft Home Documentation Analytics C…" at bounding box center [700, 430] width 1400 height 859
click at [128, 358] on div "v 0.3" at bounding box center [146, 361] width 88 height 13
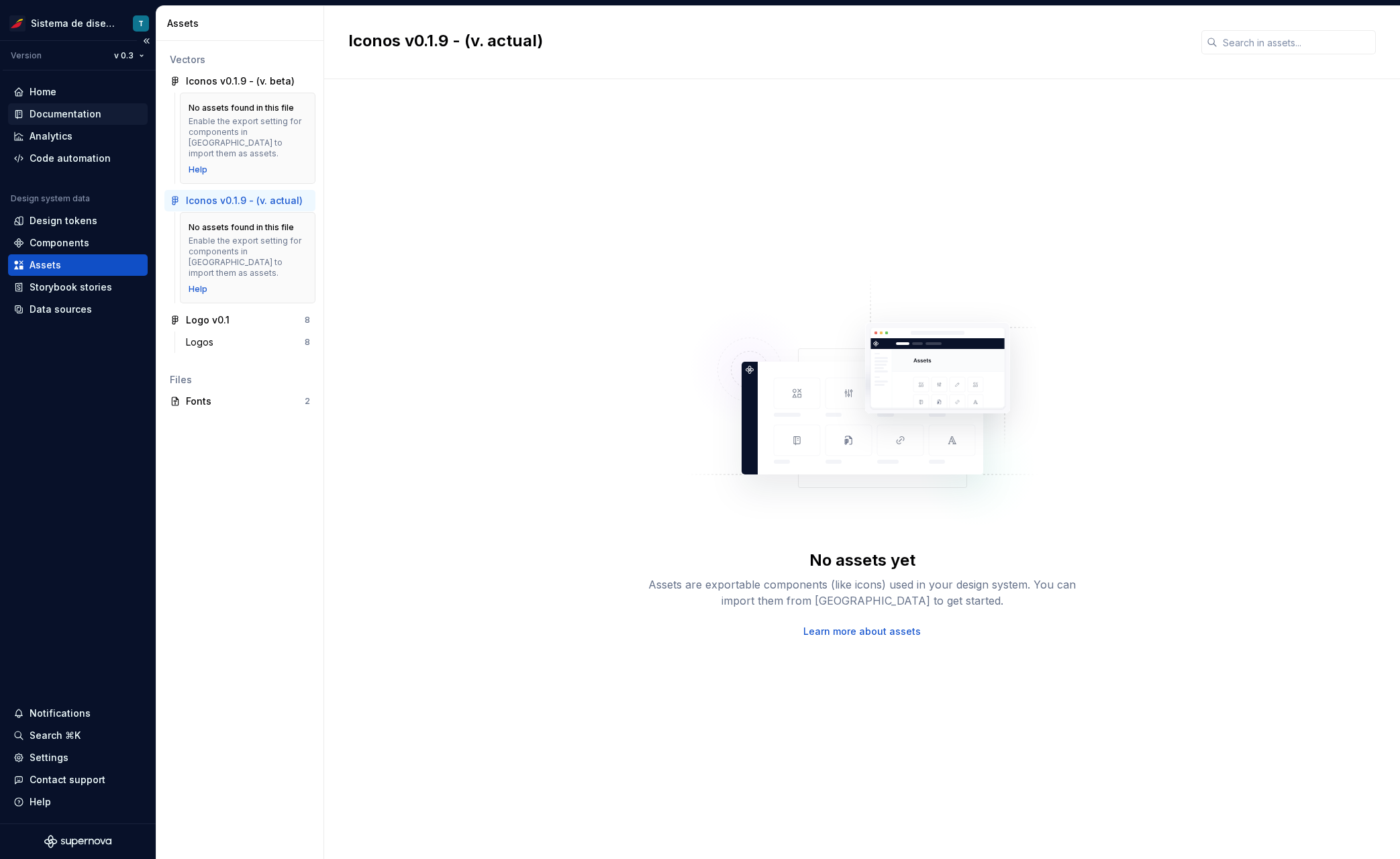
click at [78, 113] on div "Documentation" at bounding box center [65, 114] width 72 height 13
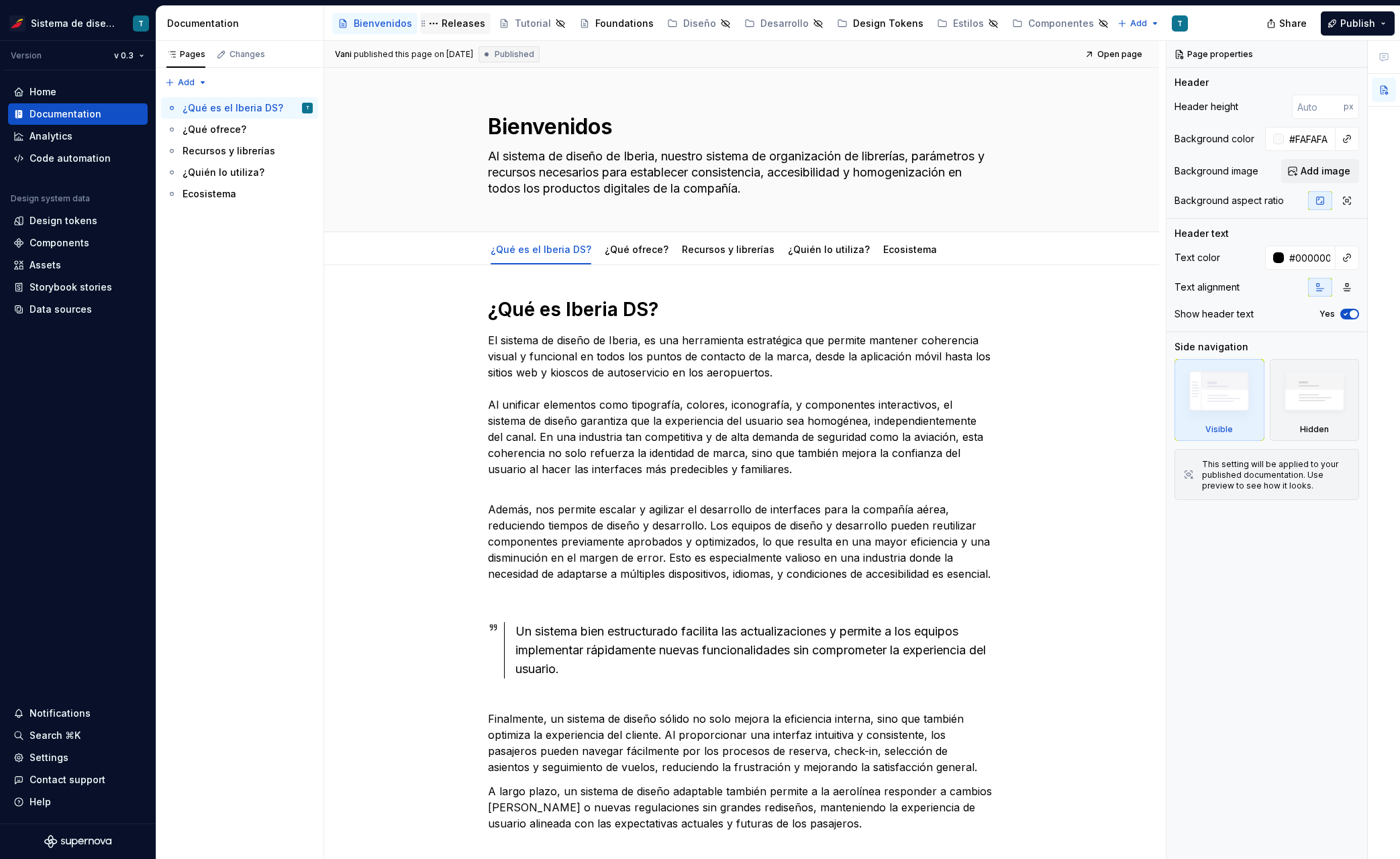
click at [446, 22] on div "Releases" at bounding box center [463, 23] width 44 height 13
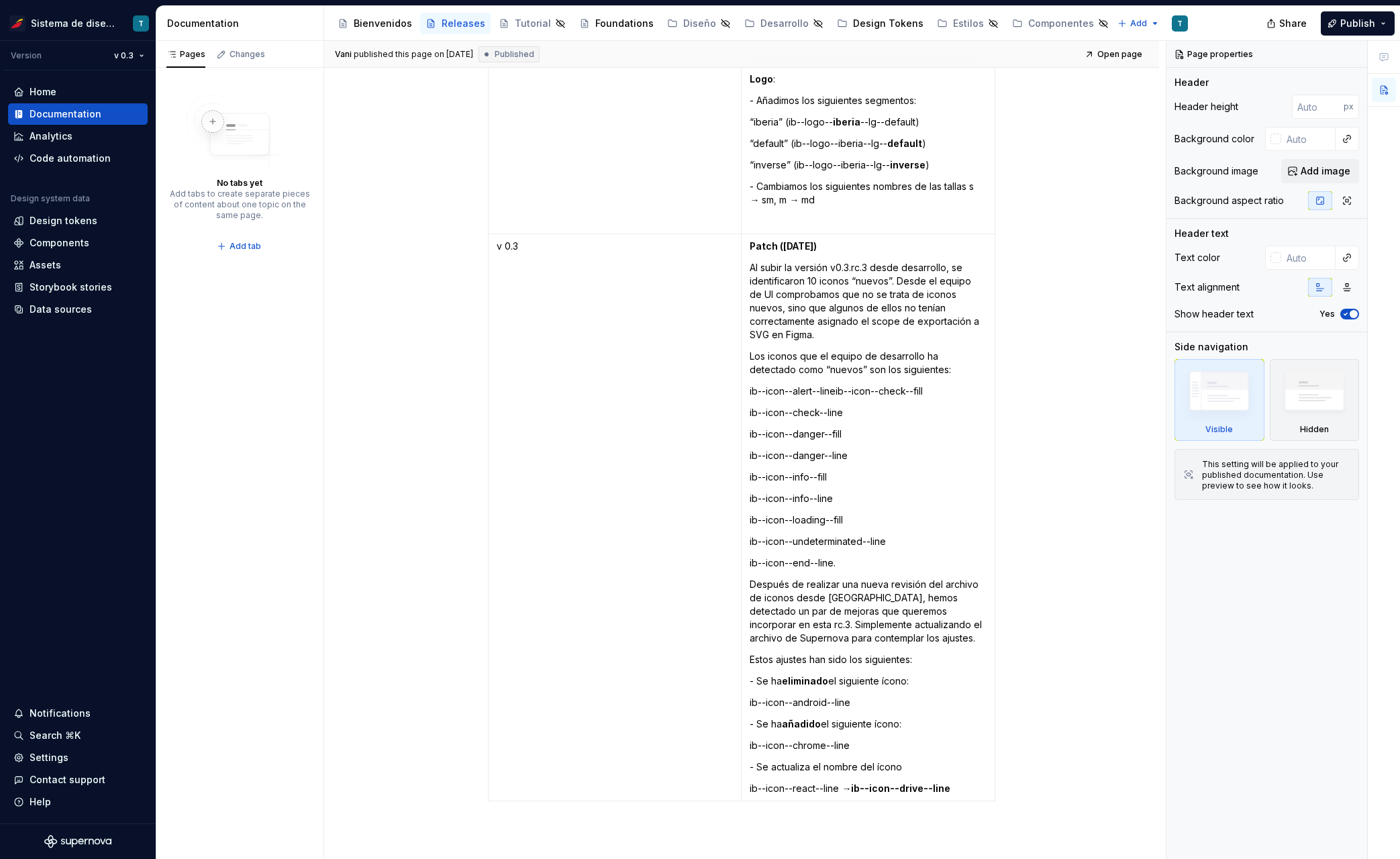
scroll to position [4048, 0]
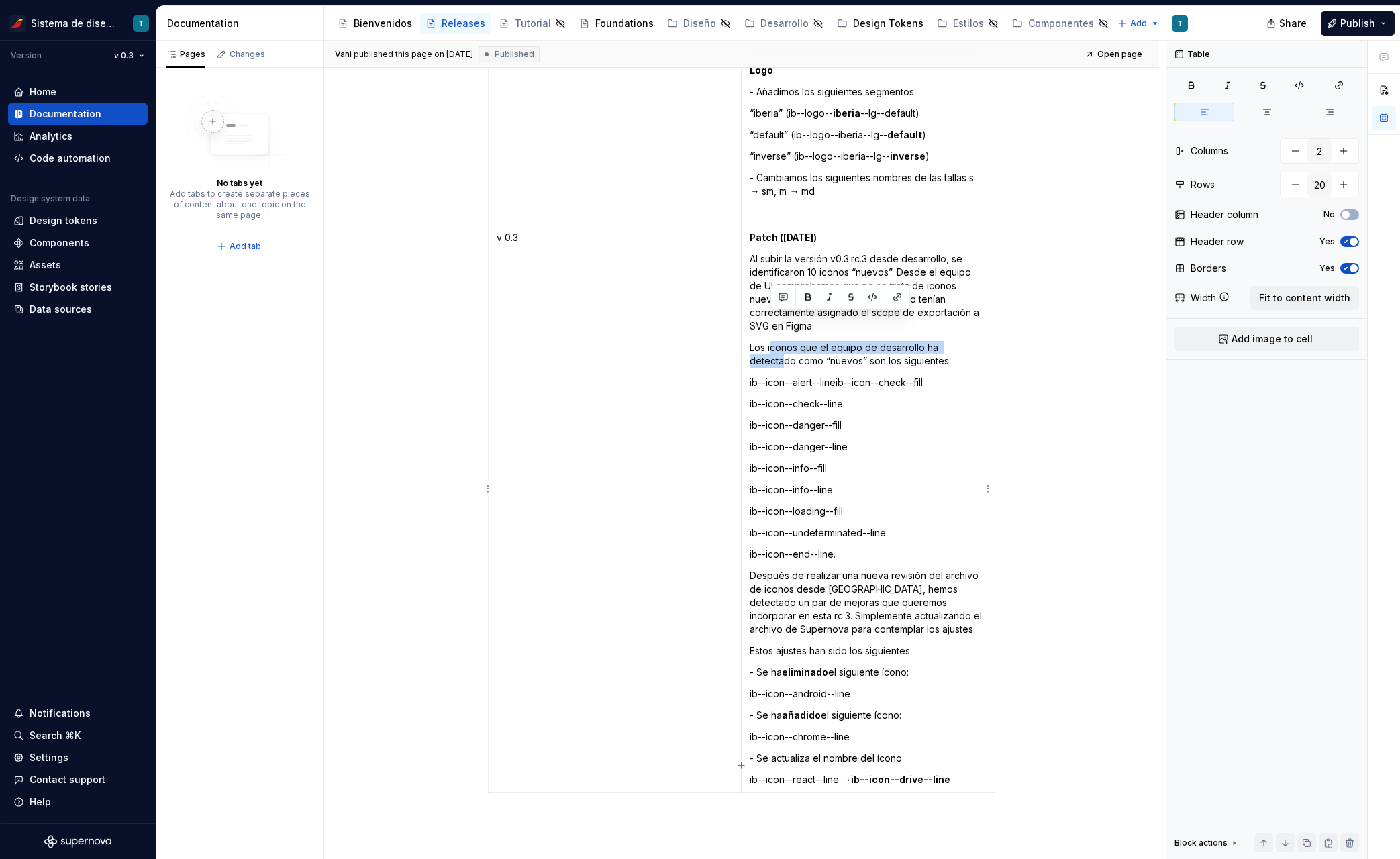
drag, startPoint x: 788, startPoint y: 320, endPoint x: 926, endPoint y: 329, distance: 138.3
click at [970, 341] on p "Los iconos que el equipo de desarrollo ha detectado como “nuevos” son los sigui…" at bounding box center [868, 354] width 237 height 27
drag, startPoint x: 782, startPoint y: 336, endPoint x: 858, endPoint y: 337, distance: 76.0
click at [858, 341] on p "Los iconos que el equipo de desarrollo ha detectado como “nuevos” son los sigui…" at bounding box center [868, 354] width 237 height 27
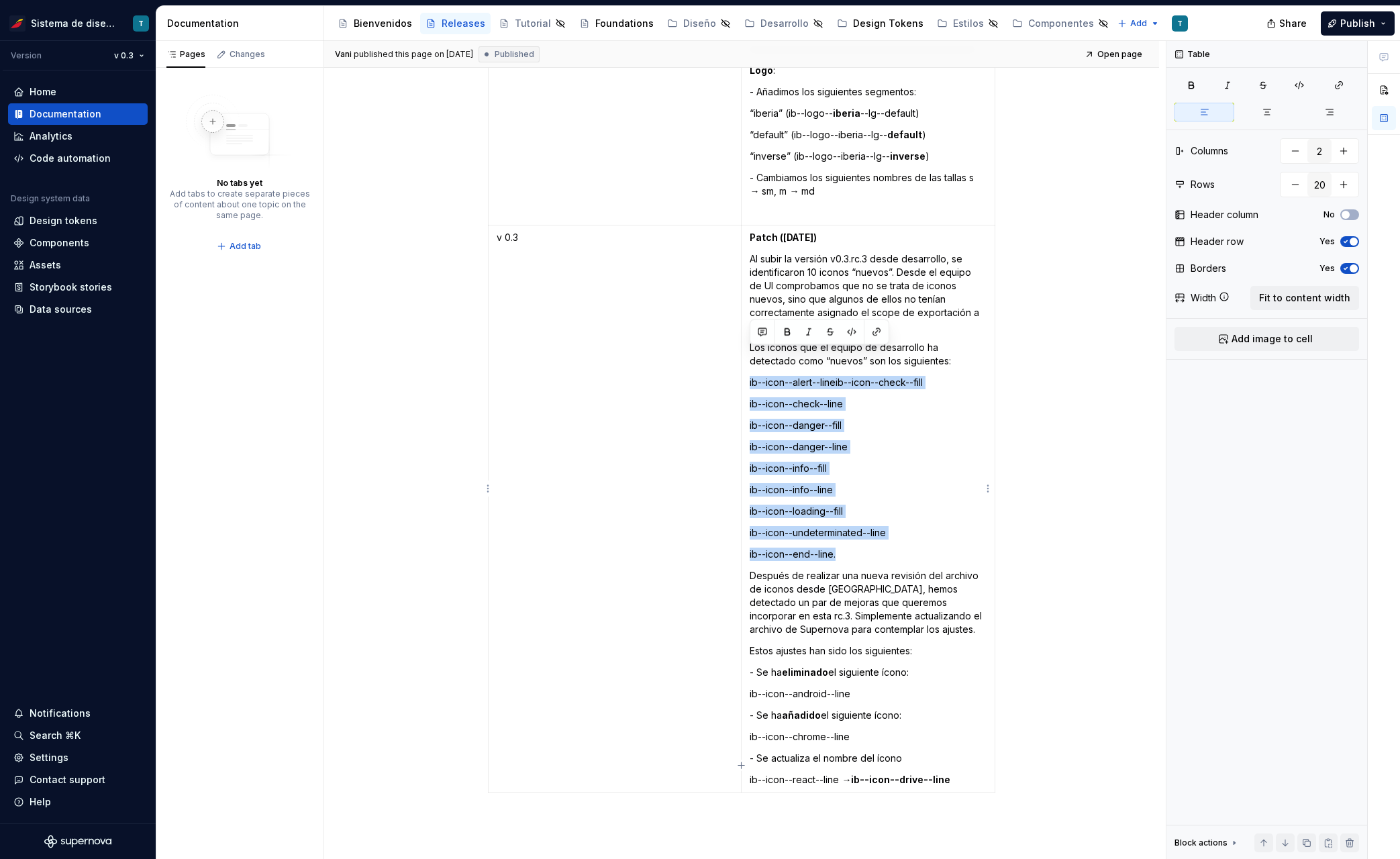
drag, startPoint x: 865, startPoint y: 525, endPoint x: 749, endPoint y: 348, distance: 211.6
click at [749, 348] on td "Patch (28/08/25) Al subir la versión v0.3.rc.3 desde desarrollo, se identificar…" at bounding box center [869, 509] width 254 height 566
click at [871, 418] on p "ib--icon--danger--fill" at bounding box center [868, 425] width 237 height 13
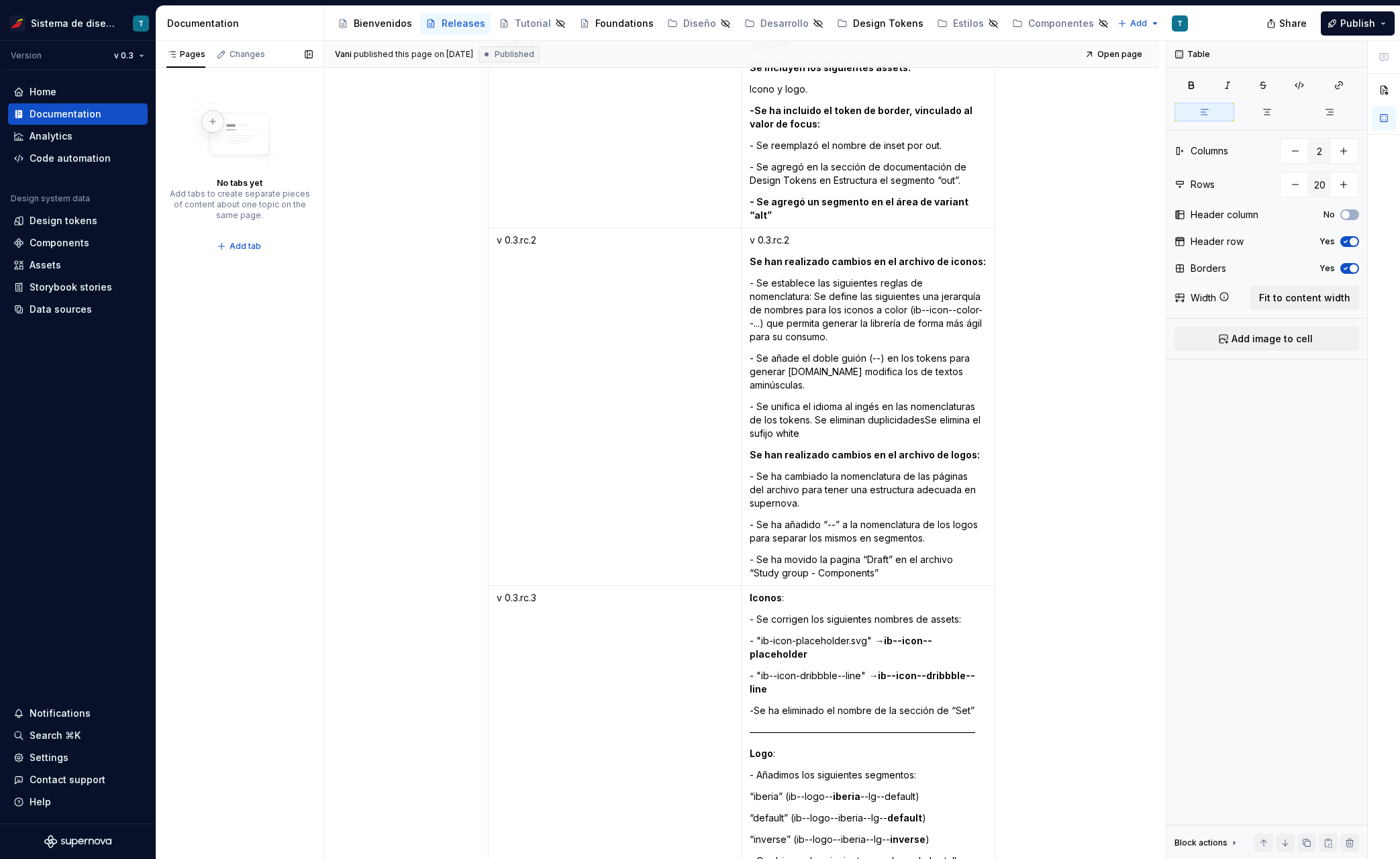
scroll to position [3357, 0]
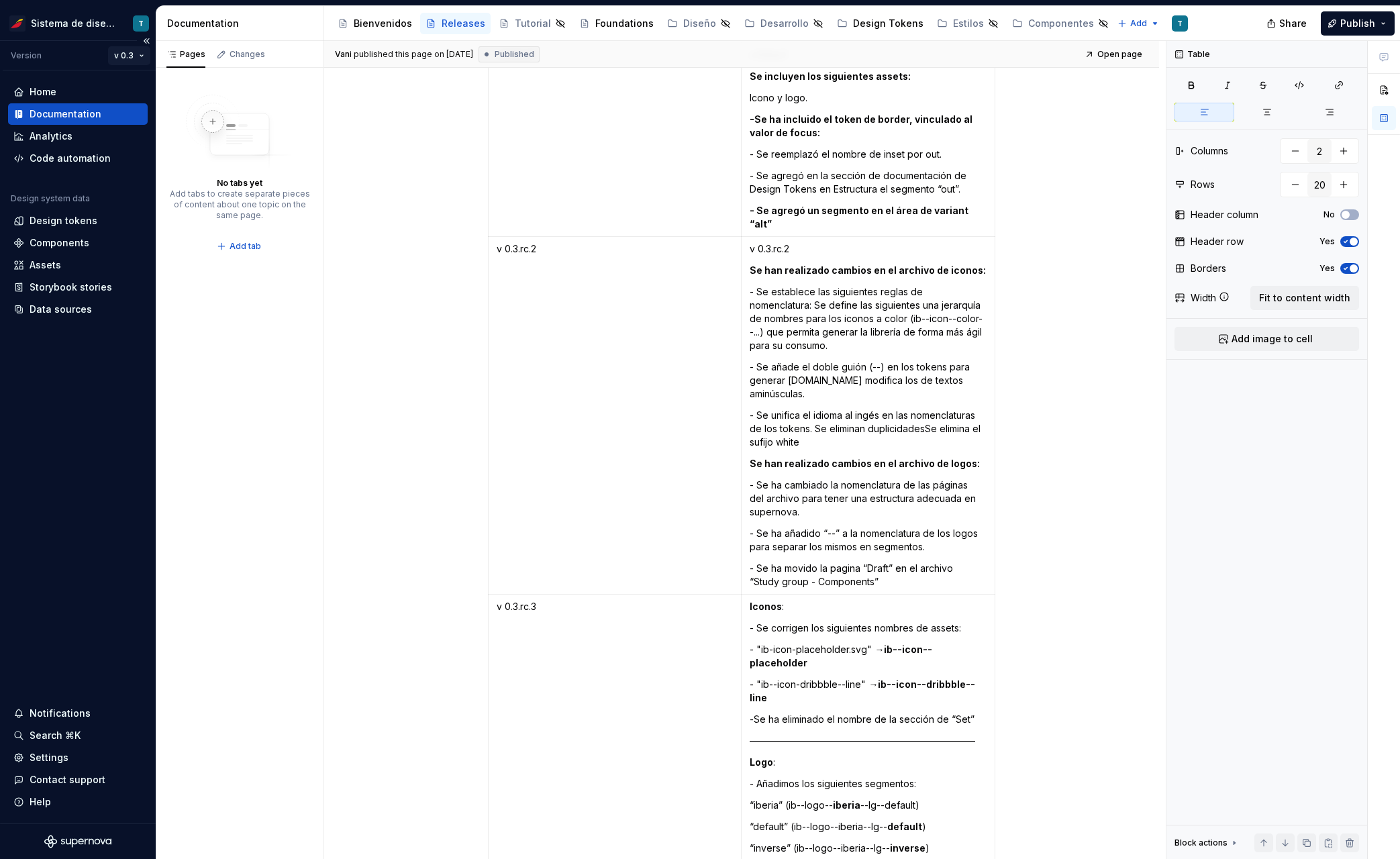
click at [118, 54] on html "Sistema de diseño Iberia T Version v 0.3 Home Documentation Analytics Code auto…" at bounding box center [700, 430] width 1400 height 859
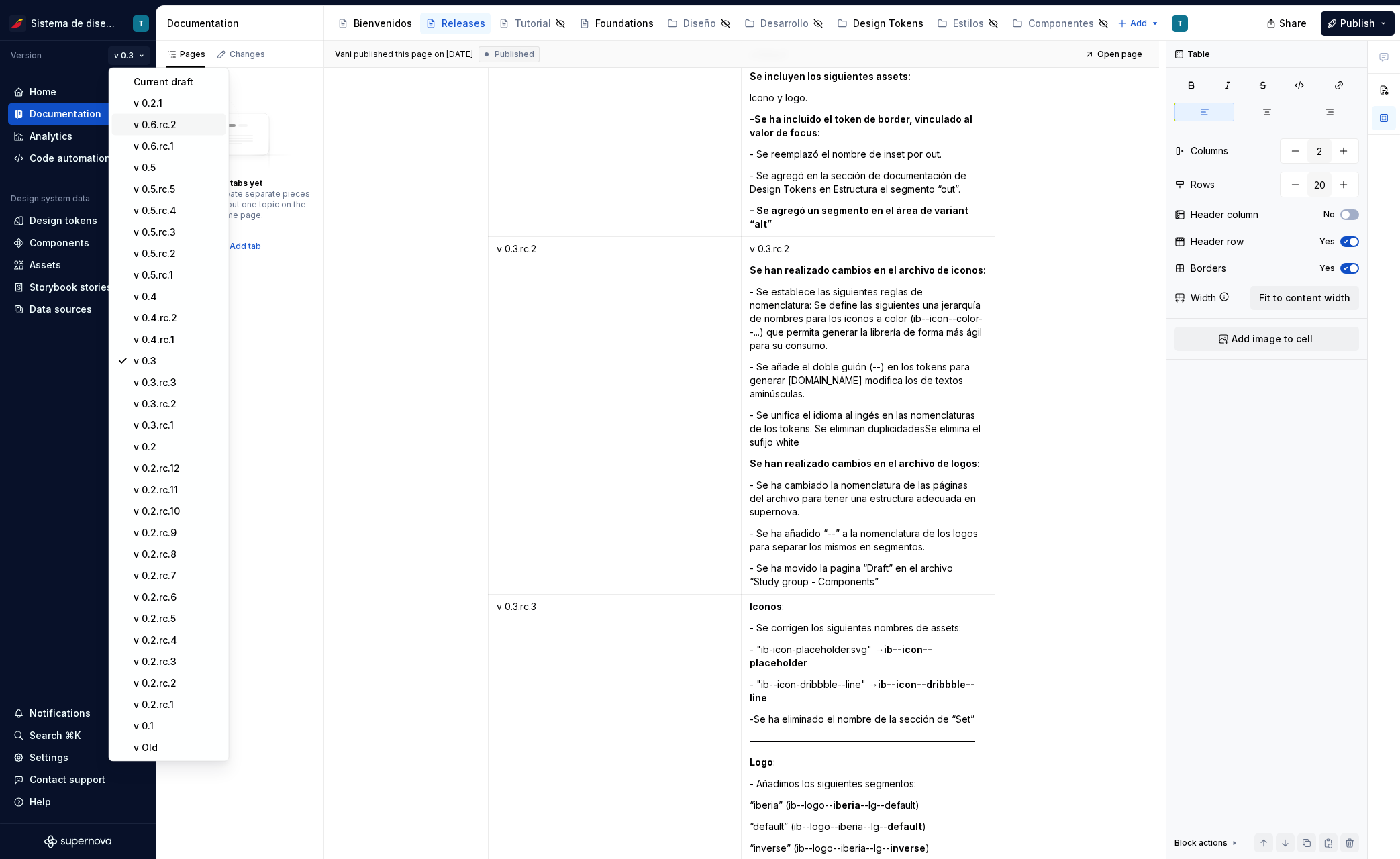
click at [169, 116] on div "v 0.6.rc.2" at bounding box center [169, 124] width 114 height 21
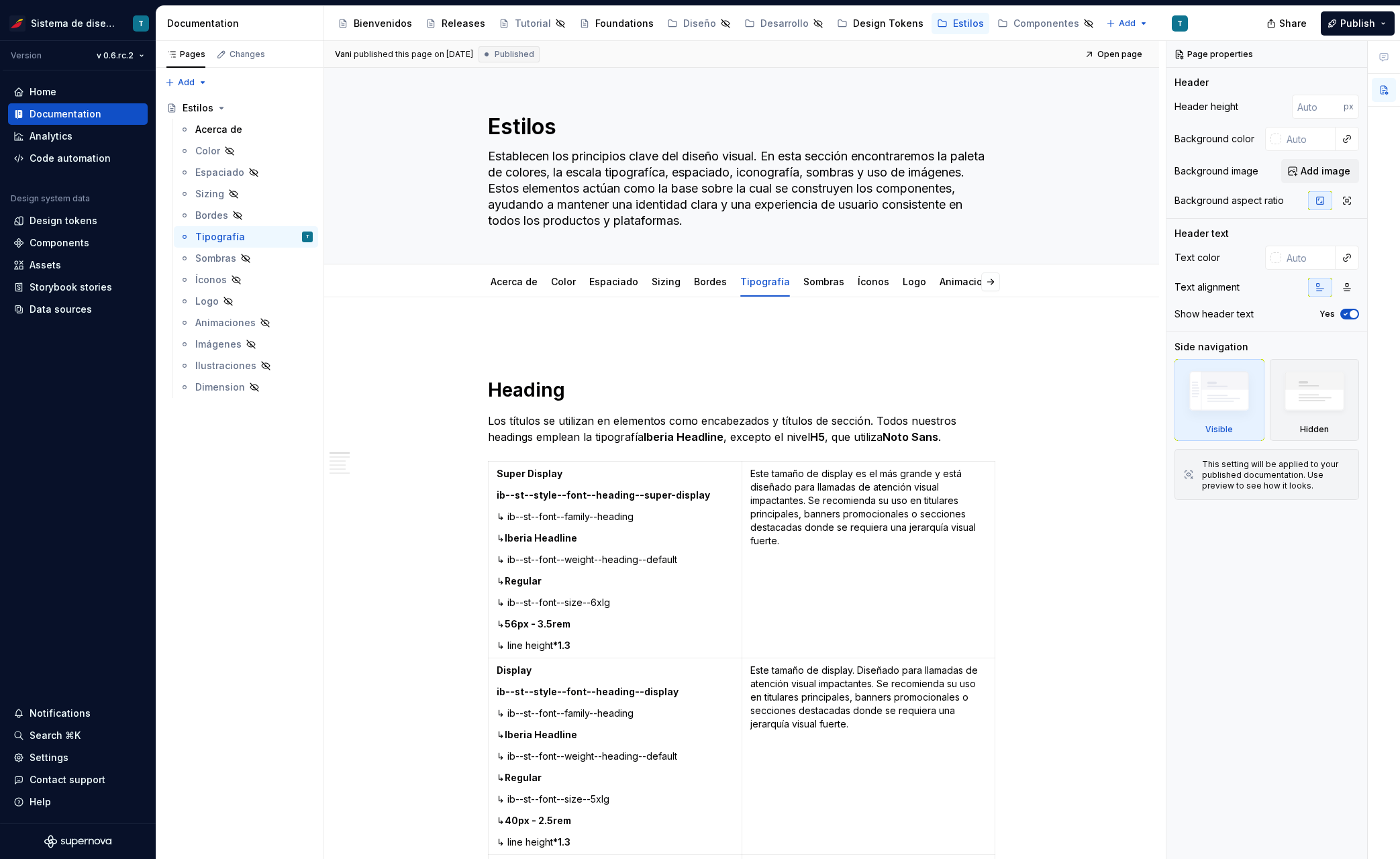
type textarea "*"
